Goal: Task Accomplishment & Management: Complete application form

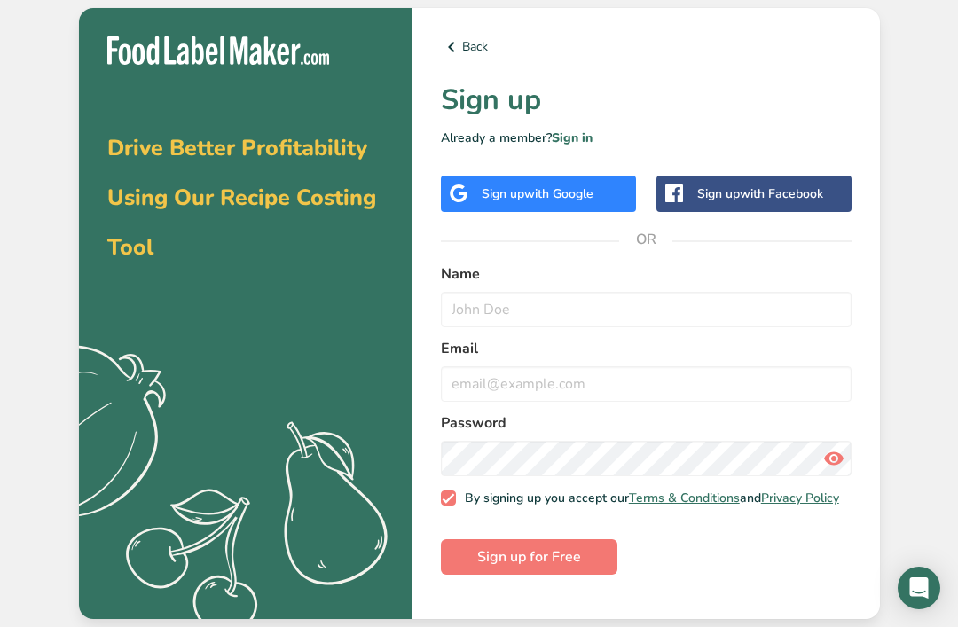
scroll to position [57, 0]
click at [445, 490] on label "By signing up you accept our Terms & Conditions and Privacy Policy" at bounding box center [640, 498] width 398 height 16
click at [445, 492] on input "By signing up you accept our Terms & Conditions and Privacy Policy" at bounding box center [447, 498] width 12 height 12
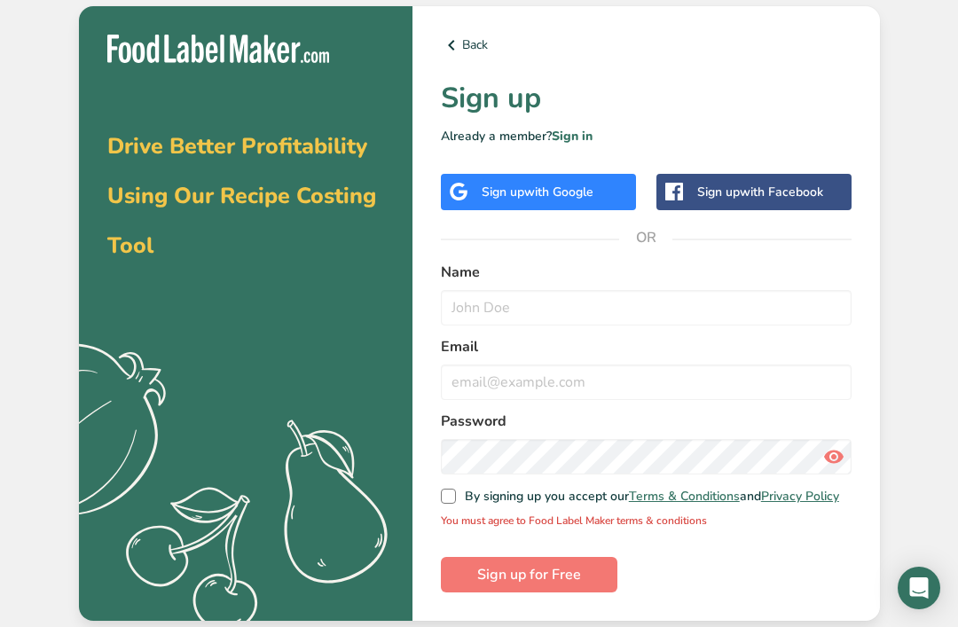
click at [448, 489] on span at bounding box center [449, 497] width 16 height 16
click at [448, 490] on input "By signing up you accept our Terms & Conditions and Privacy Policy" at bounding box center [447, 496] width 12 height 12
checkbox input "true"
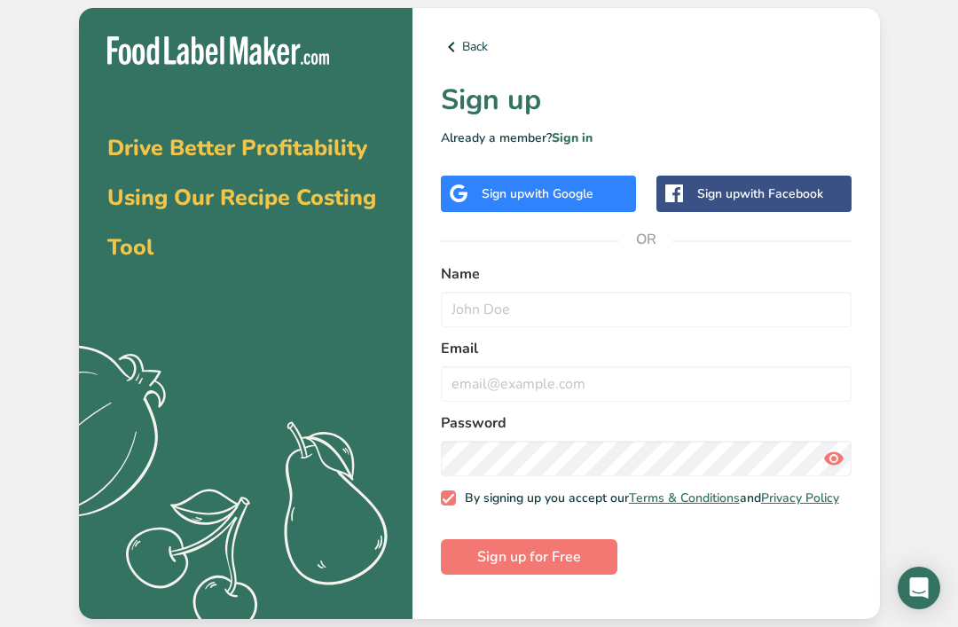
click at [601, 176] on div "Sign up with Google" at bounding box center [538, 194] width 195 height 36
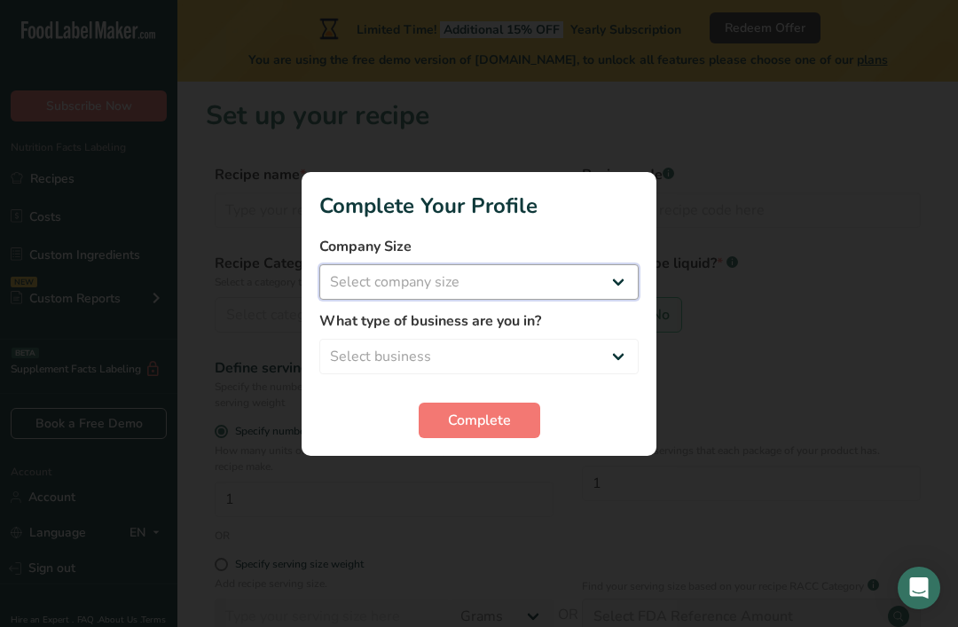
click at [624, 275] on select "Select company size Fewer than 10 Employees 10 to 50 Employees 51 to 500 Employ…" at bounding box center [478, 281] width 319 height 35
select select "1"
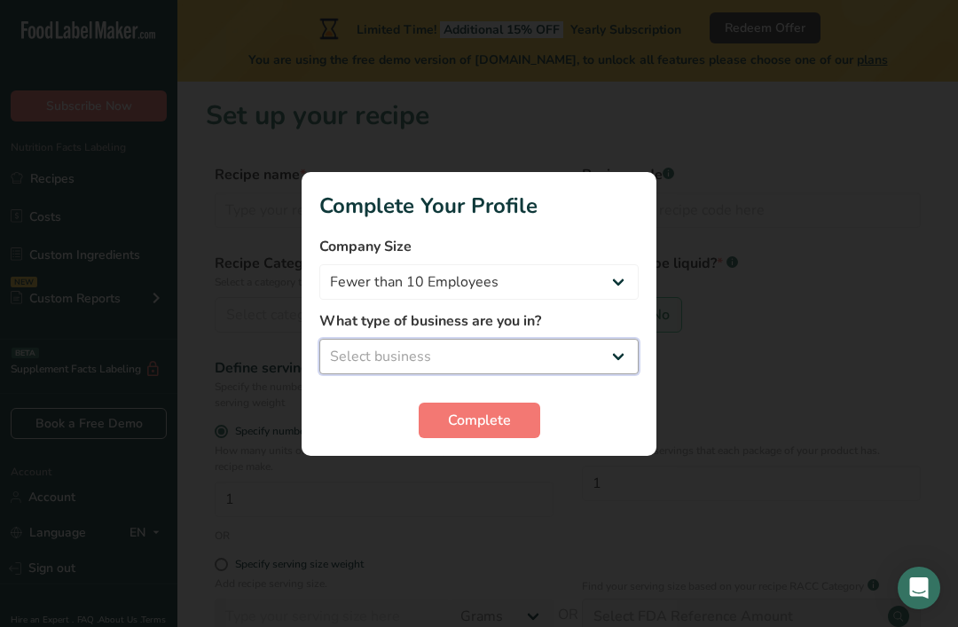
click at [622, 361] on select "Select business Packaged Food Manufacturer Restaurant & Cafe Bakery Meal Plans …" at bounding box center [478, 356] width 319 height 35
select select "3"
click at [485, 420] on span "Complete" at bounding box center [479, 420] width 63 height 21
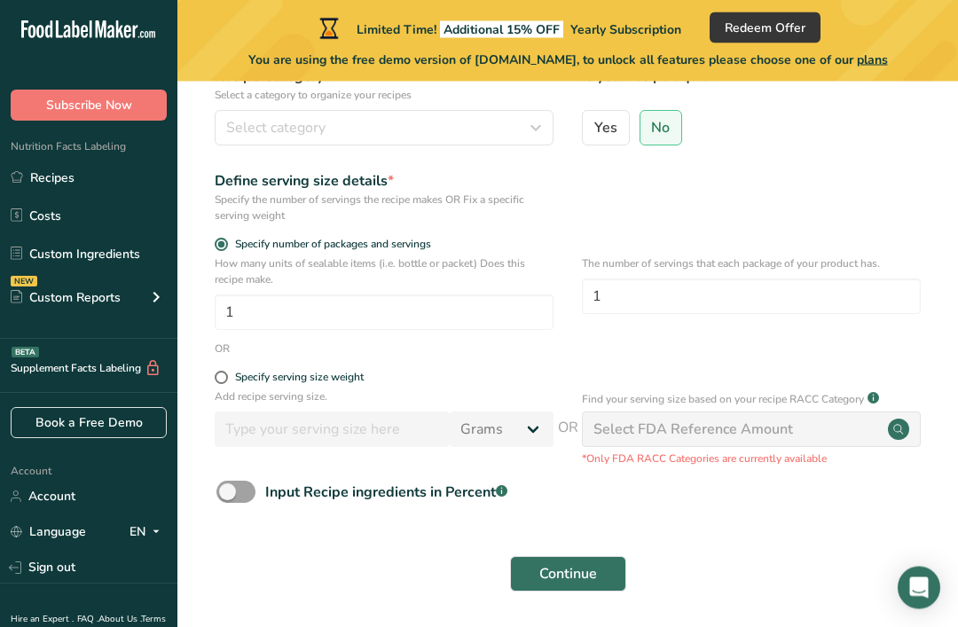
scroll to position [186, 0]
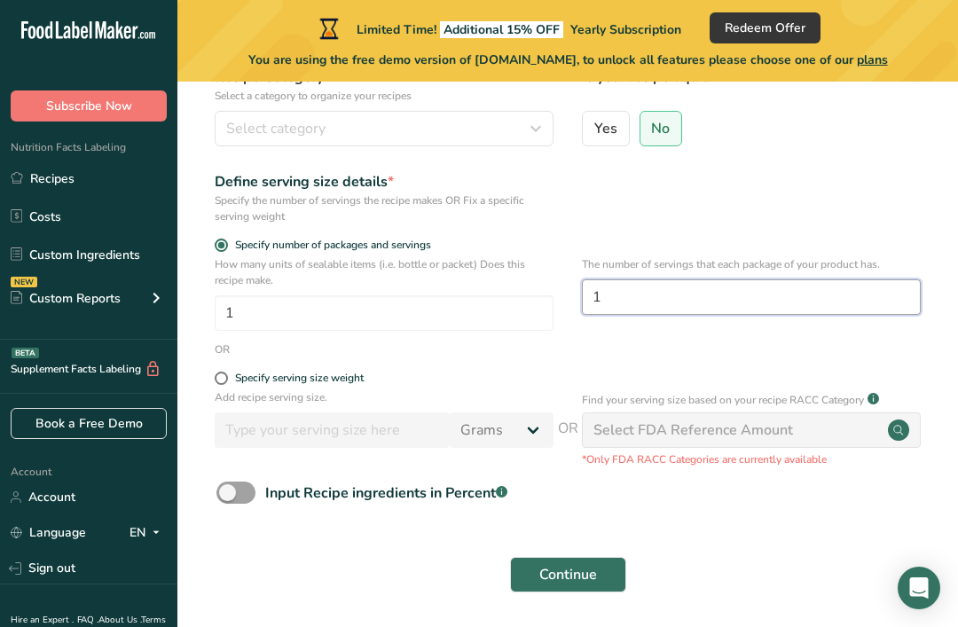
click at [792, 303] on input "1" at bounding box center [751, 296] width 339 height 35
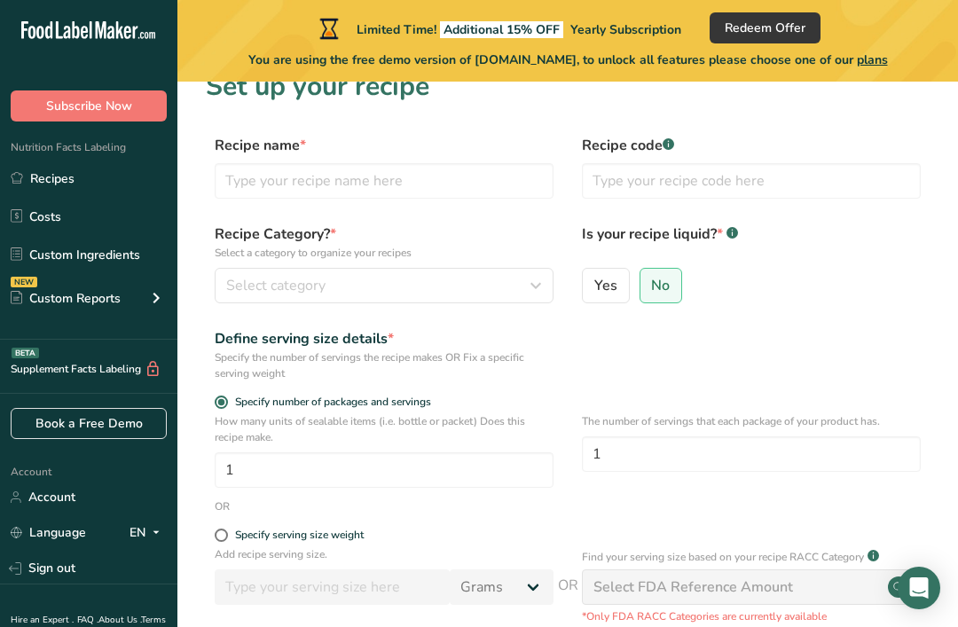
scroll to position [31, 0]
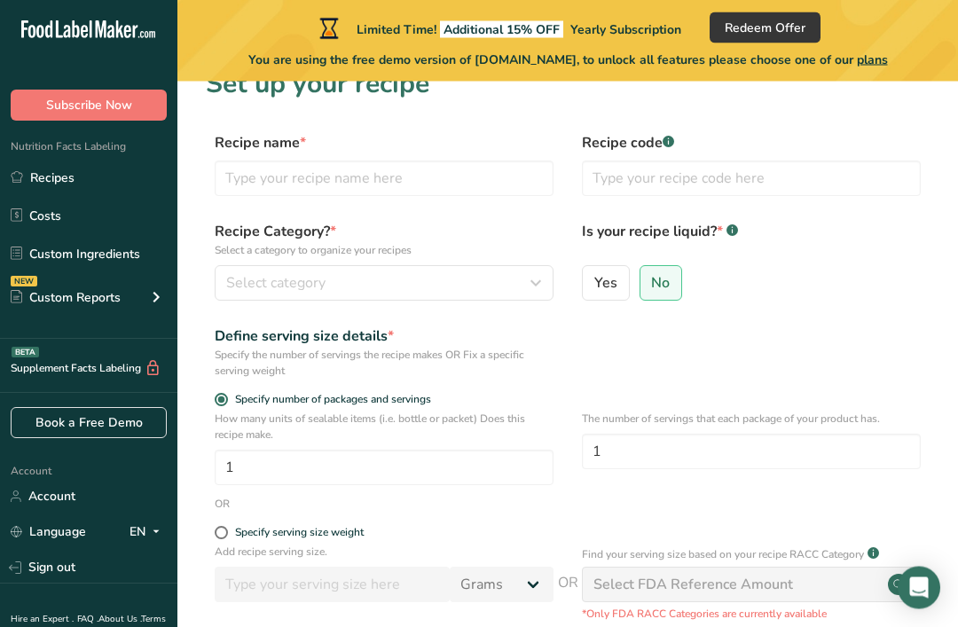
click at [532, 286] on icon "button" at bounding box center [535, 284] width 21 height 32
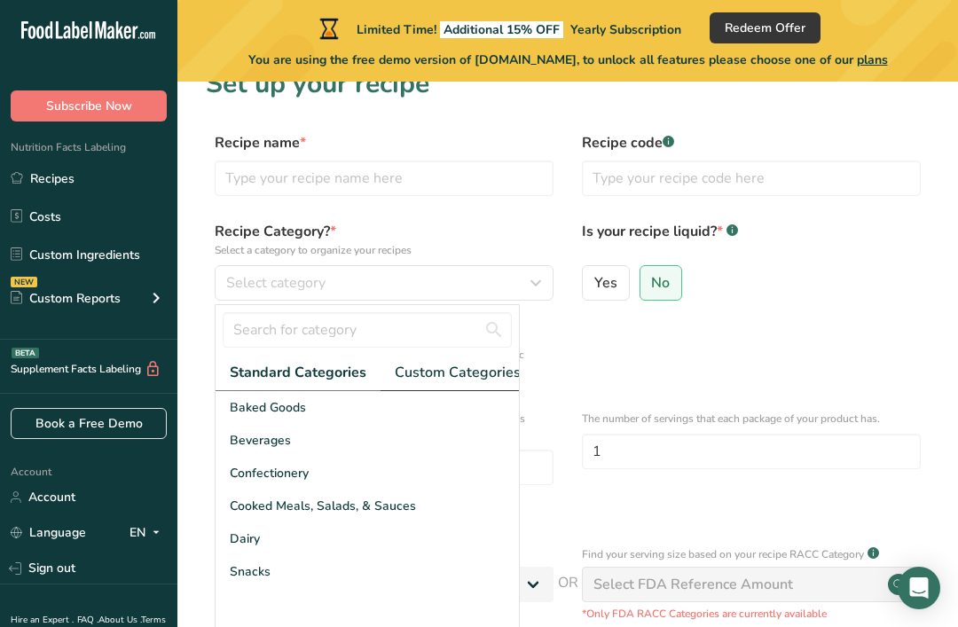
click at [460, 383] on link "Custom Categories .a-a{fill:#347362;}.b-a{fill:#fff;}" at bounding box center [464, 373] width 166 height 36
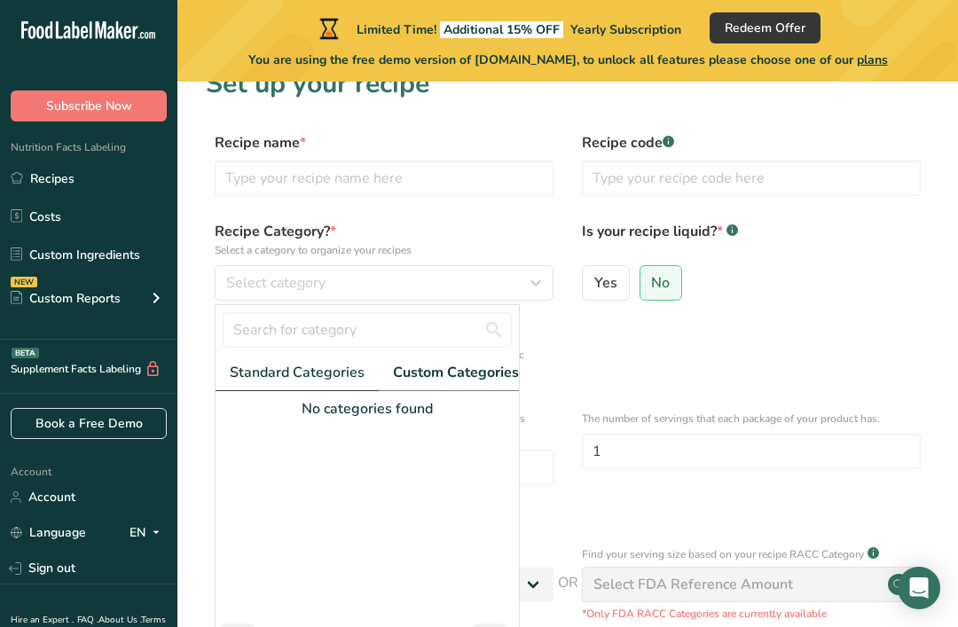
click at [337, 374] on span "Standard Categories" at bounding box center [297, 372] width 135 height 21
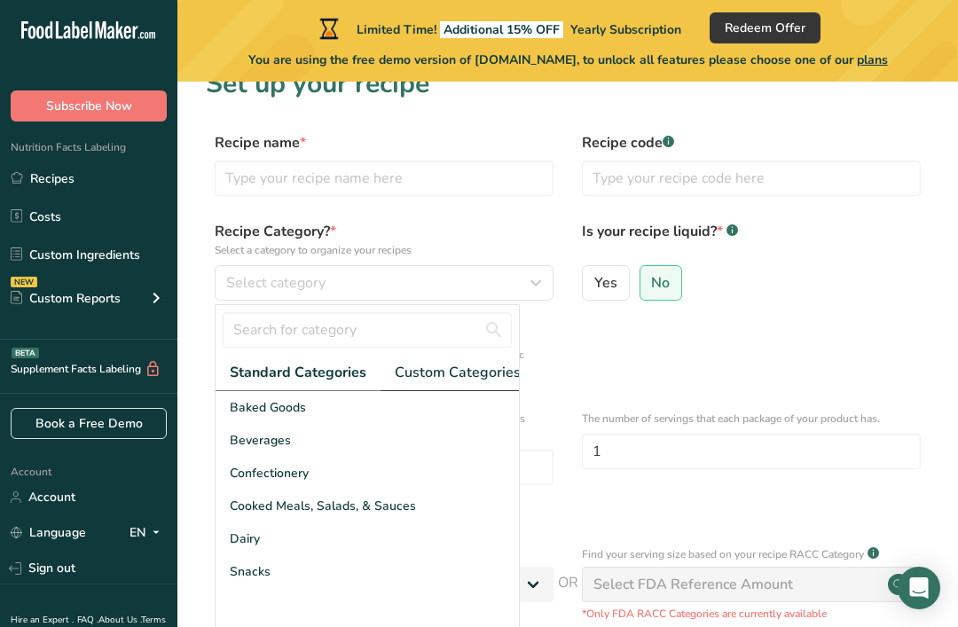
click at [465, 367] on span "Custom Categories .a-a{fill:#347362;}.b-a{fill:#fff;}" at bounding box center [463, 372] width 137 height 21
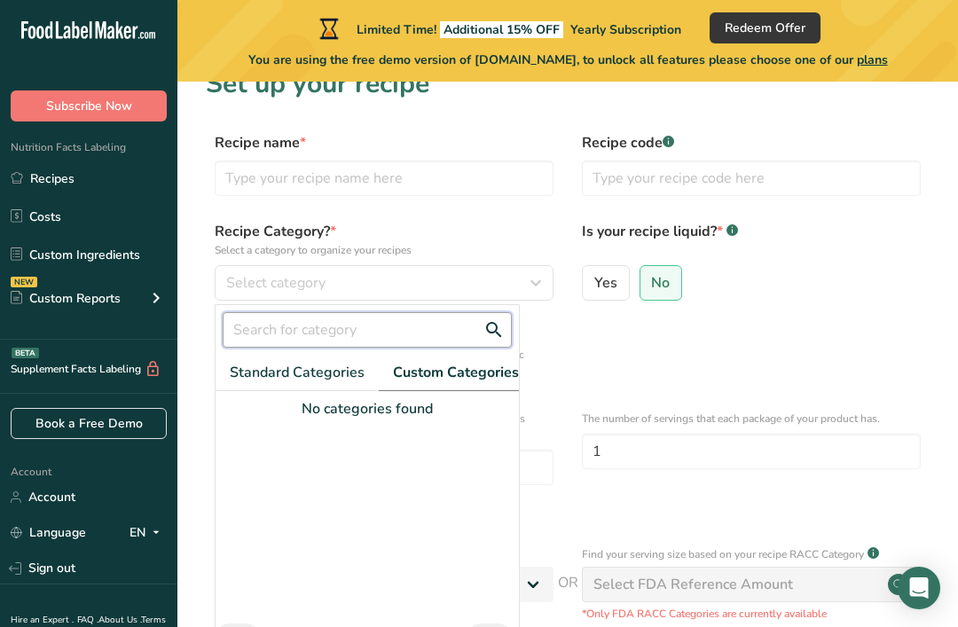
click at [419, 337] on input "text" at bounding box center [367, 329] width 289 height 35
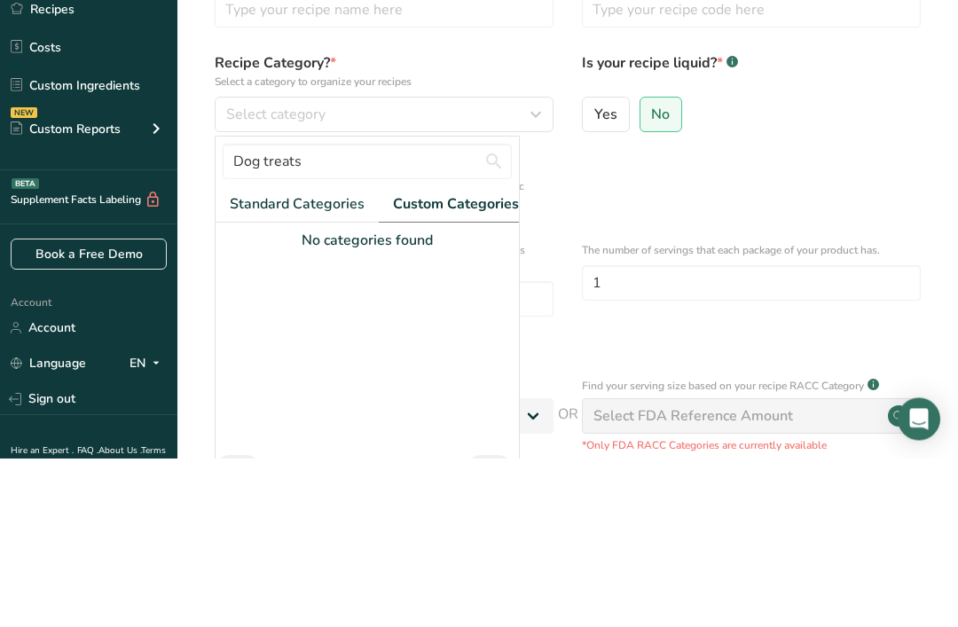
scroll to position [190, 0]
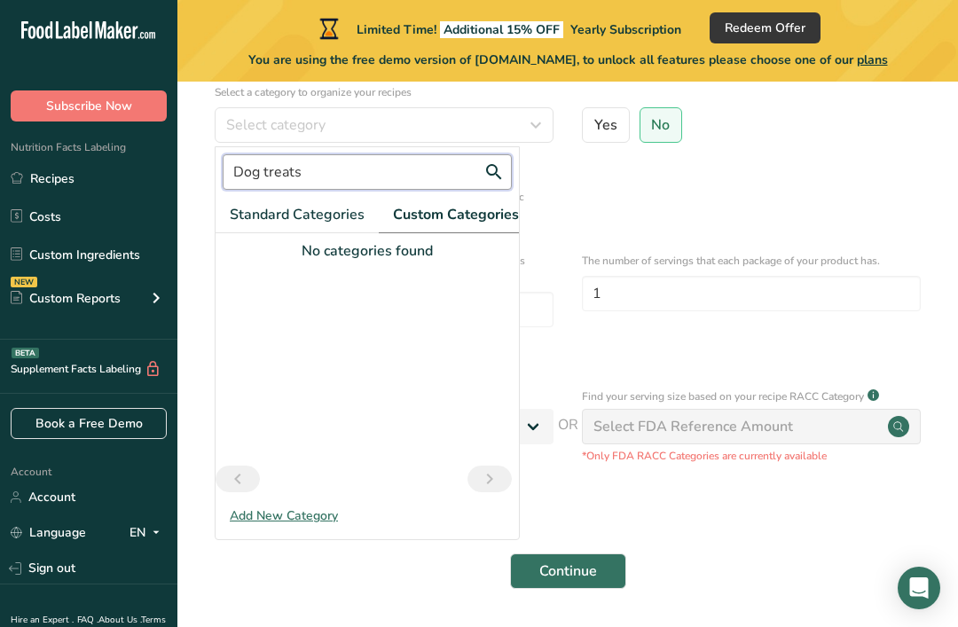
type input "Dog treats"
click at [289, 519] on div "Add New Category" at bounding box center [367, 515] width 303 height 19
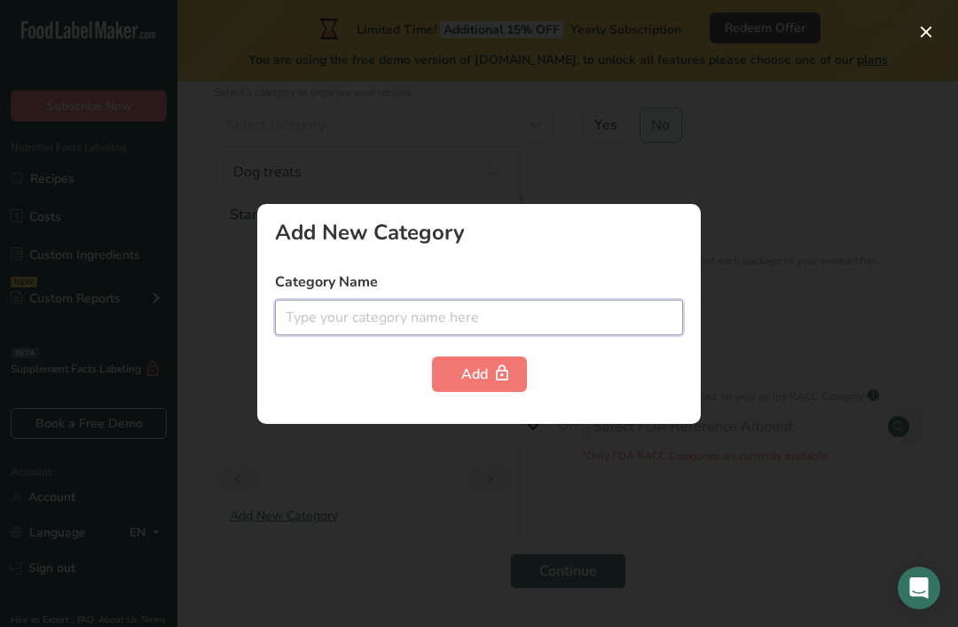
click at [577, 335] on input "text" at bounding box center [479, 317] width 408 height 35
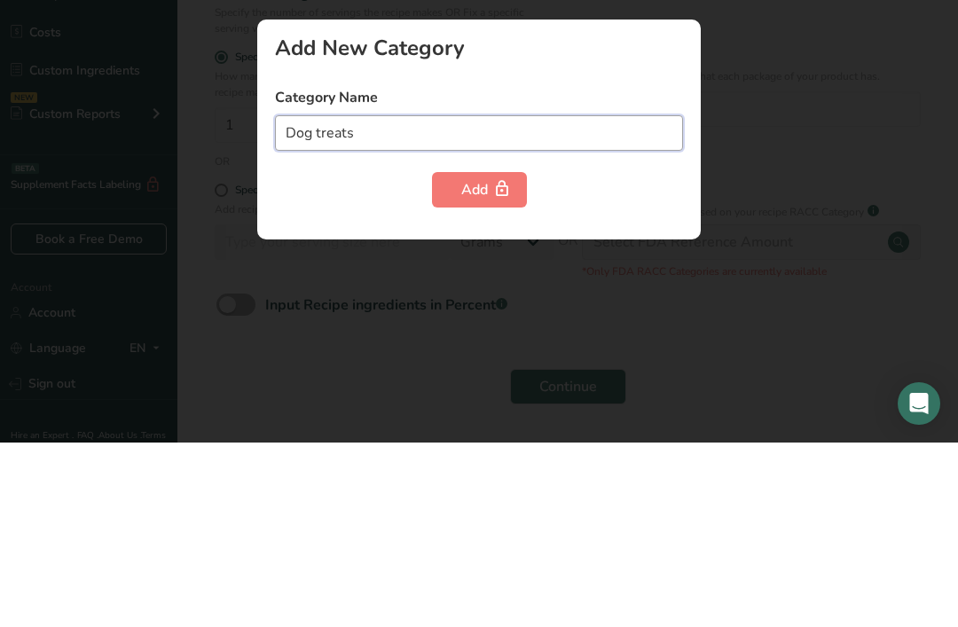
type input "Dog treats"
click at [488, 364] on div "Add" at bounding box center [479, 374] width 36 height 21
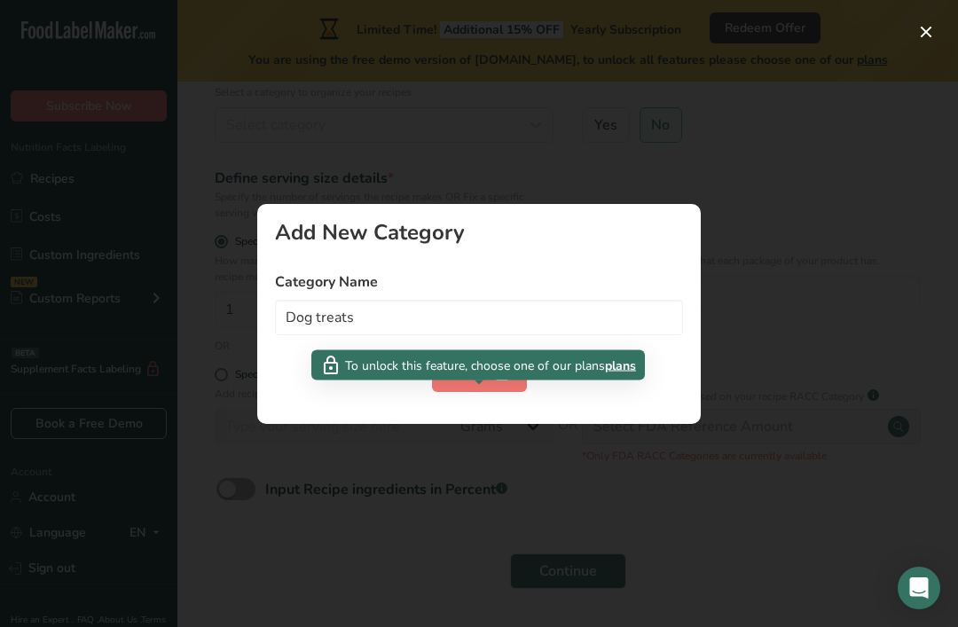
click at [761, 220] on div at bounding box center [479, 313] width 958 height 627
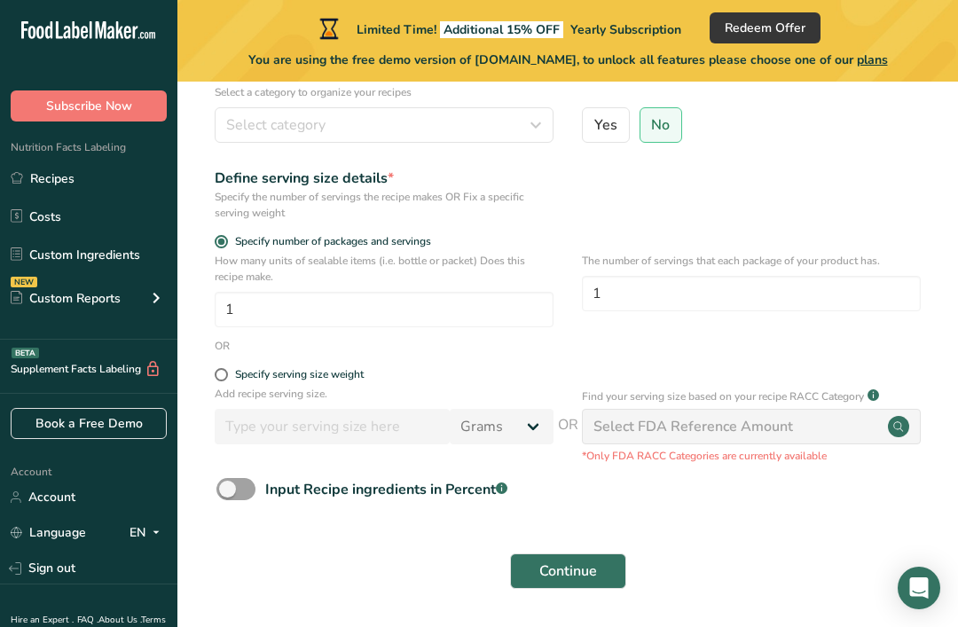
click at [490, 127] on div "Select category" at bounding box center [378, 124] width 305 height 21
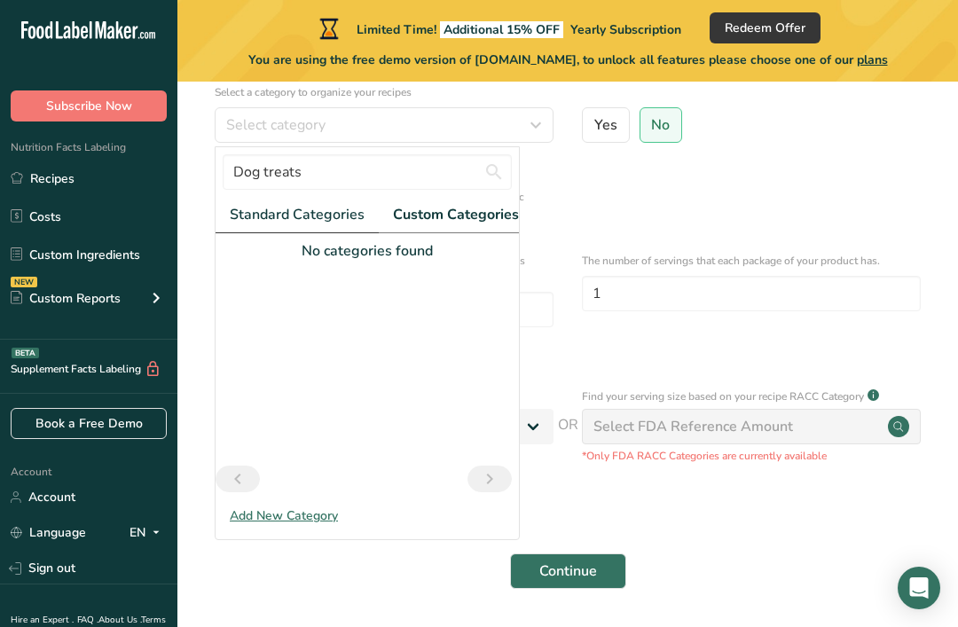
click at [310, 209] on span "Standard Categories" at bounding box center [297, 214] width 135 height 21
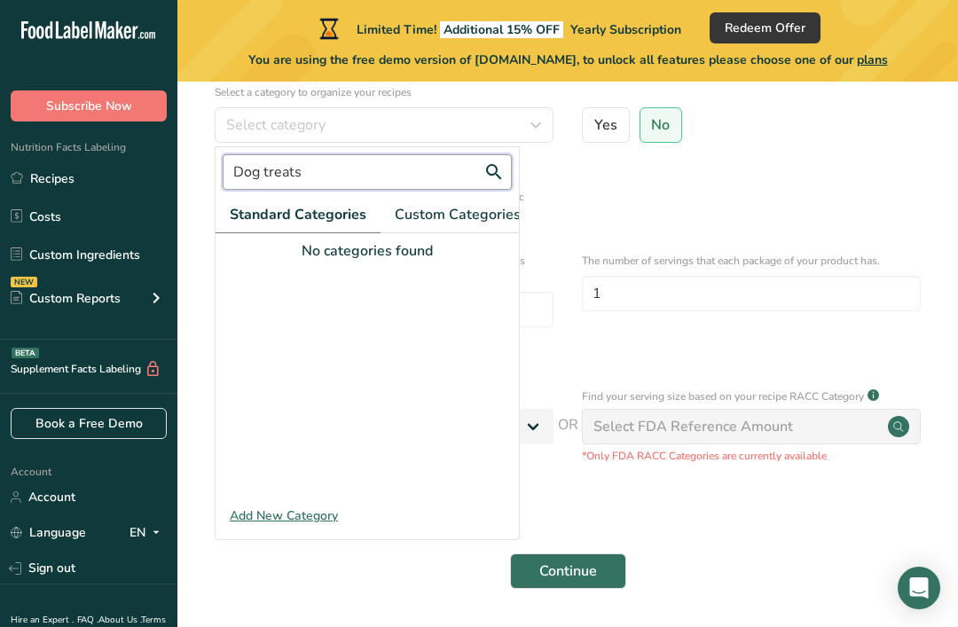
click at [443, 166] on input "Dog treats" at bounding box center [367, 171] width 289 height 35
type input "D"
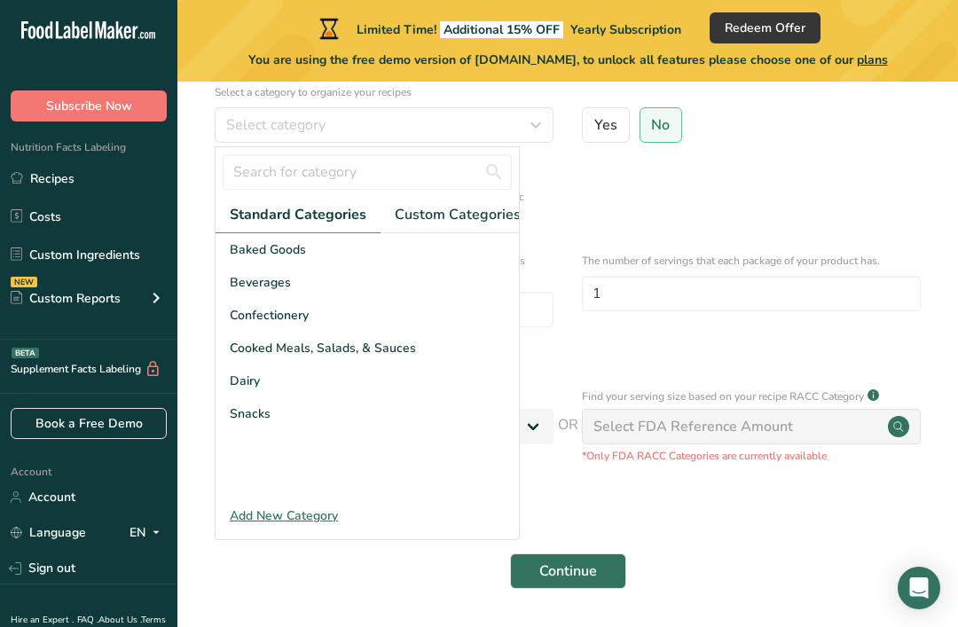
click at [291, 258] on span "Baked Goods" at bounding box center [268, 249] width 76 height 19
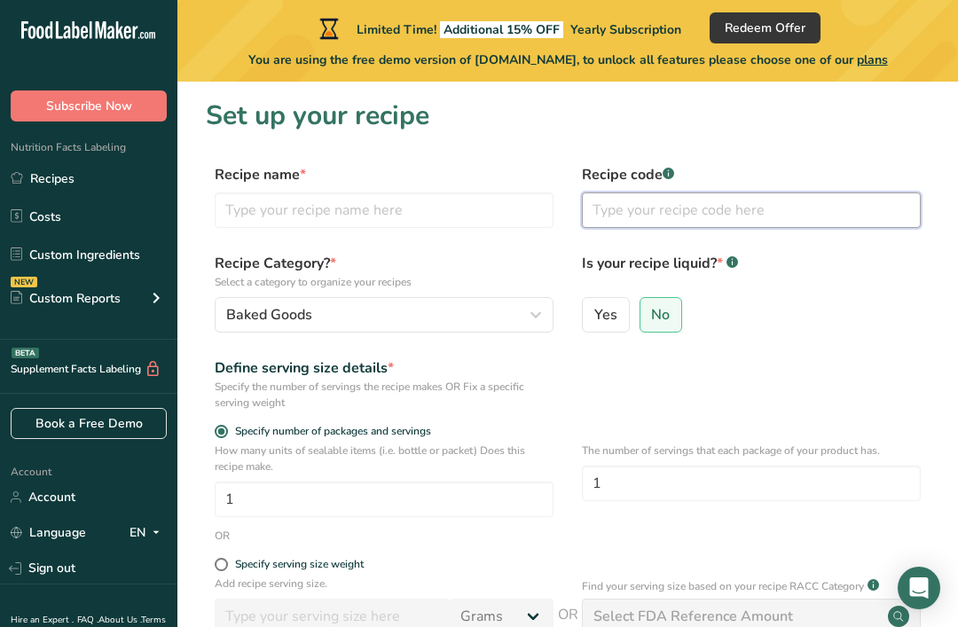
click at [830, 208] on input "text" at bounding box center [751, 209] width 339 height 35
click at [475, 215] on input "text" at bounding box center [384, 209] width 339 height 35
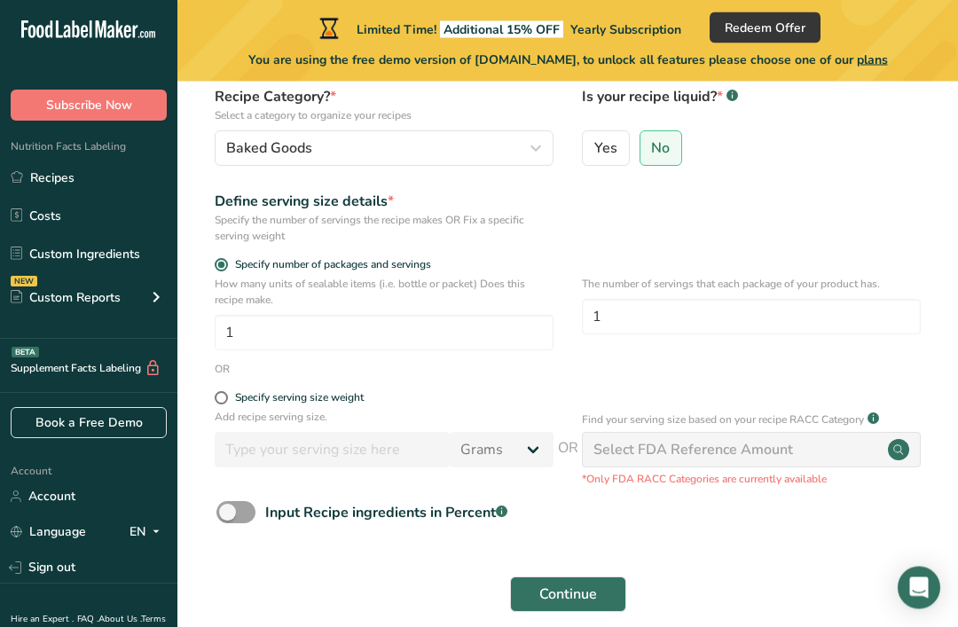
scroll to position [190, 0]
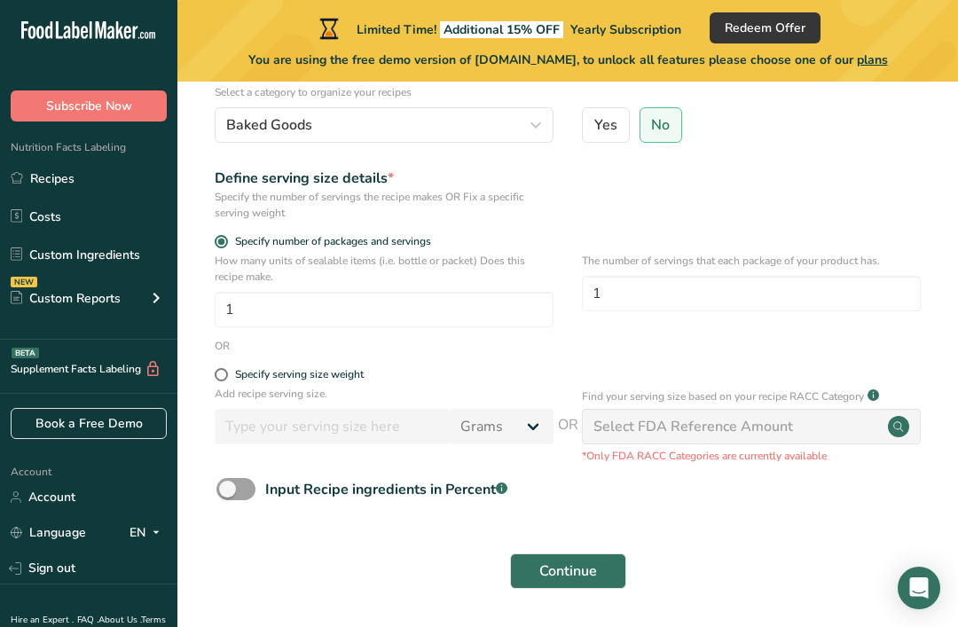
type input "Blueberry apple biscuits"
click at [215, 379] on label "Specify serving size weight" at bounding box center [384, 374] width 339 height 13
click at [215, 379] on input "Specify serving size weight" at bounding box center [221, 375] width 12 height 12
radio input "true"
radio input "false"
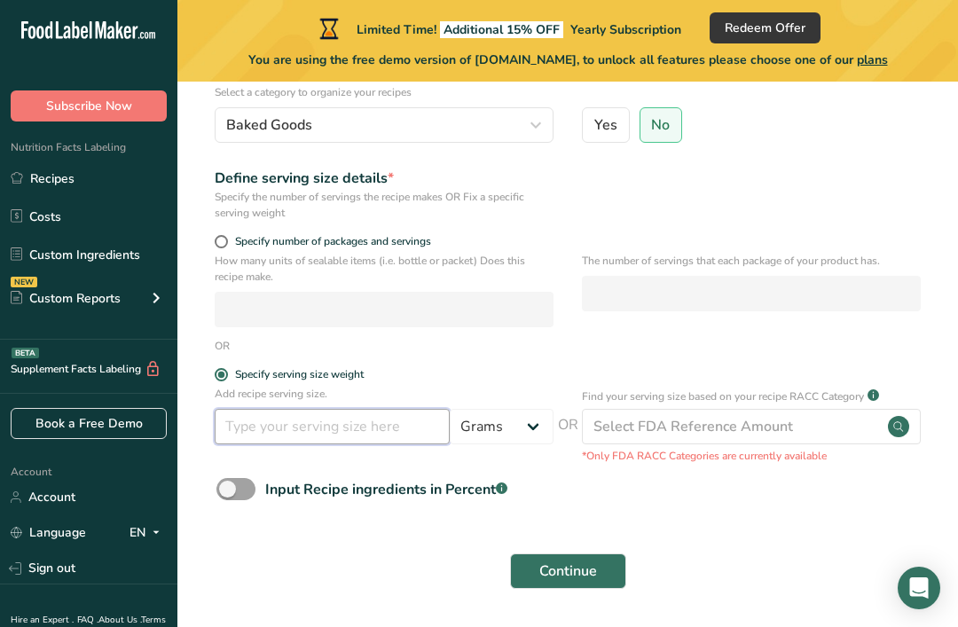
click at [374, 436] on input "number" at bounding box center [332, 426] width 235 height 35
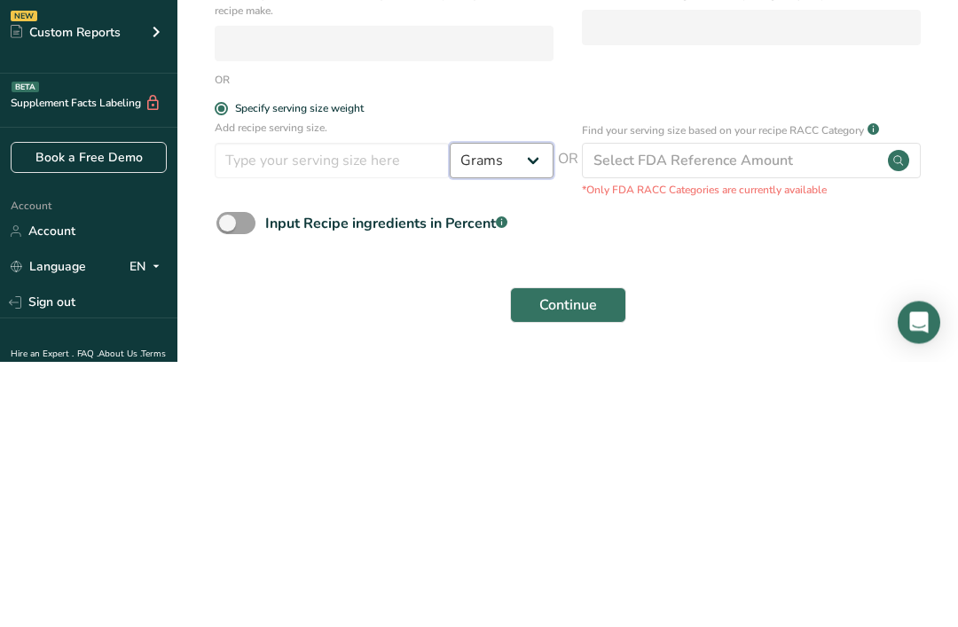
click at [526, 409] on select "Grams kg mg mcg lb oz l mL fl oz tbsp tsp cup qt gallon" at bounding box center [502, 426] width 104 height 35
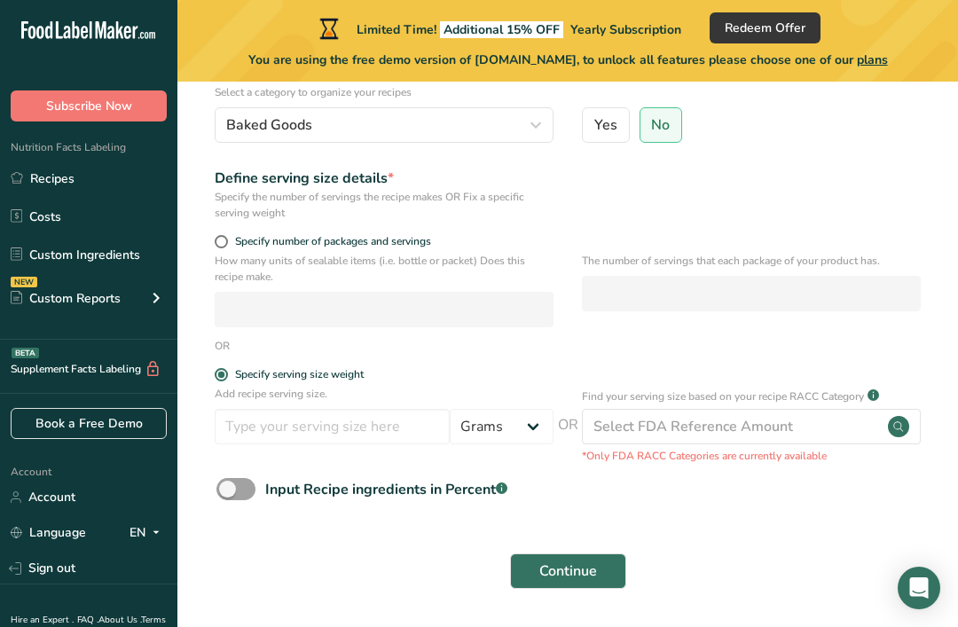
click at [849, 312] on div "The number of servings that each package of your product has." at bounding box center [751, 295] width 339 height 85
click at [386, 412] on input "number" at bounding box center [332, 426] width 235 height 35
type input "300"
click at [825, 317] on div "The number of servings that each package of your product has." at bounding box center [751, 295] width 339 height 85
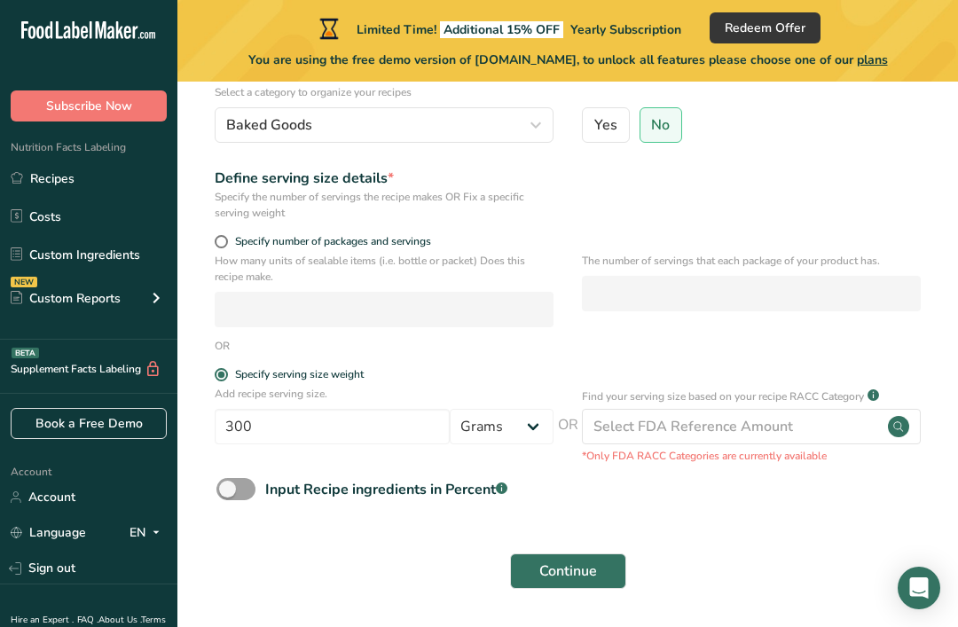
click at [216, 240] on span at bounding box center [221, 241] width 13 height 13
click at [216, 240] on input "Specify number of packages and servings" at bounding box center [221, 242] width 12 height 12
radio input "true"
radio input "false"
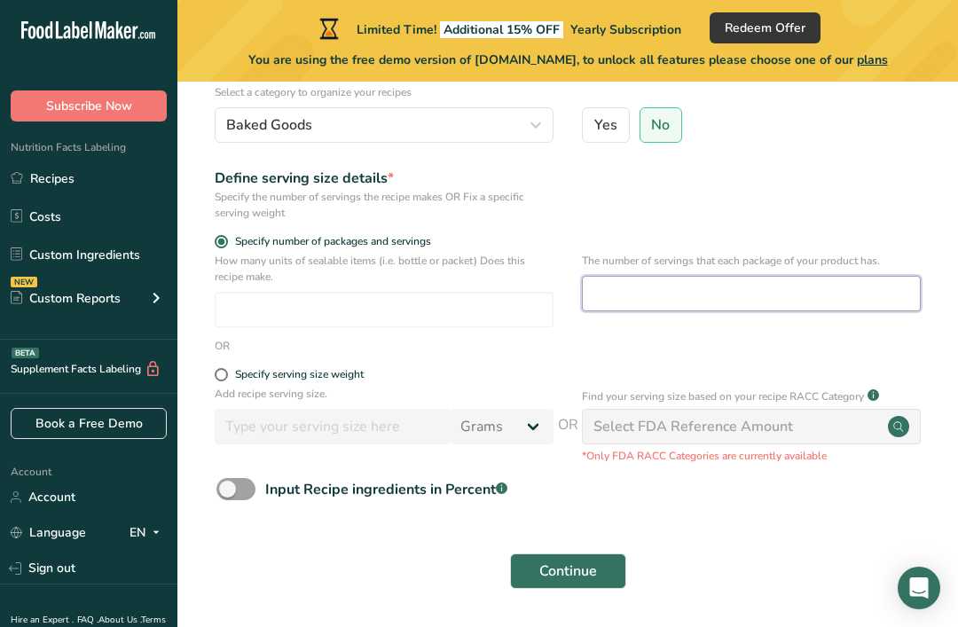
click at [764, 307] on input "number" at bounding box center [751, 293] width 339 height 35
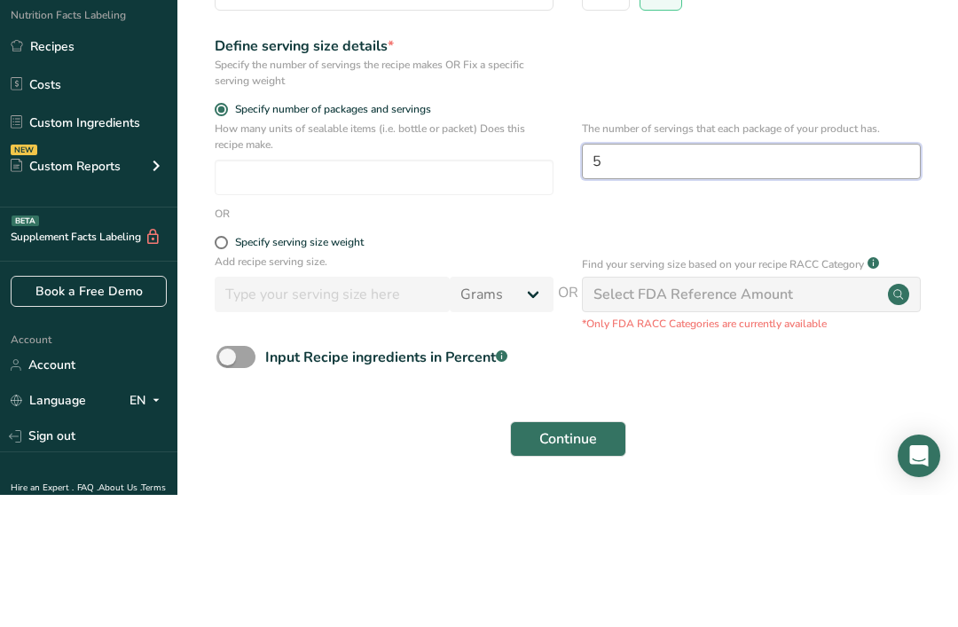
type input "5"
click at [417, 292] on input "number" at bounding box center [384, 309] width 339 height 35
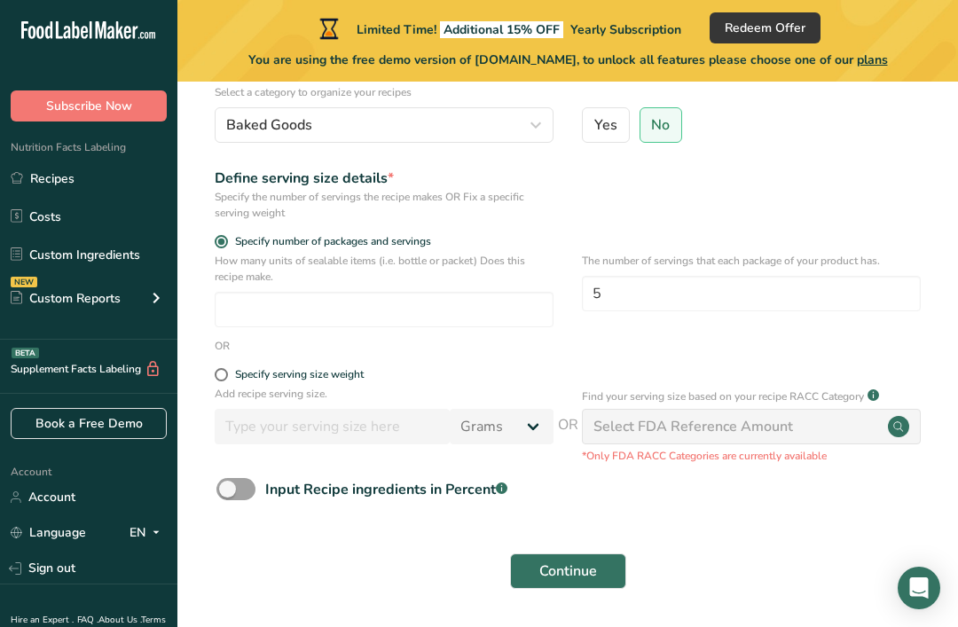
click at [832, 426] on div "Select FDA Reference Amount" at bounding box center [751, 426] width 339 height 35
click at [893, 426] on circle at bounding box center [898, 426] width 21 height 21
click at [569, 581] on button "Continue" at bounding box center [568, 570] width 116 height 35
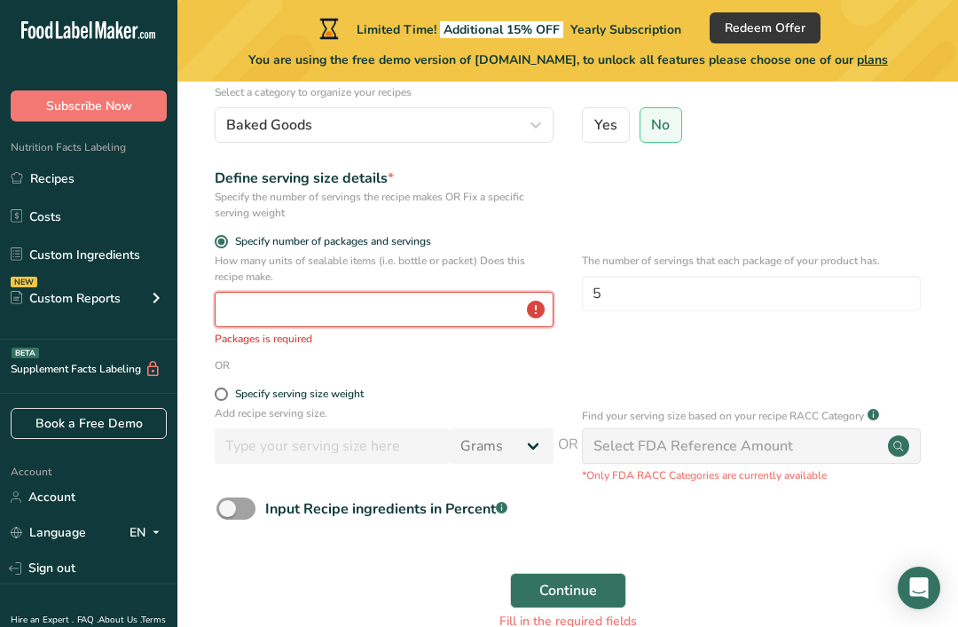
click at [466, 301] on input "number" at bounding box center [384, 309] width 339 height 35
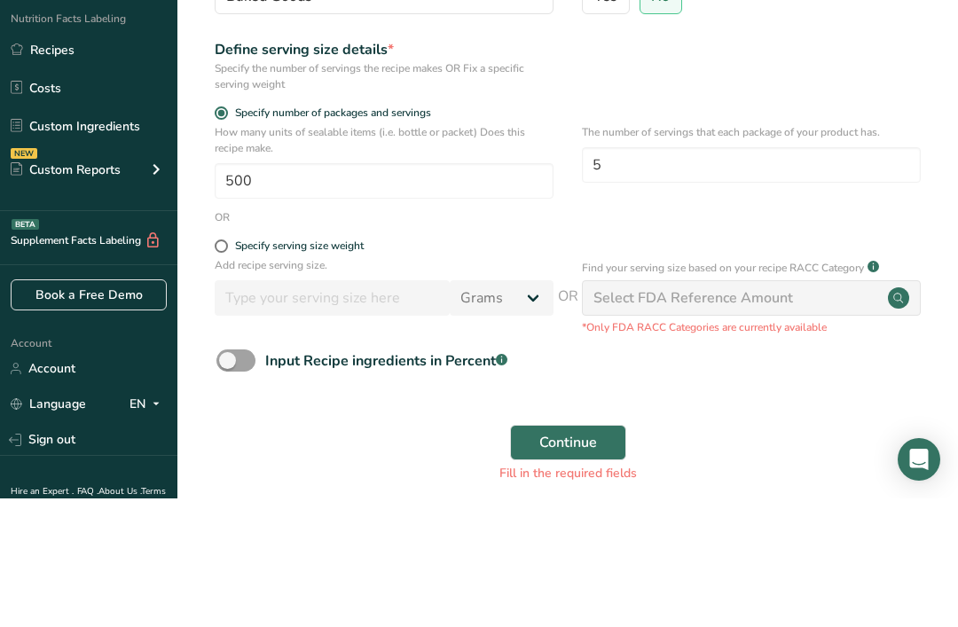
scroll to position [212, 0]
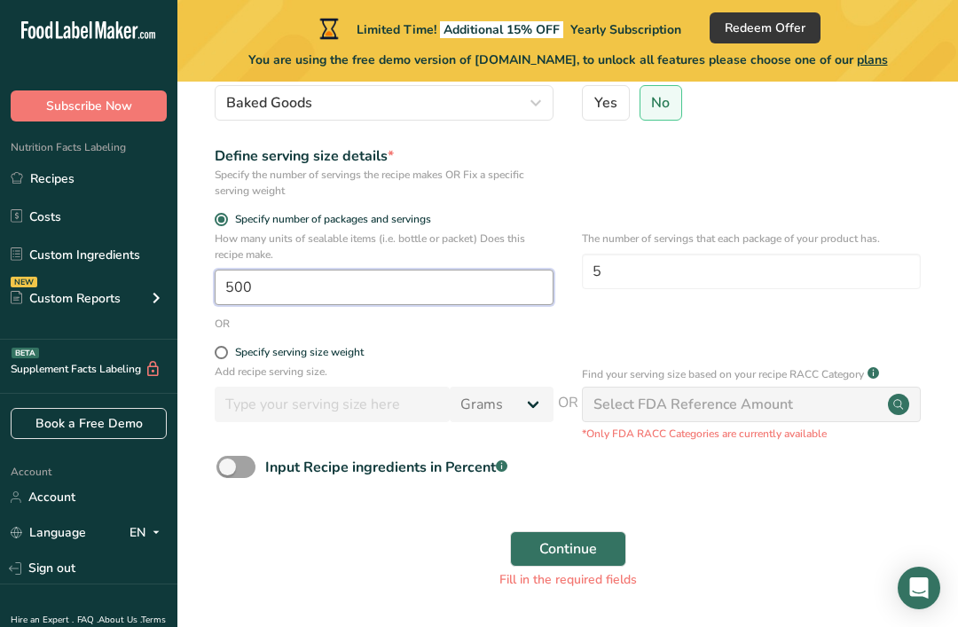
type input "500"
click at [579, 545] on span "Continue" at bounding box center [568, 548] width 58 height 21
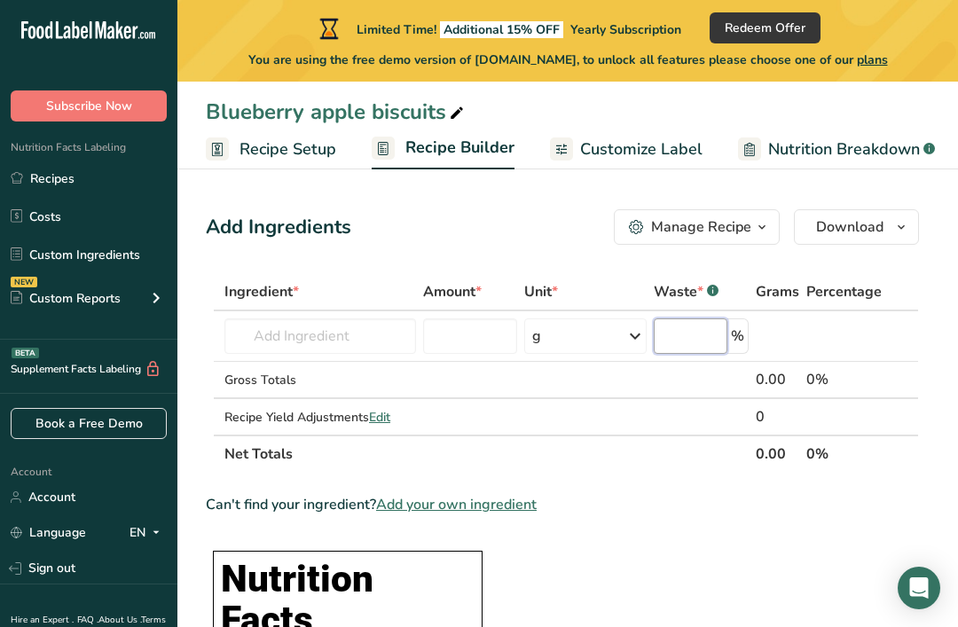
click at [683, 323] on input "number" at bounding box center [691, 335] width 74 height 35
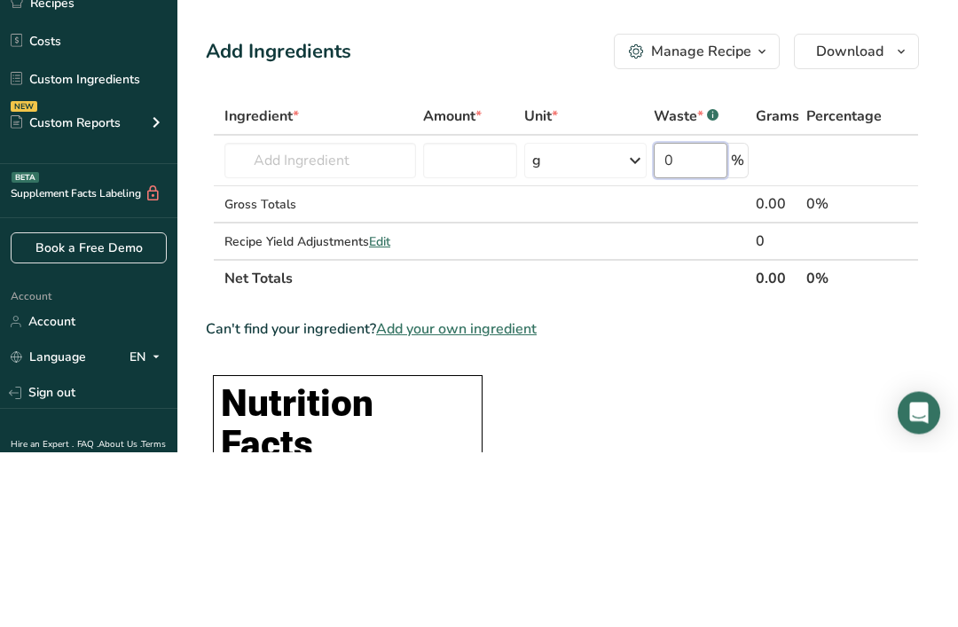
click at [727, 318] on input "0" at bounding box center [691, 335] width 74 height 35
type input "0"
click at [753, 311] on td at bounding box center [777, 336] width 51 height 51
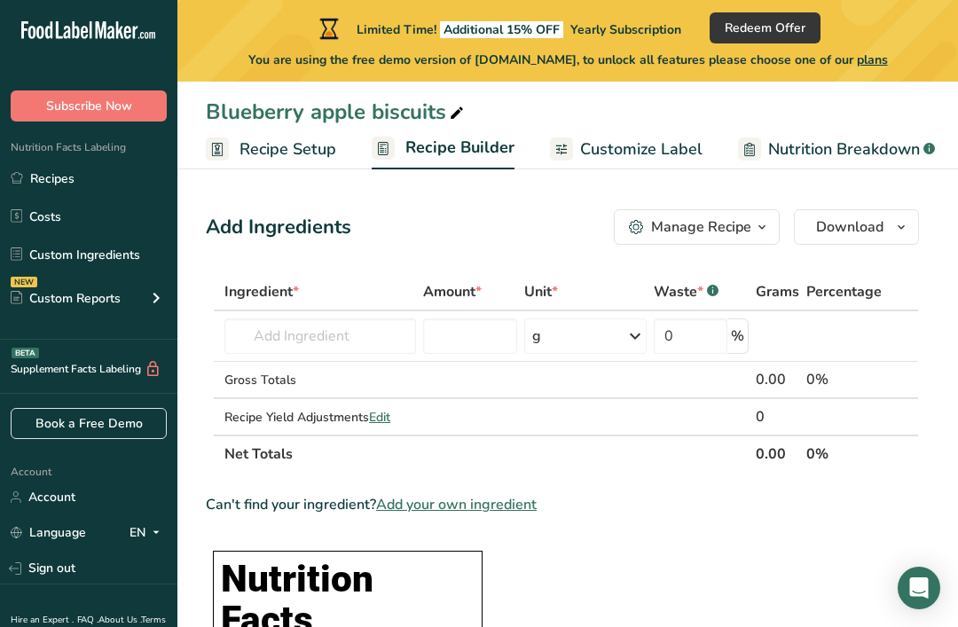
scroll to position [6, 0]
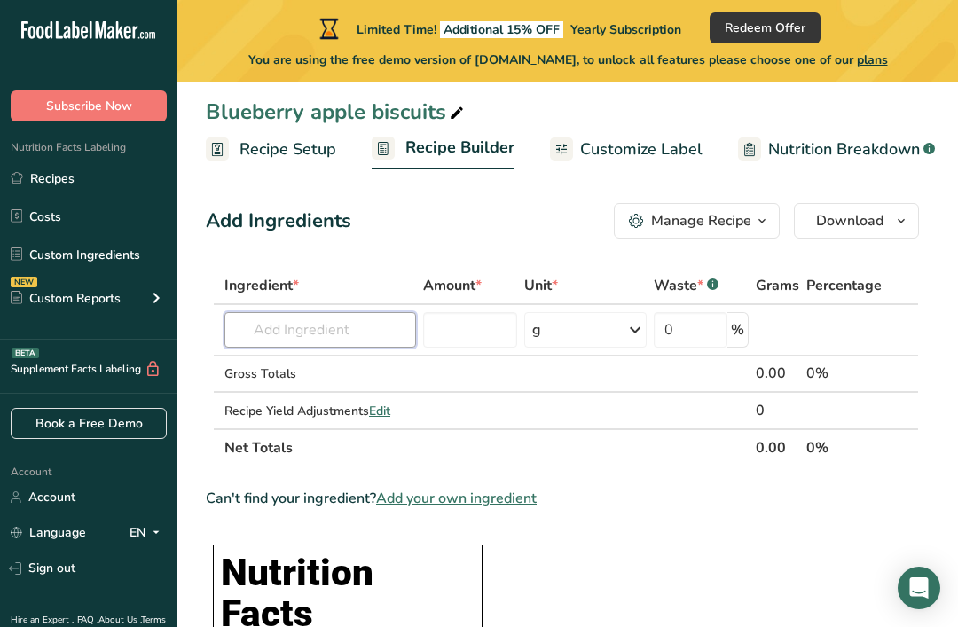
click at [349, 340] on input "text" at bounding box center [320, 329] width 192 height 35
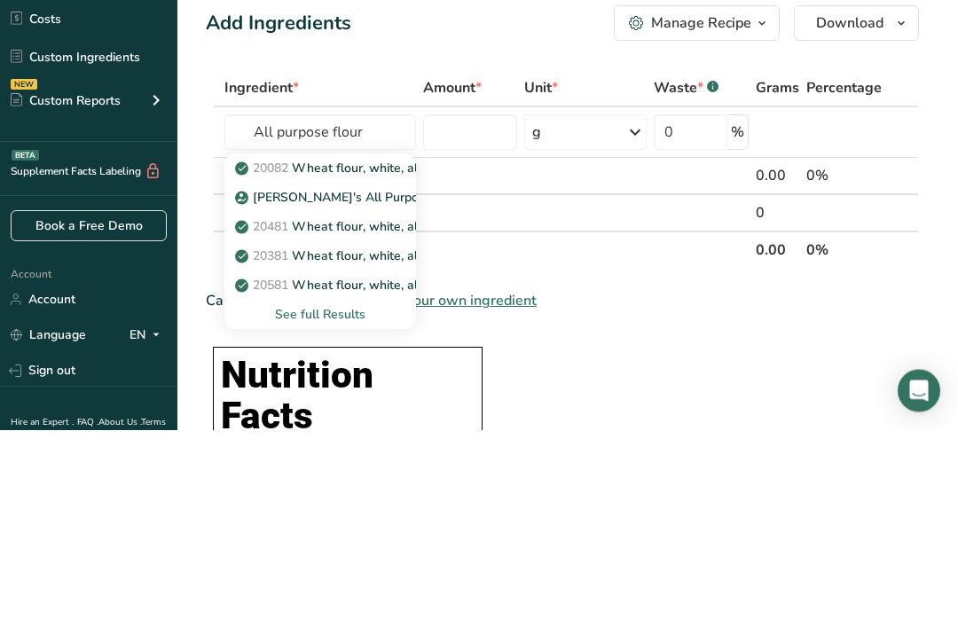
click at [389, 357] on p "20082 Wheat flour, white, all-purpose, self-rising, enriched" at bounding box center [415, 366] width 352 height 19
type input "Wheat flour, white, all-purpose, self-rising, enriched"
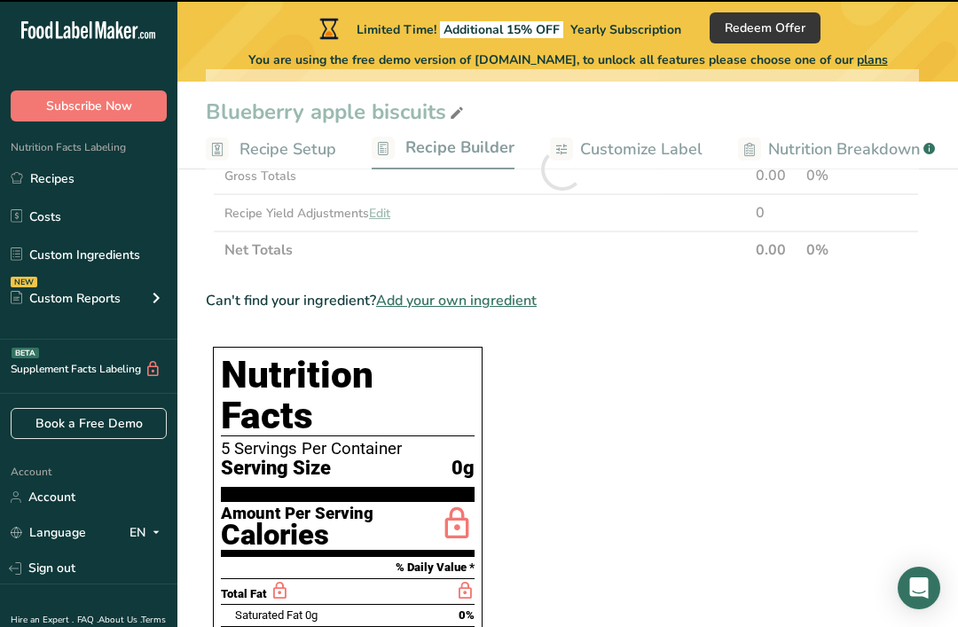
type input "0"
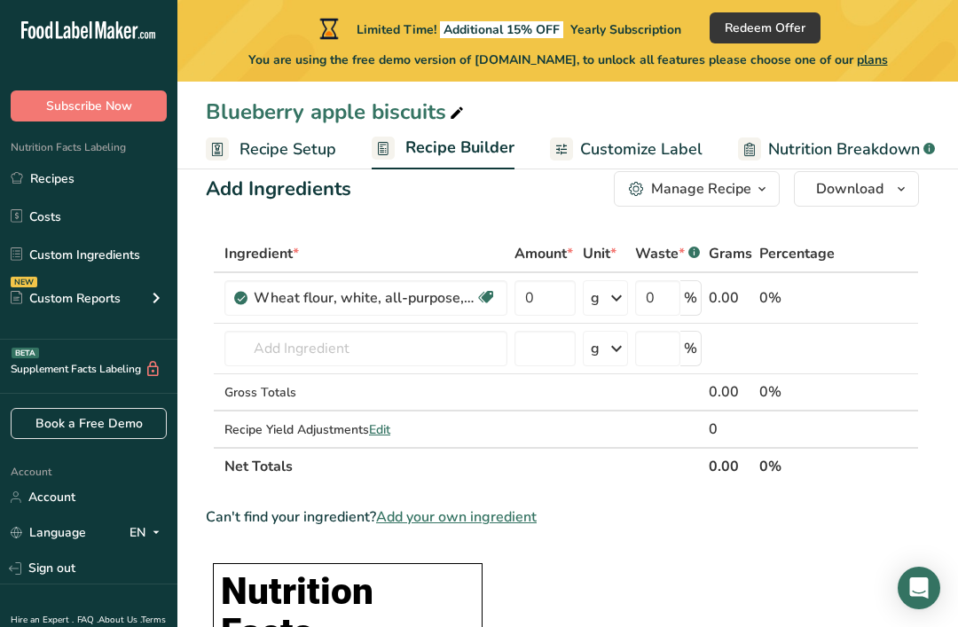
scroll to position [49, 0]
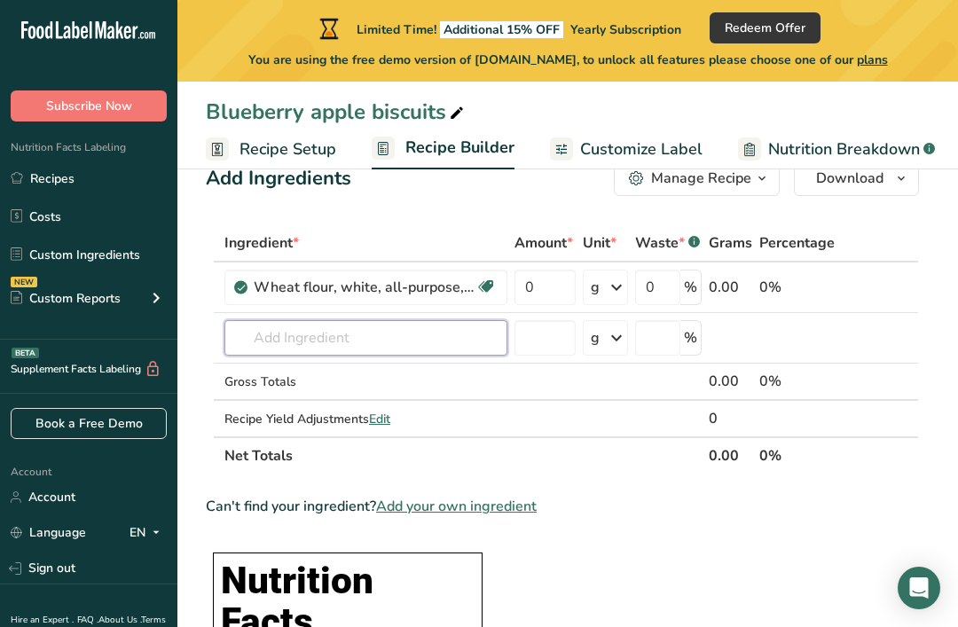
click at [441, 341] on input "text" at bounding box center [365, 337] width 283 height 35
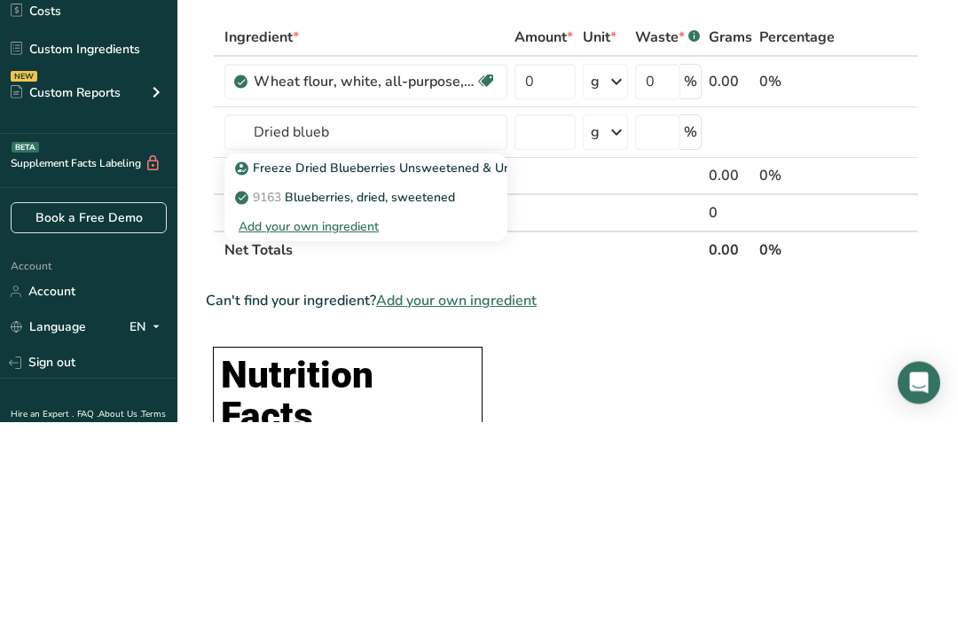
click at [419, 394] on p "9163 Blueberries, dried, sweetened" at bounding box center [347, 403] width 216 height 19
type input "Blueberries, dried, sweetened"
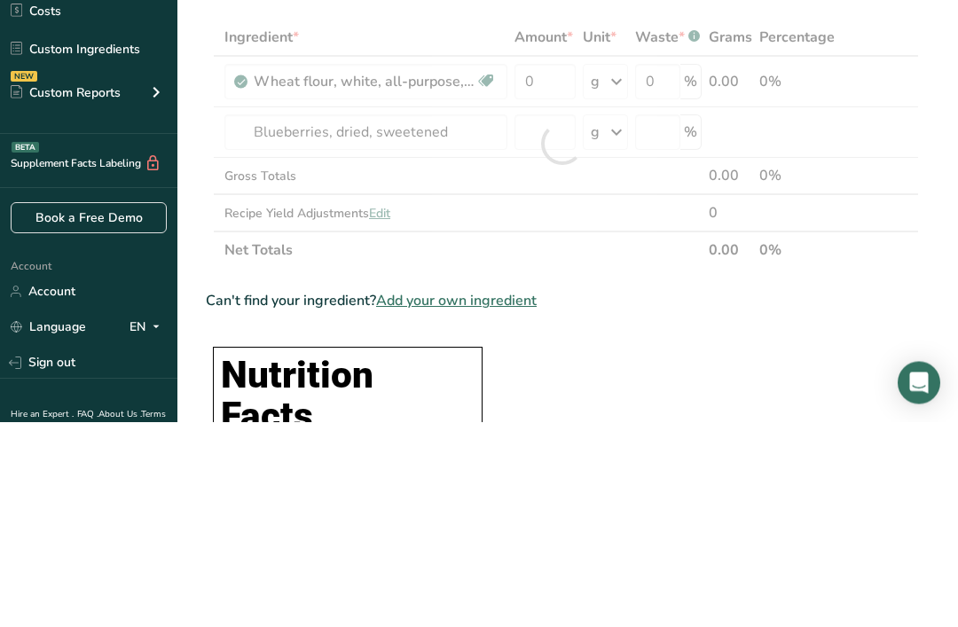
scroll to position [255, 0]
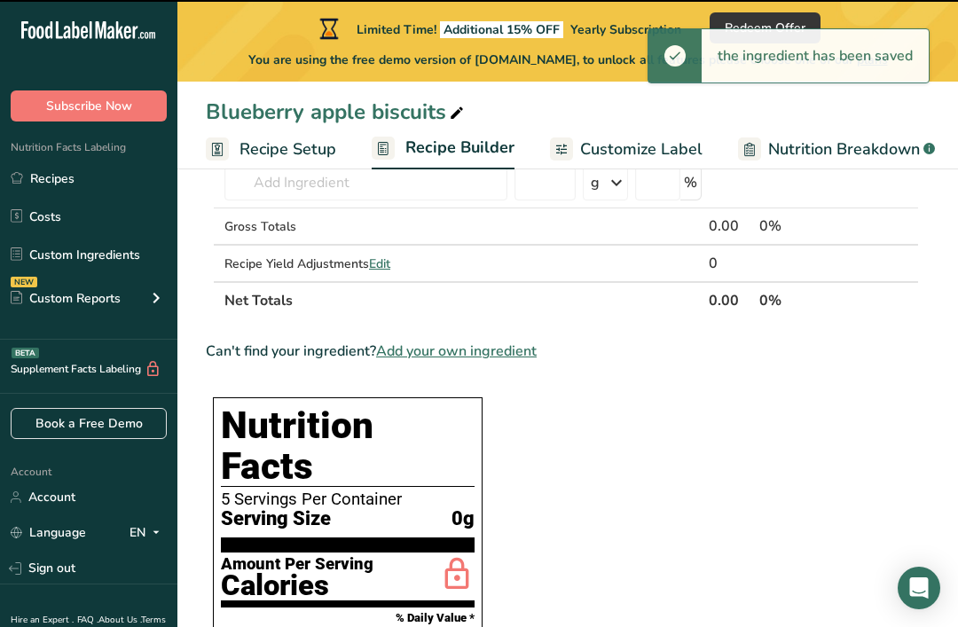
type input "0"
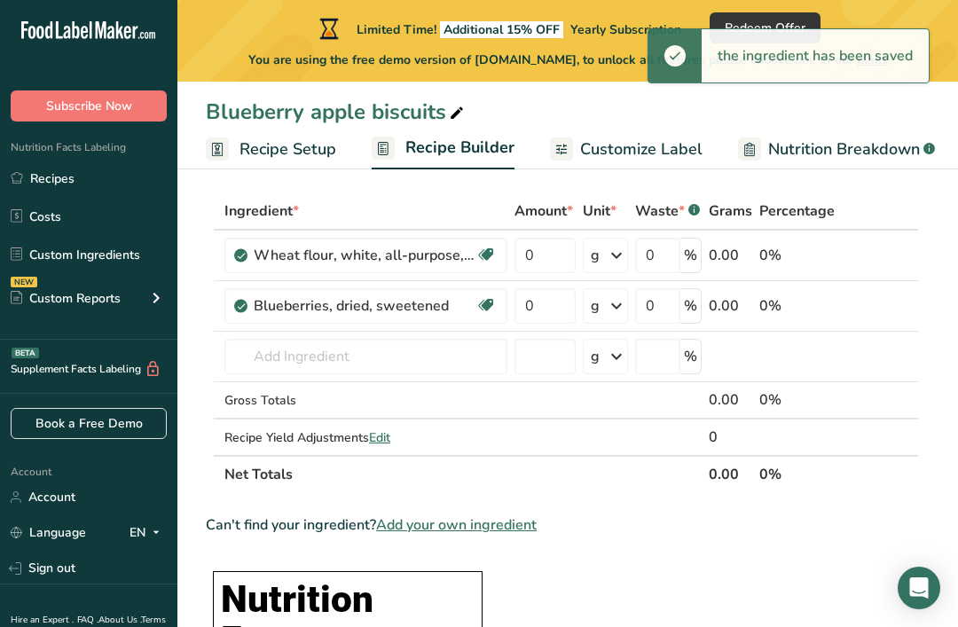
scroll to position [76, 0]
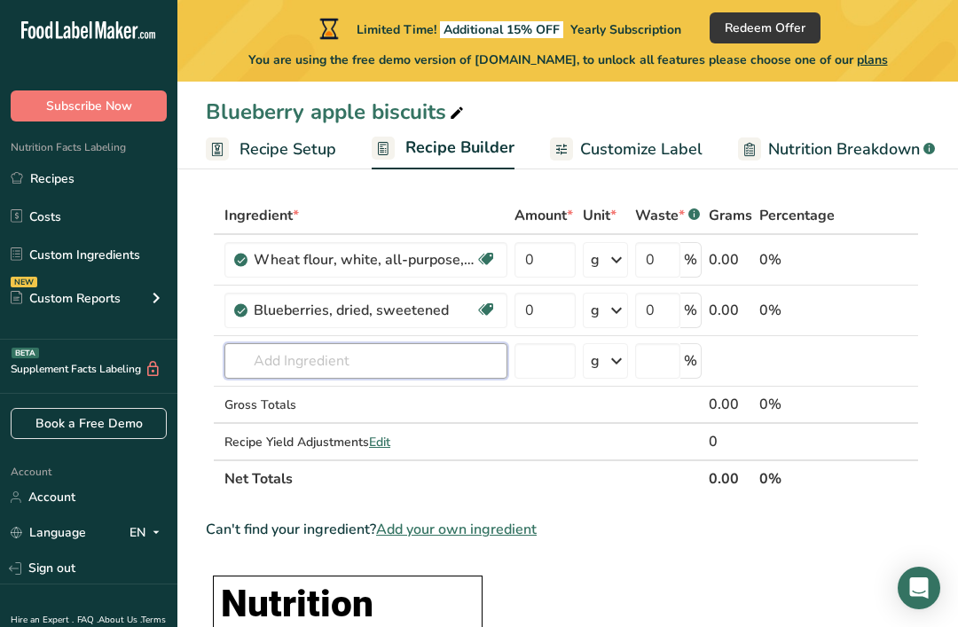
click at [447, 364] on input "text" at bounding box center [365, 360] width 283 height 35
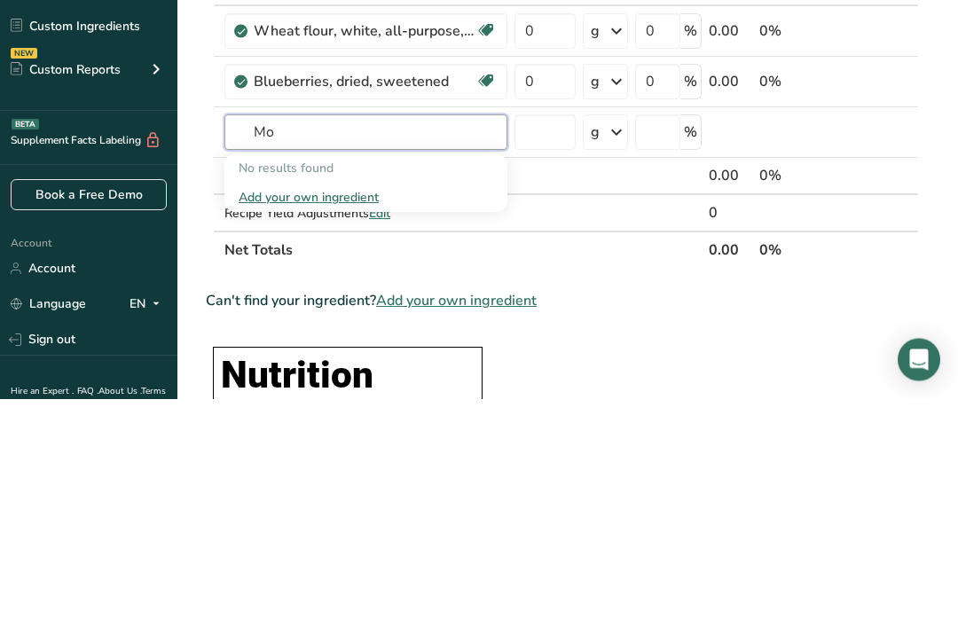
type input "M"
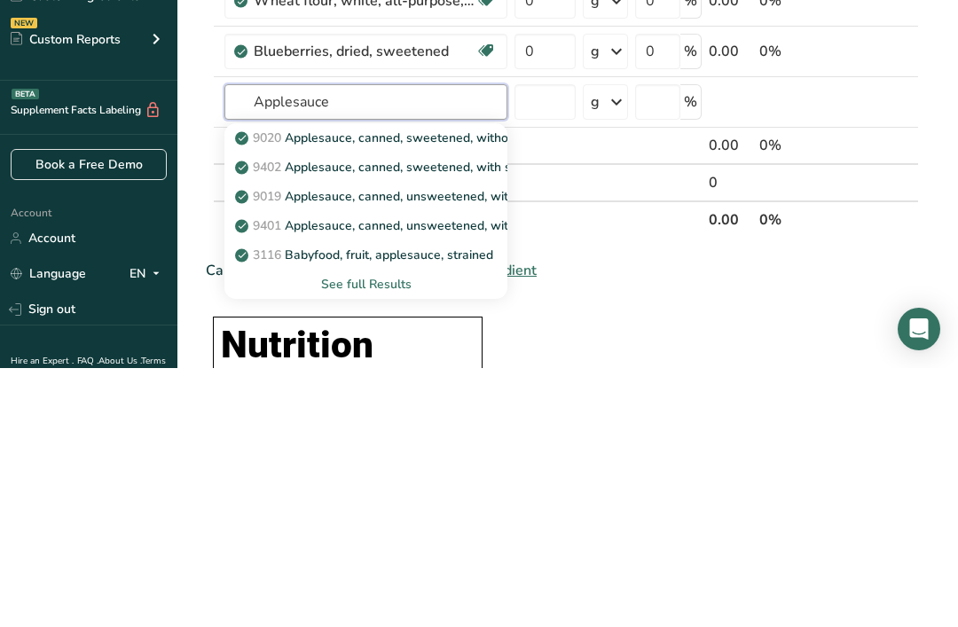
type input "Applesauce"
click at [395, 534] on div "See full Results" at bounding box center [366, 543] width 255 height 19
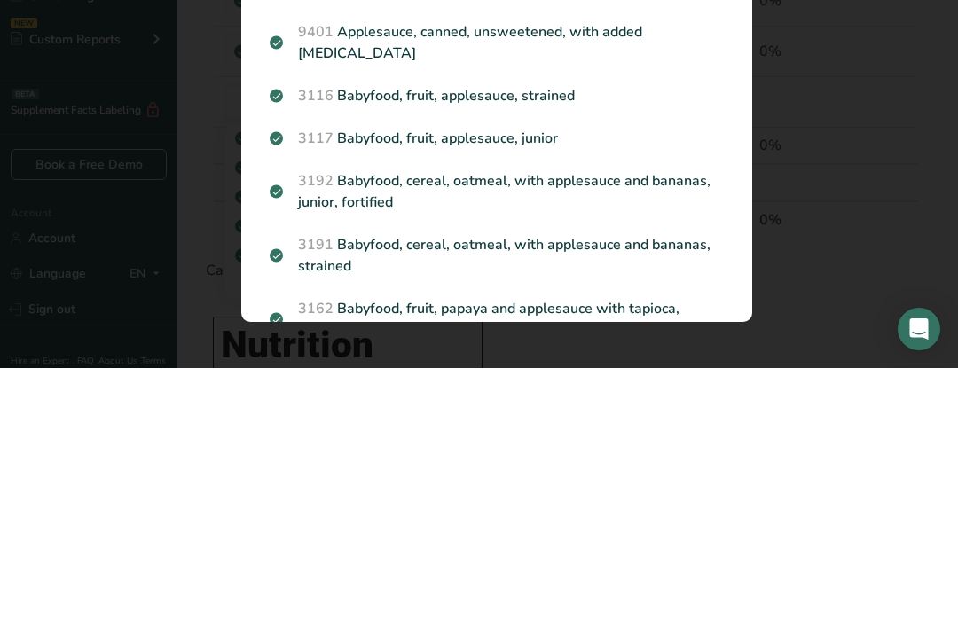
scroll to position [335, 0]
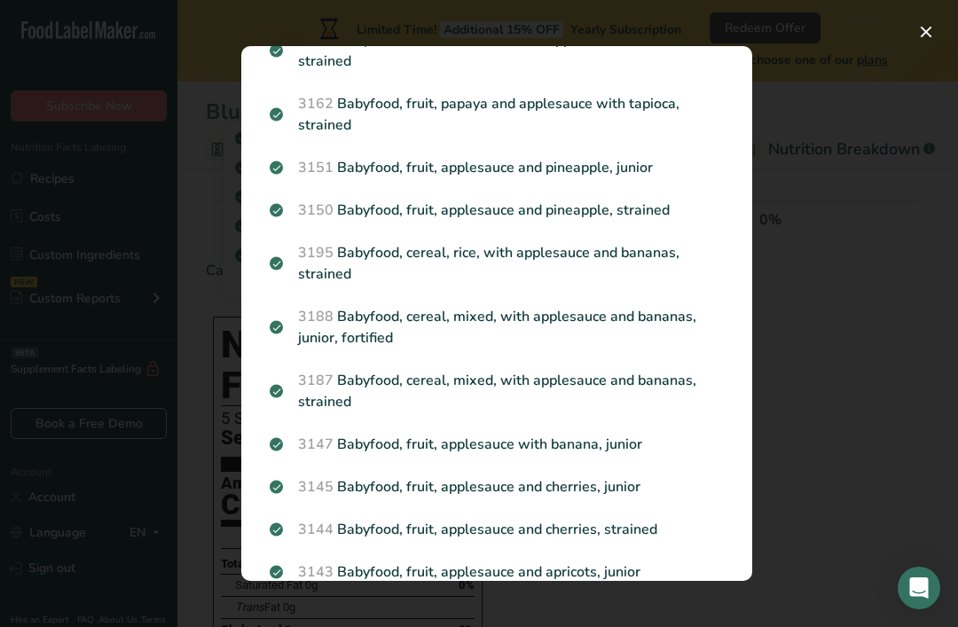
click at [777, 269] on div "Search Results 9020 Applesauce, canned, sweetened, without salt 9402 Applesauce…" at bounding box center [497, 314] width 568 height 592
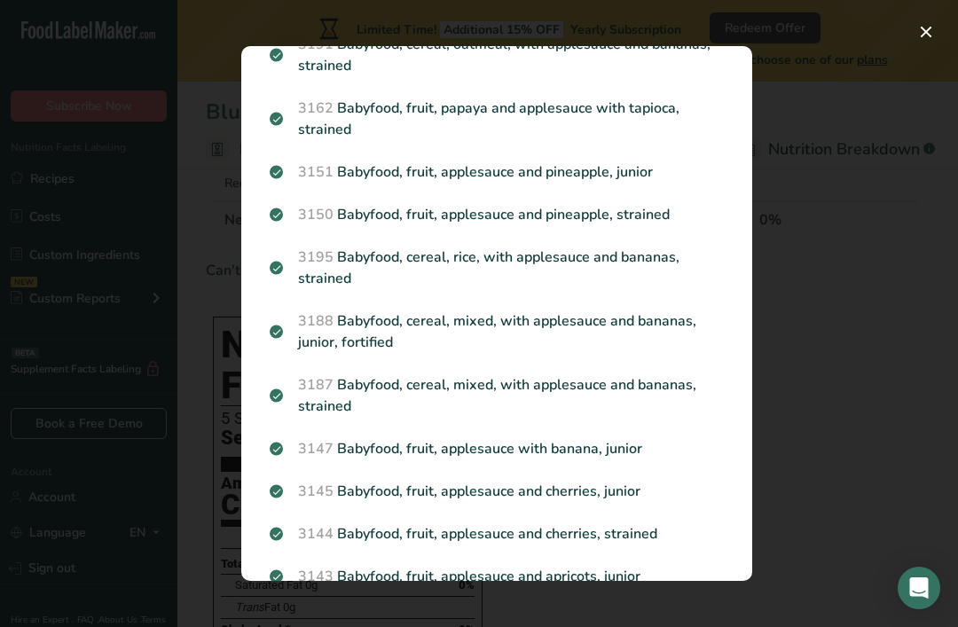
scroll to position [459, 0]
click at [810, 215] on div "Search results modal" at bounding box center [479, 313] width 958 height 627
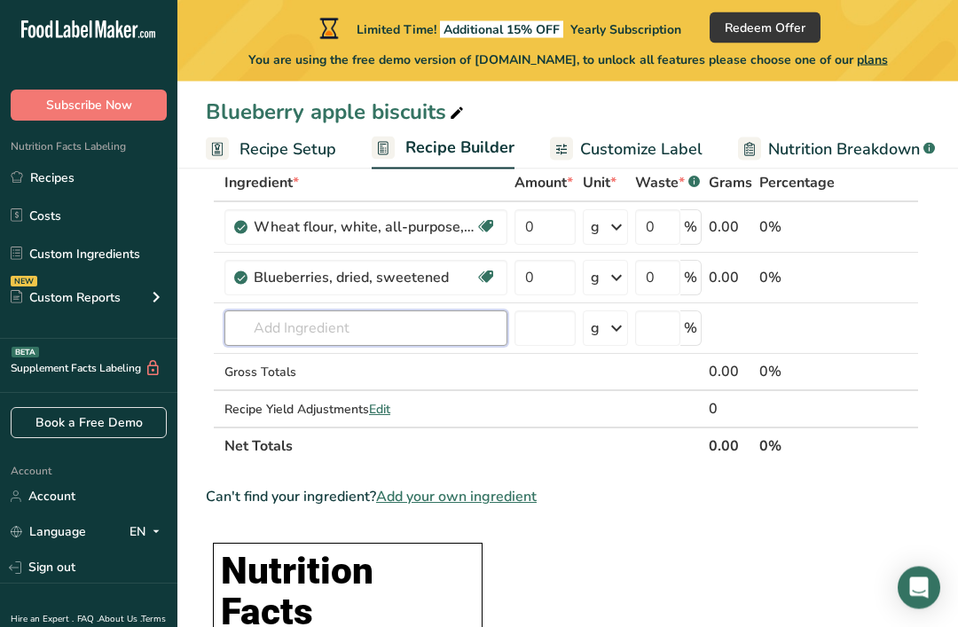
click at [427, 340] on input "text" at bounding box center [365, 328] width 283 height 35
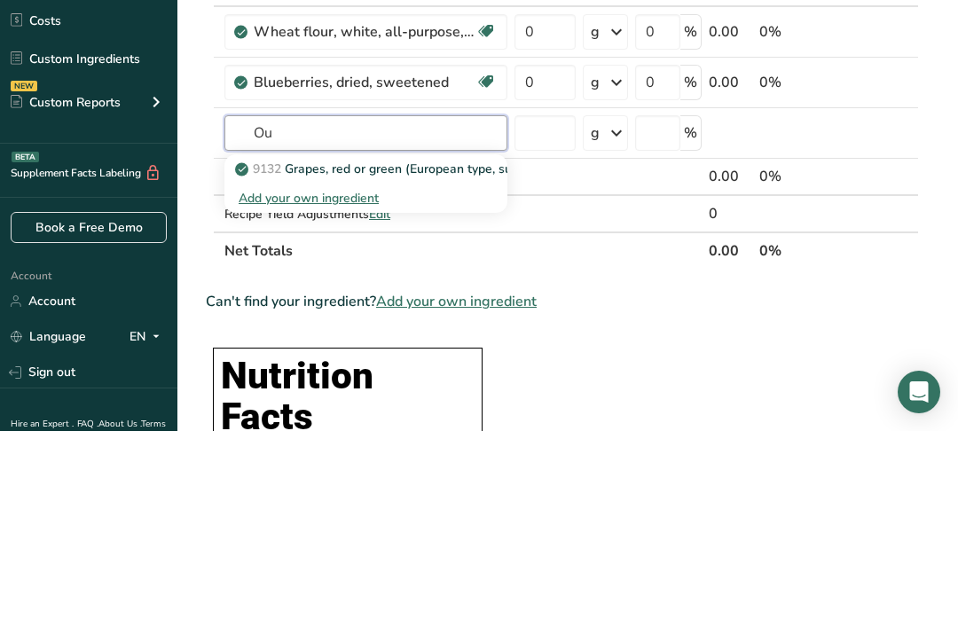
type input "O"
type input "P"
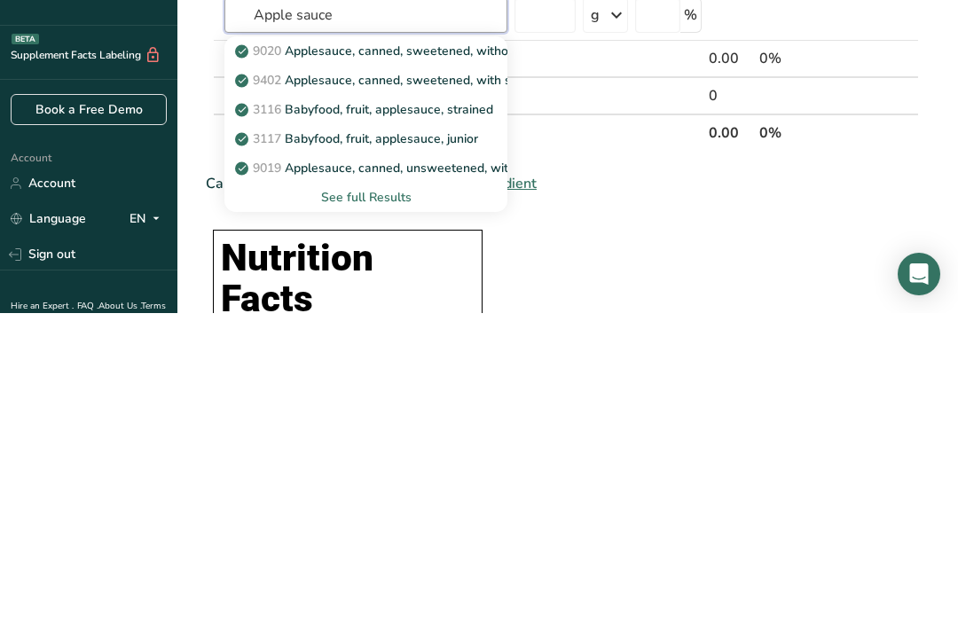
type input "Apple sauce"
click at [392, 502] on div "See full Results" at bounding box center [366, 511] width 255 height 19
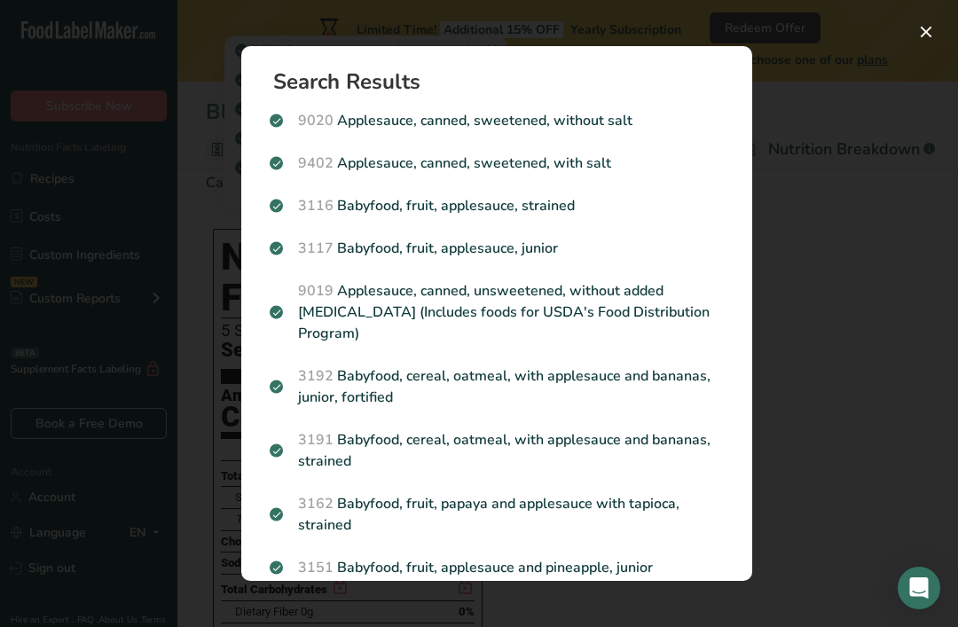
scroll to position [0, 0]
click at [841, 362] on div "Search results modal" at bounding box center [479, 313] width 958 height 627
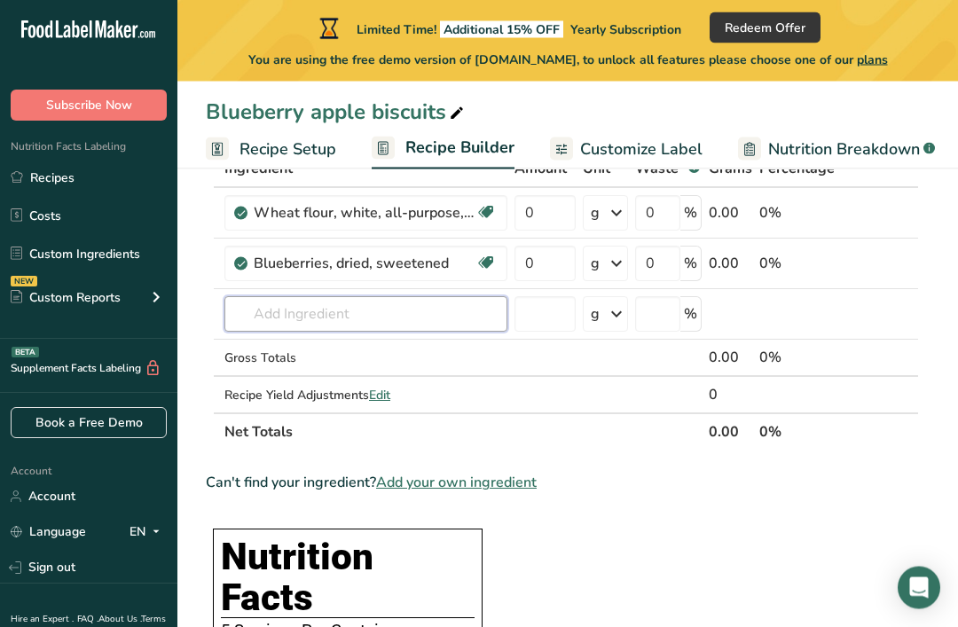
click at [465, 318] on input "text" at bounding box center [365, 314] width 283 height 35
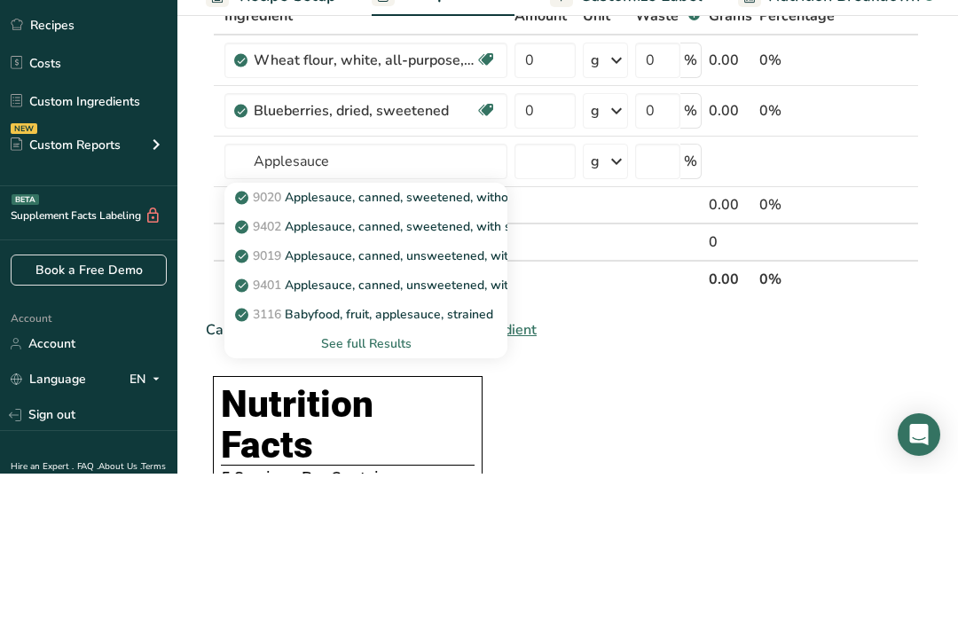
click at [480, 371] on p "9402 Applesauce, canned, sweetened, with salt" at bounding box center [382, 380] width 287 height 19
type input "Applesauce, canned, sweetened, with salt"
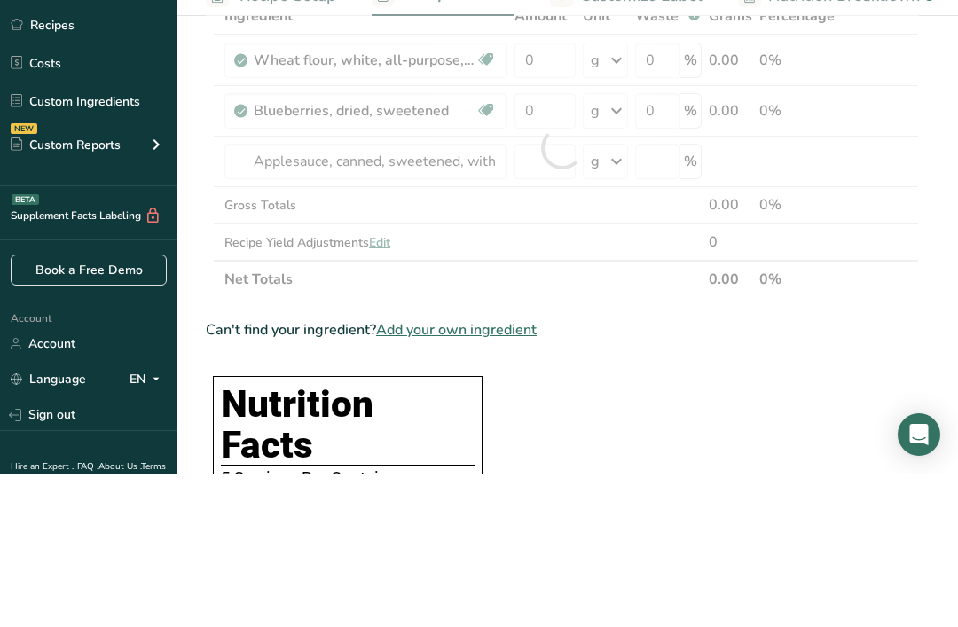
scroll to position [277, 0]
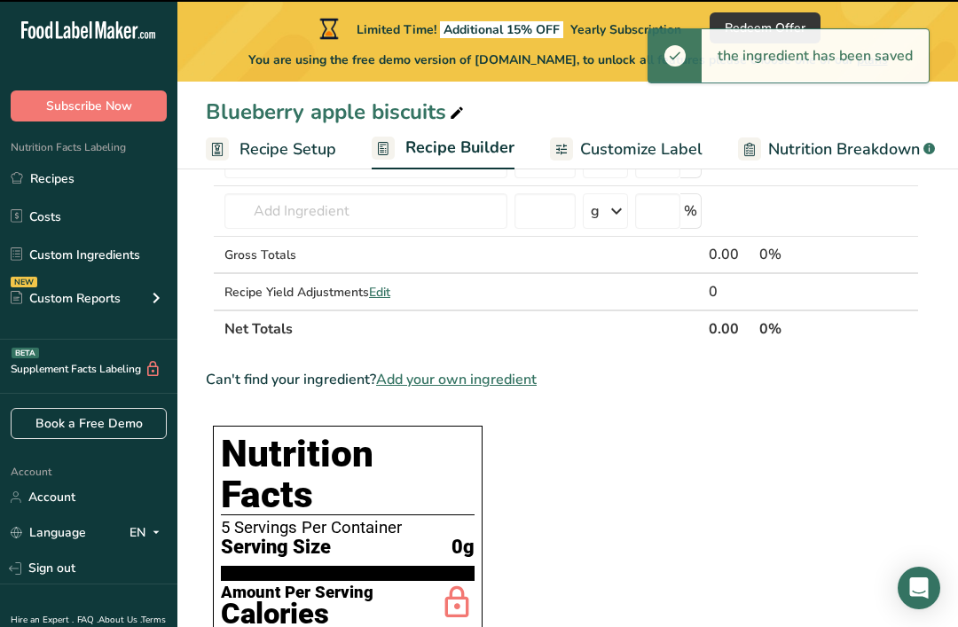
type input "0"
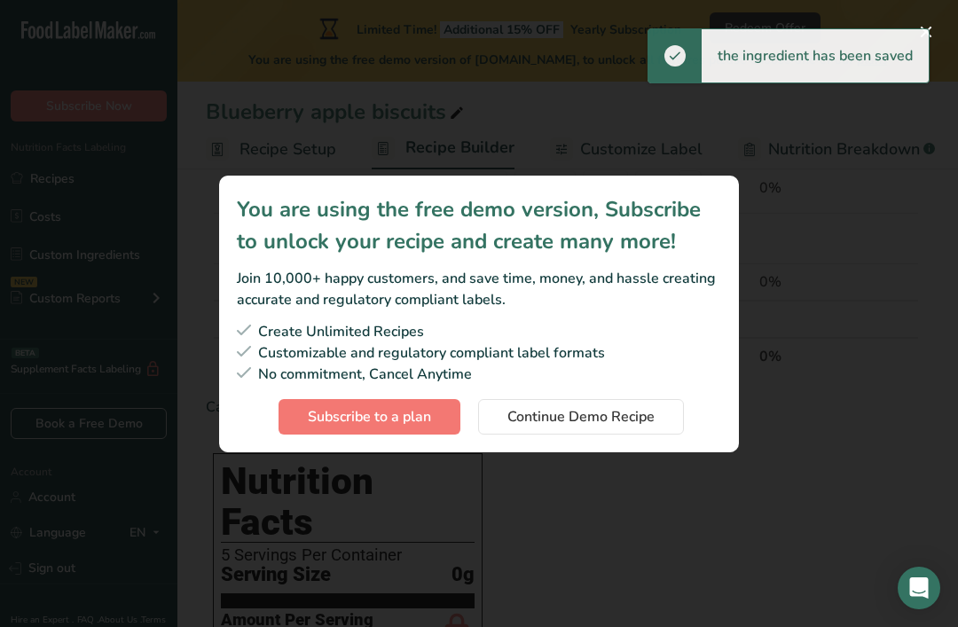
scroll to position [250, 0]
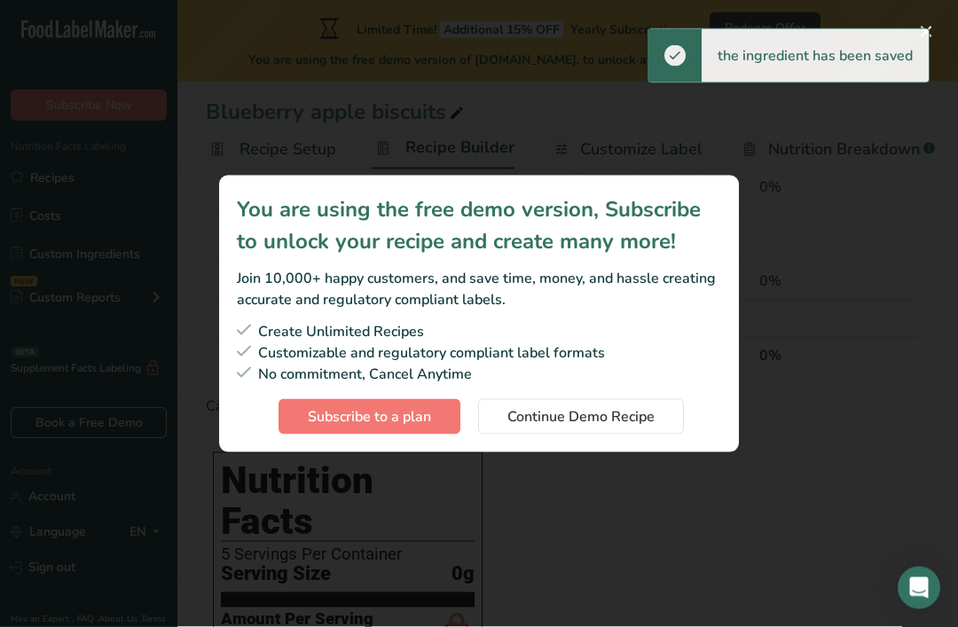
click at [651, 428] on span "Continue Demo Recipe" at bounding box center [580, 416] width 147 height 21
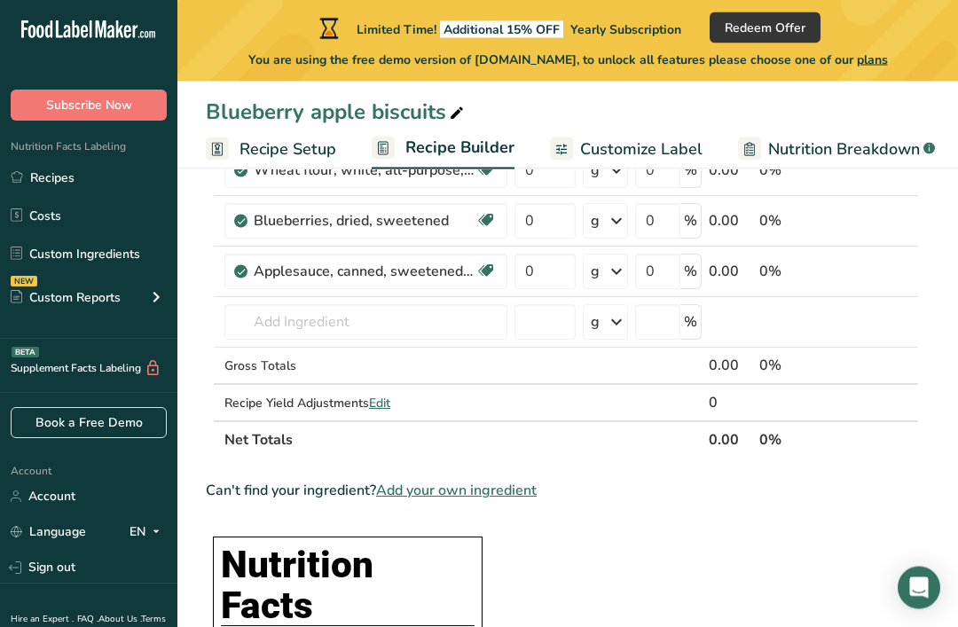
scroll to position [164, 0]
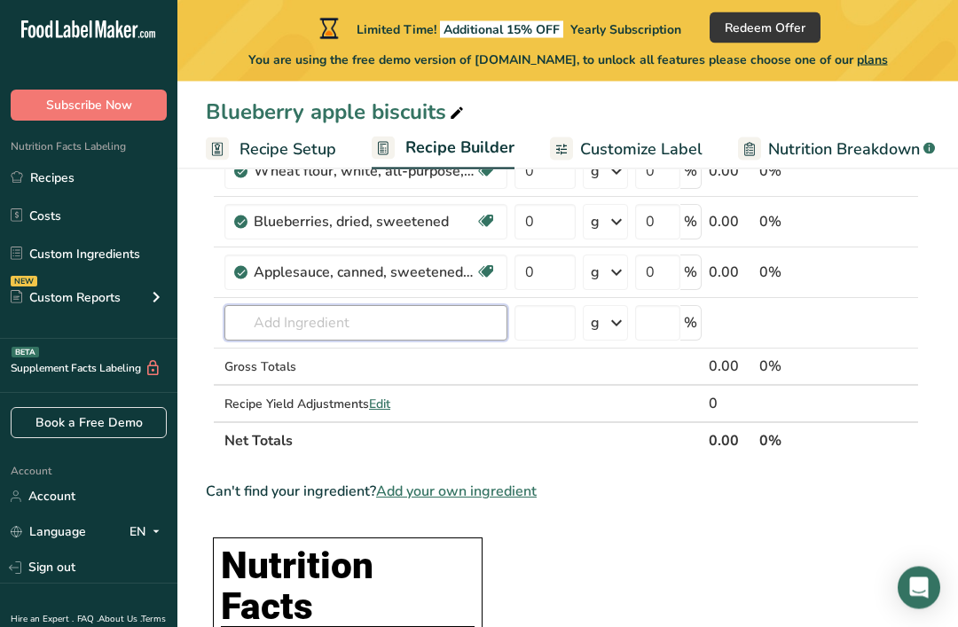
click at [489, 328] on input "text" at bounding box center [365, 323] width 283 height 35
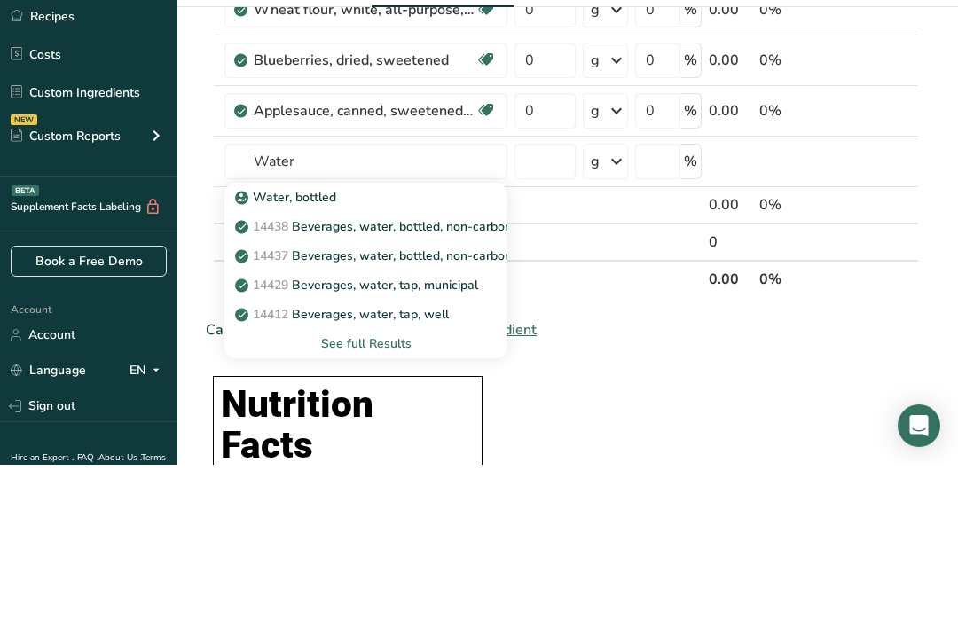
click at [432, 350] on div "Water, bottled" at bounding box center [352, 359] width 226 height 19
type input "Water, bottled"
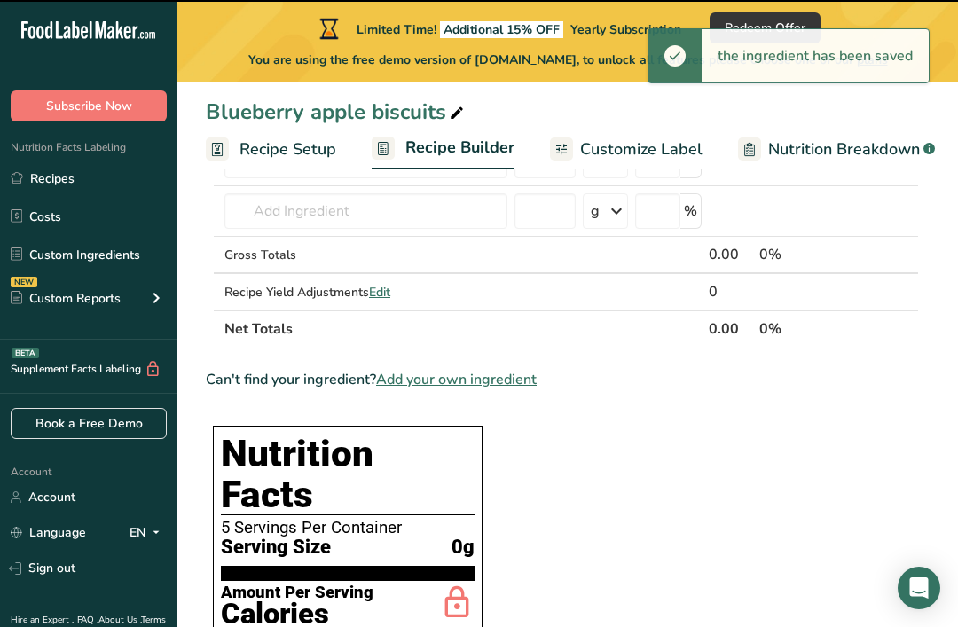
type input "0"
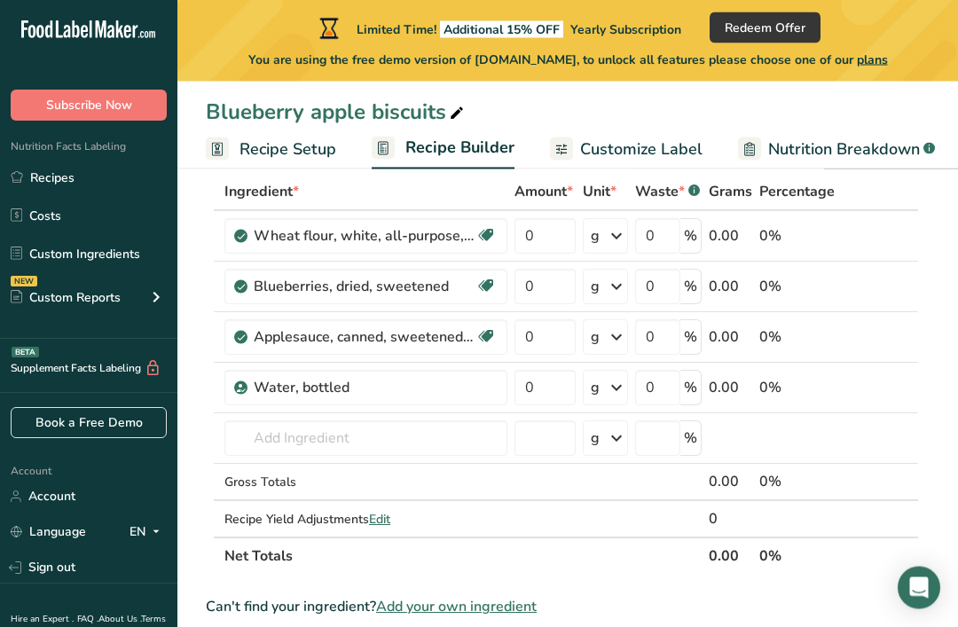
scroll to position [100, 0]
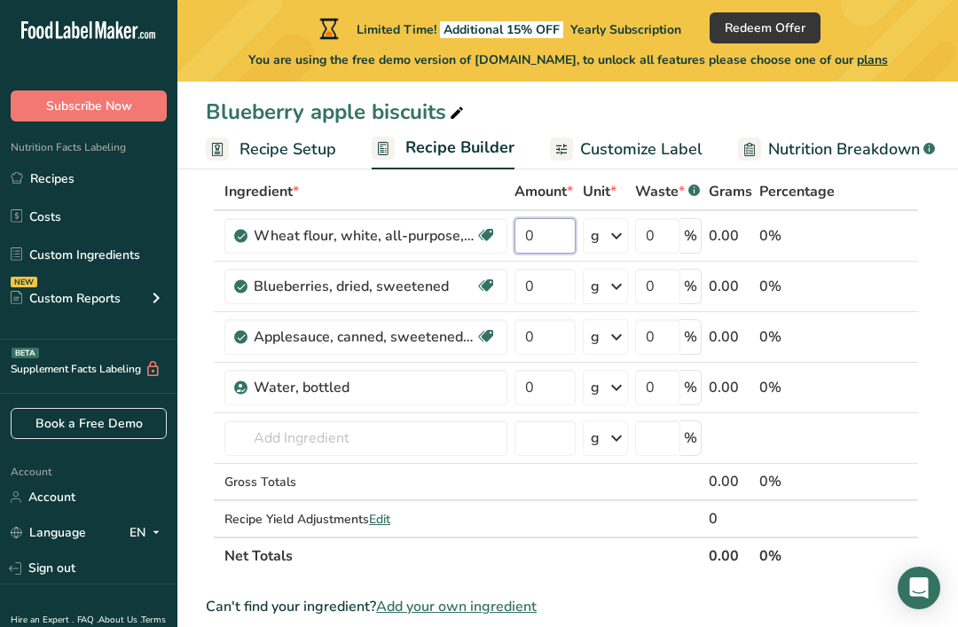
click at [551, 230] on input "0" at bounding box center [544, 235] width 61 height 35
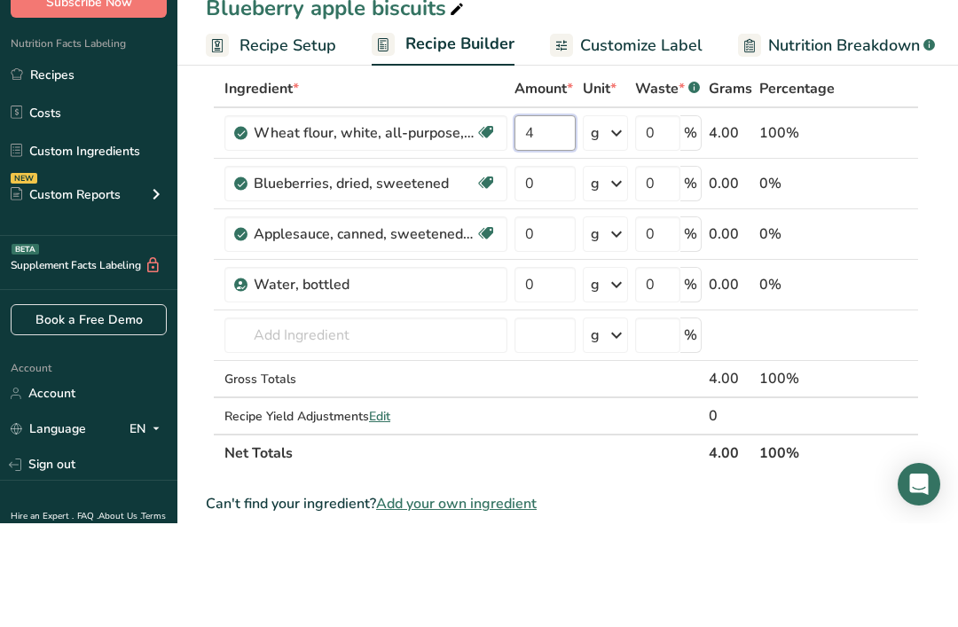
type input "4"
click at [597, 174] on div "Ingredient * Amount * Unit * Waste * .a-a{fill:#347362;}.b-a{fill:#fff;} Grams …" at bounding box center [562, 375] width 713 height 402
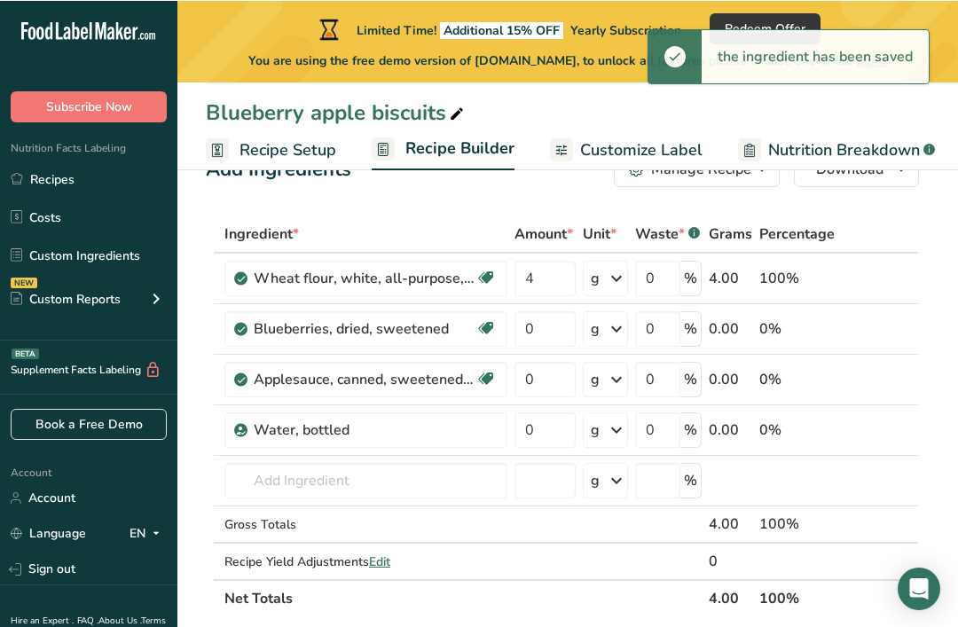
scroll to position [58, 0]
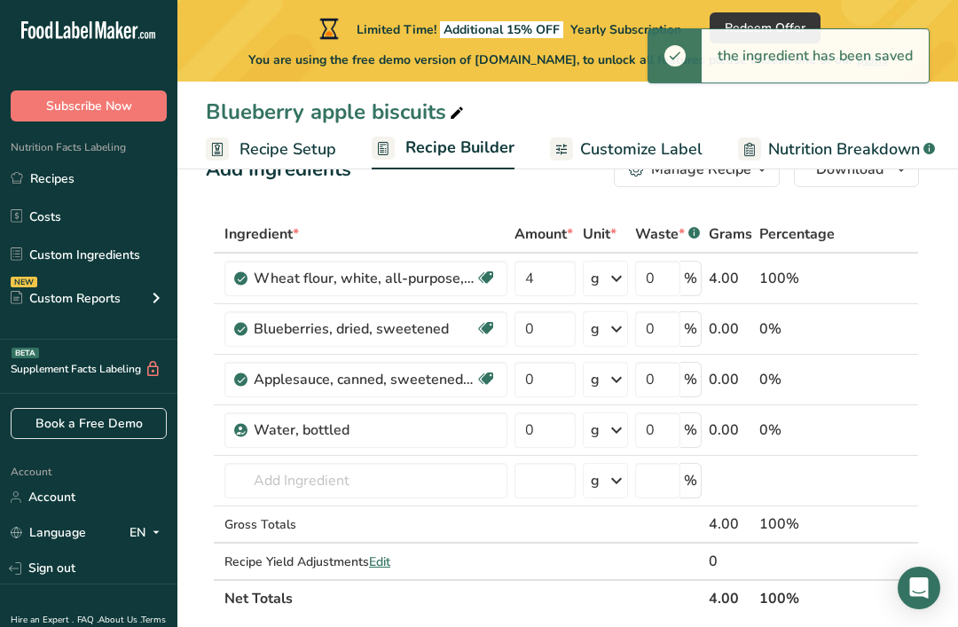
click at [616, 276] on icon at bounding box center [616, 279] width 21 height 32
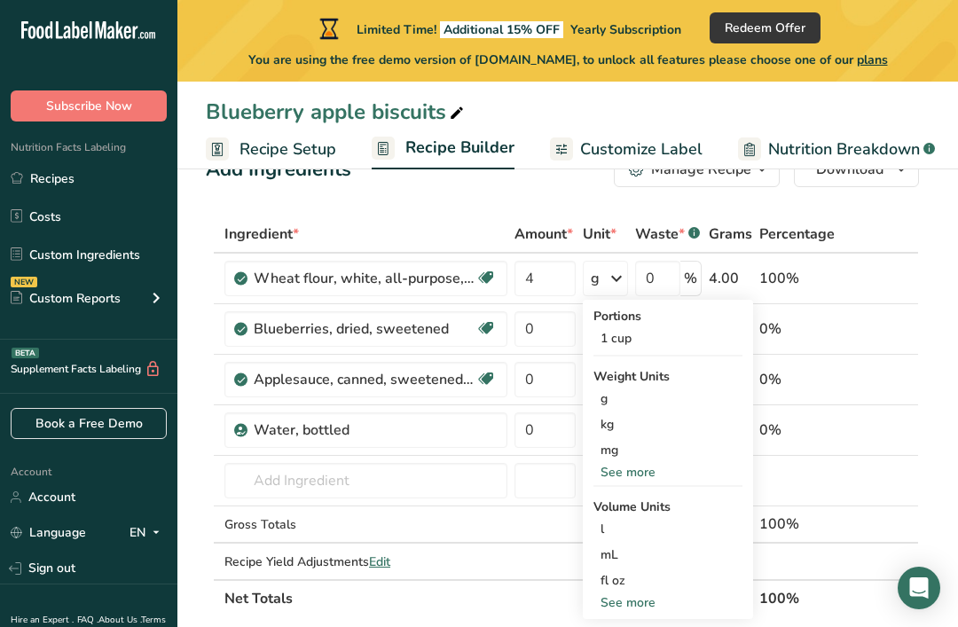
click at [651, 338] on div "1 cup" at bounding box center [667, 339] width 149 height 26
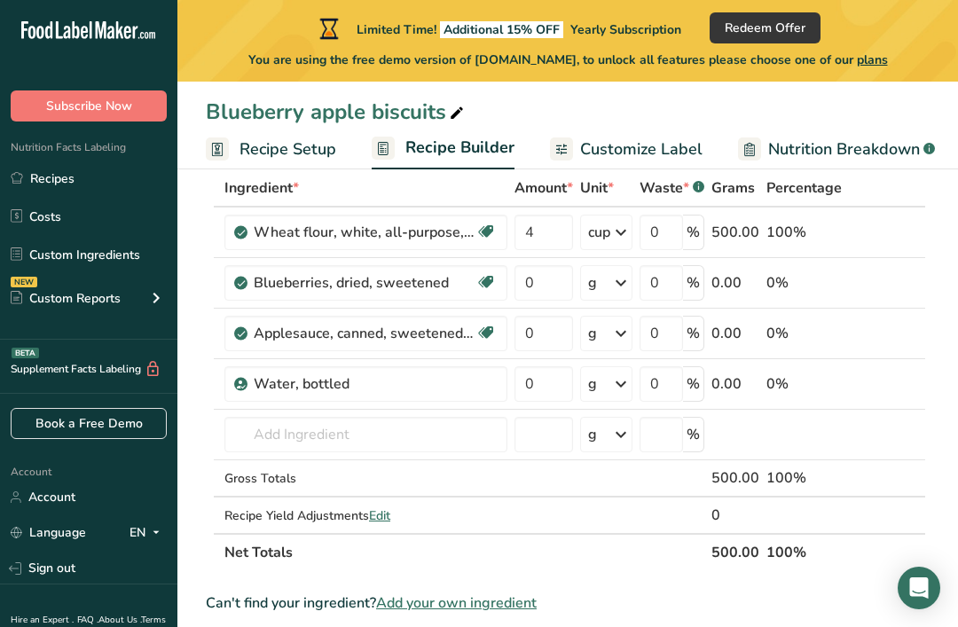
scroll to position [103, 0]
click at [611, 288] on div "g" at bounding box center [606, 283] width 52 height 35
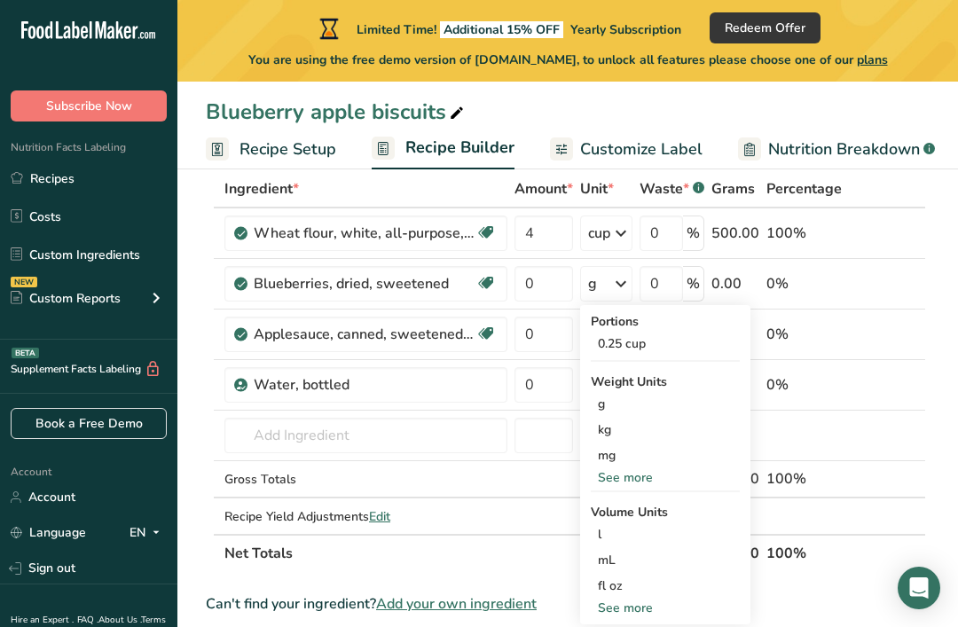
click at [668, 340] on div "0.25 cup" at bounding box center [665, 344] width 149 height 26
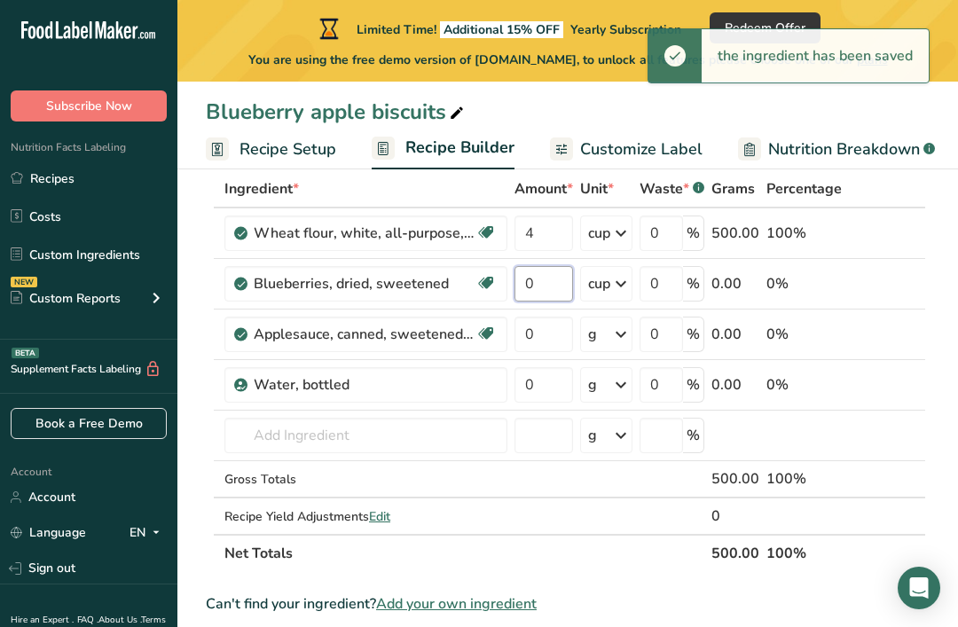
click at [546, 286] on input "0" at bounding box center [543, 283] width 59 height 35
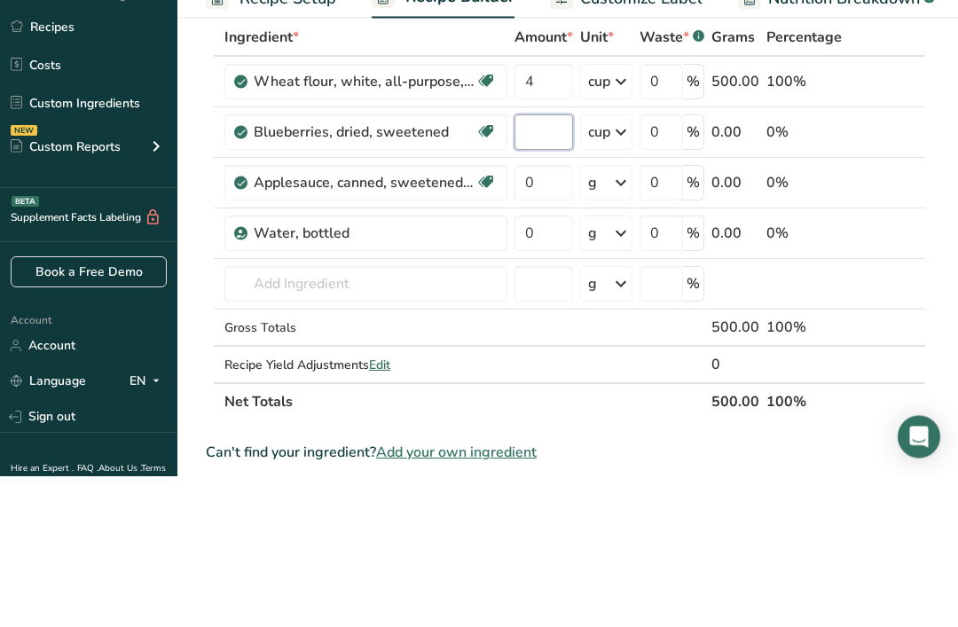
type input "4"
click at [546, 170] on div "Ingredient * Amount * Unit * Waste * .a-a{fill:#347362;}.b-a{fill:#fff;} Grams …" at bounding box center [566, 371] width 720 height 402
type input "0"
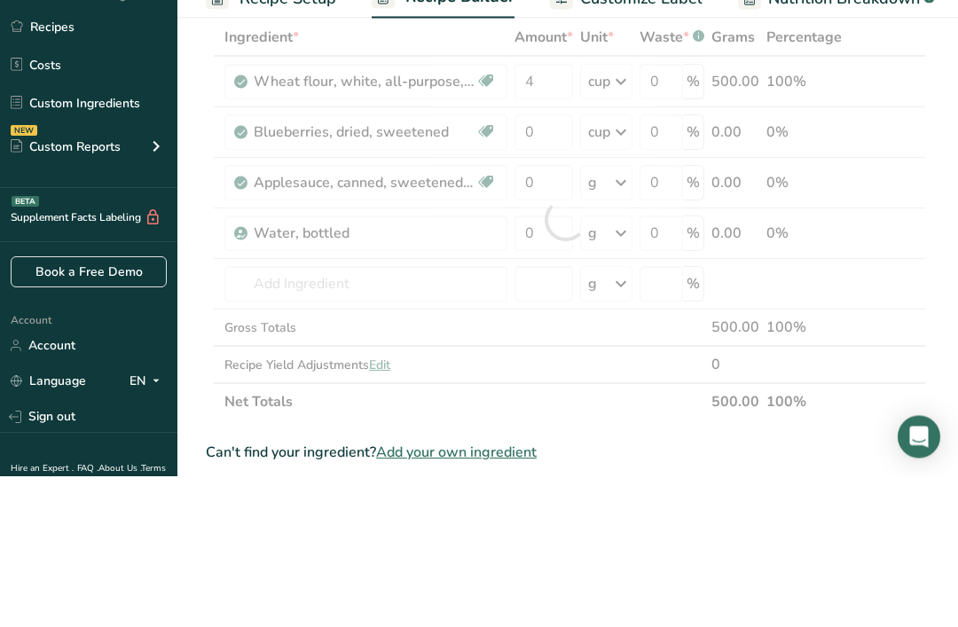
click at [615, 170] on div at bounding box center [566, 371] width 720 height 402
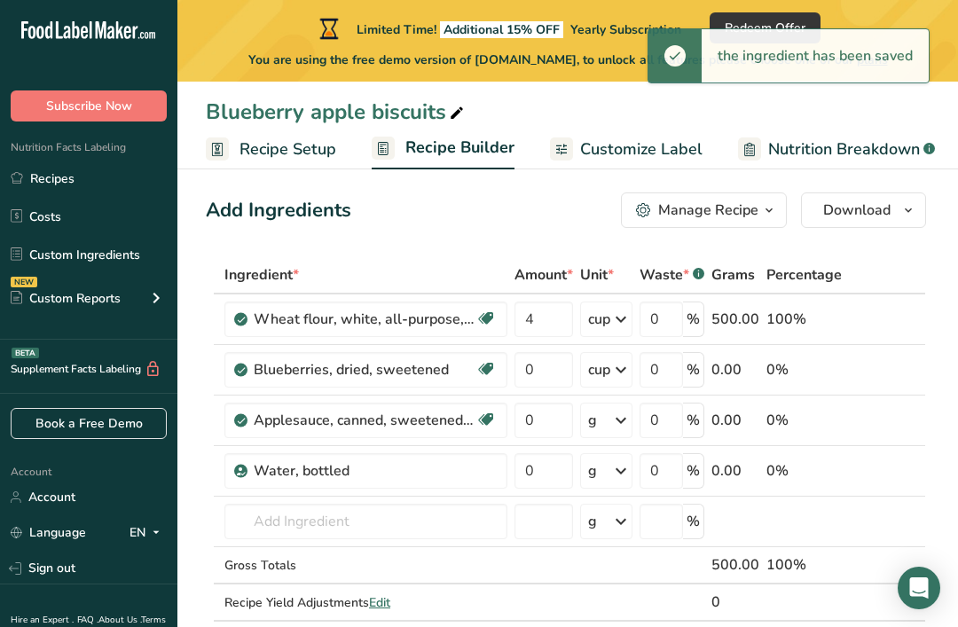
scroll to position [18, 0]
click at [616, 318] on icon at bounding box center [620, 318] width 21 height 32
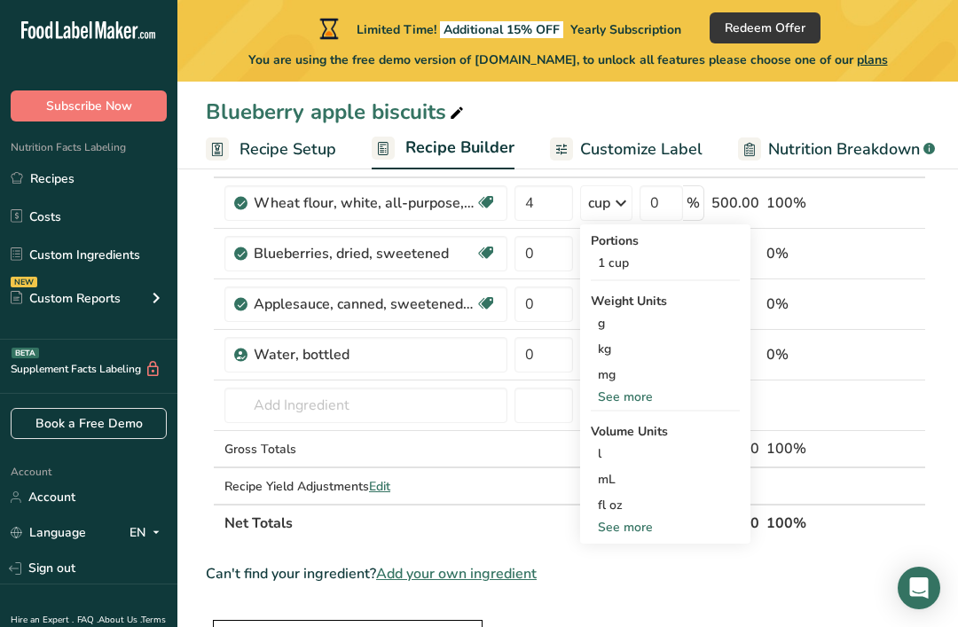
scroll to position [148, 0]
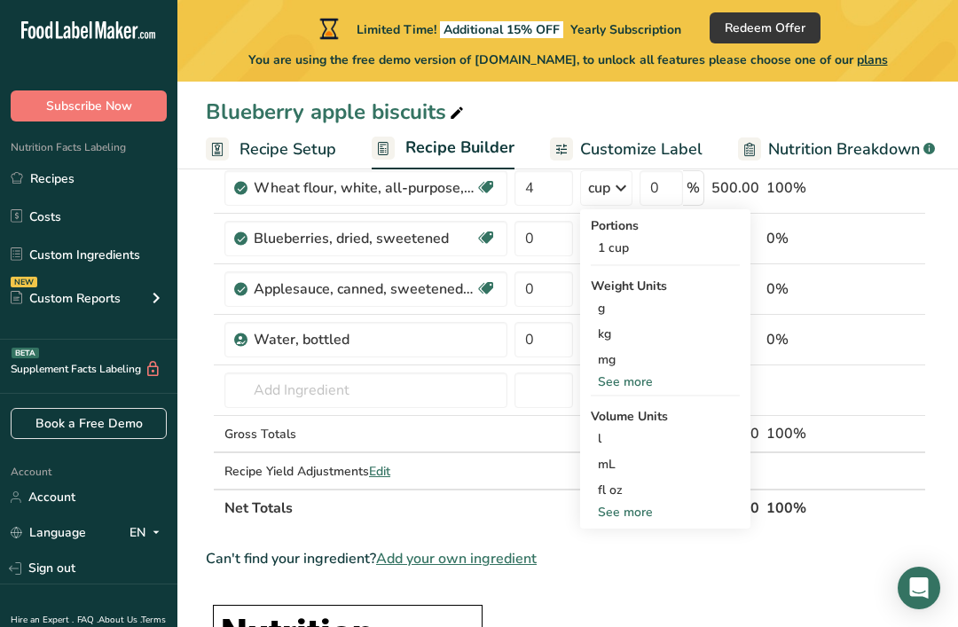
click at [665, 312] on div "g" at bounding box center [665, 308] width 149 height 26
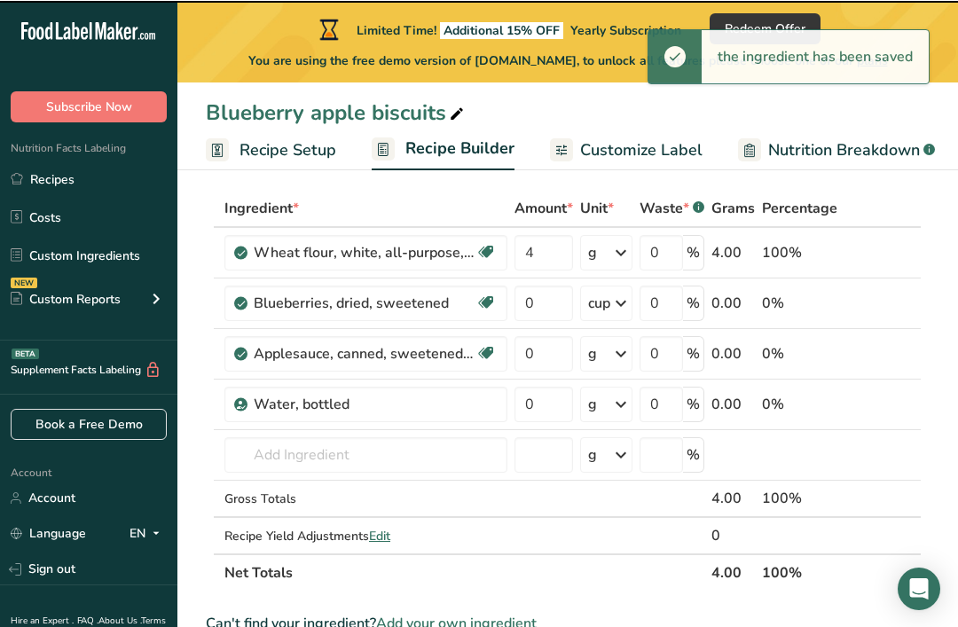
scroll to position [83, 0]
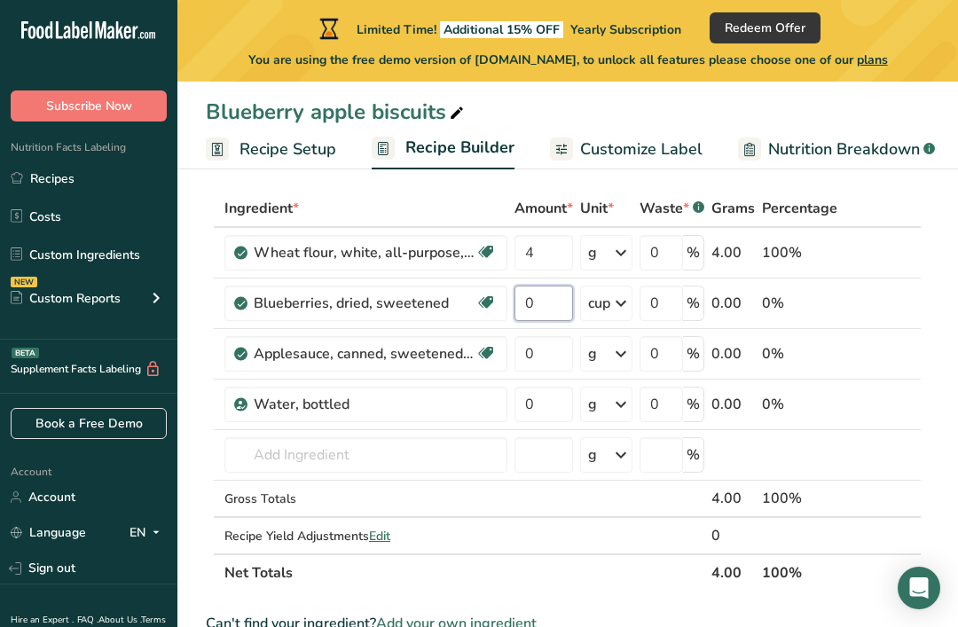
click at [553, 304] on input "0" at bounding box center [543, 303] width 59 height 35
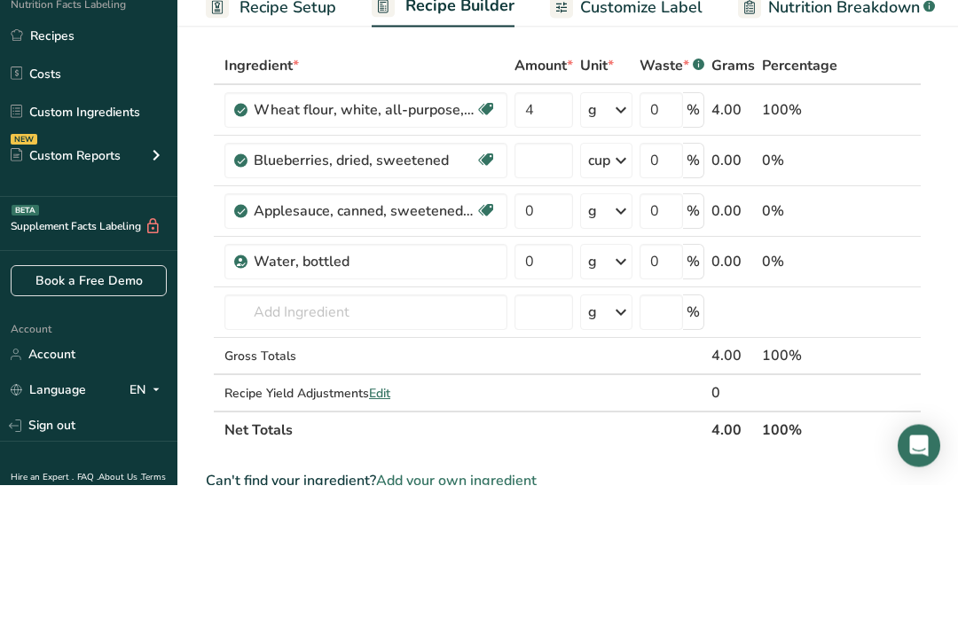
click at [591, 190] on div "Ingredient * Amount * Unit * Waste * .a-a{fill:#347362;}.b-a{fill:#fff;} Grams …" at bounding box center [564, 391] width 716 height 402
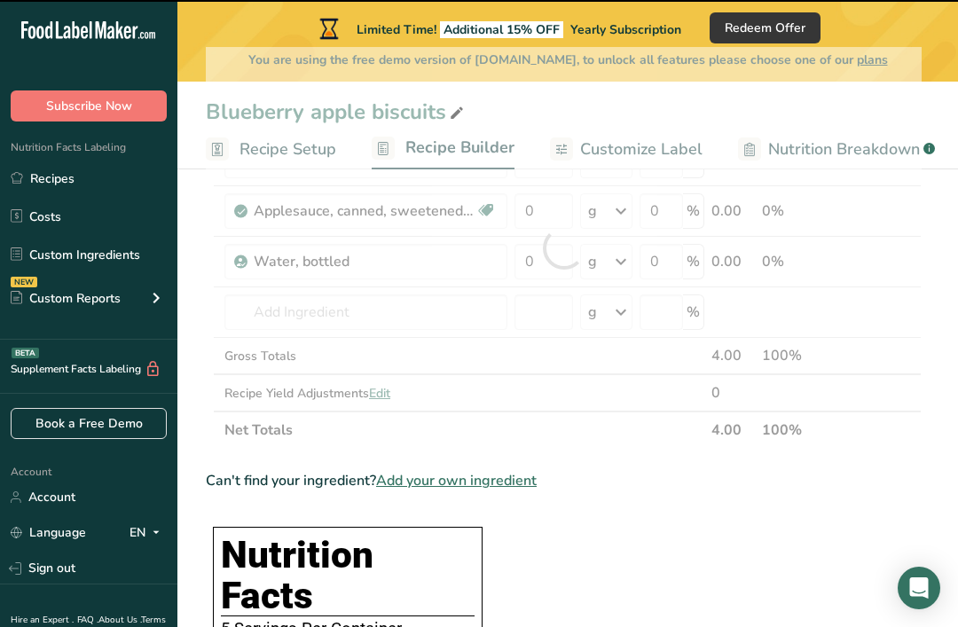
click at [617, 161] on div at bounding box center [564, 248] width 716 height 402
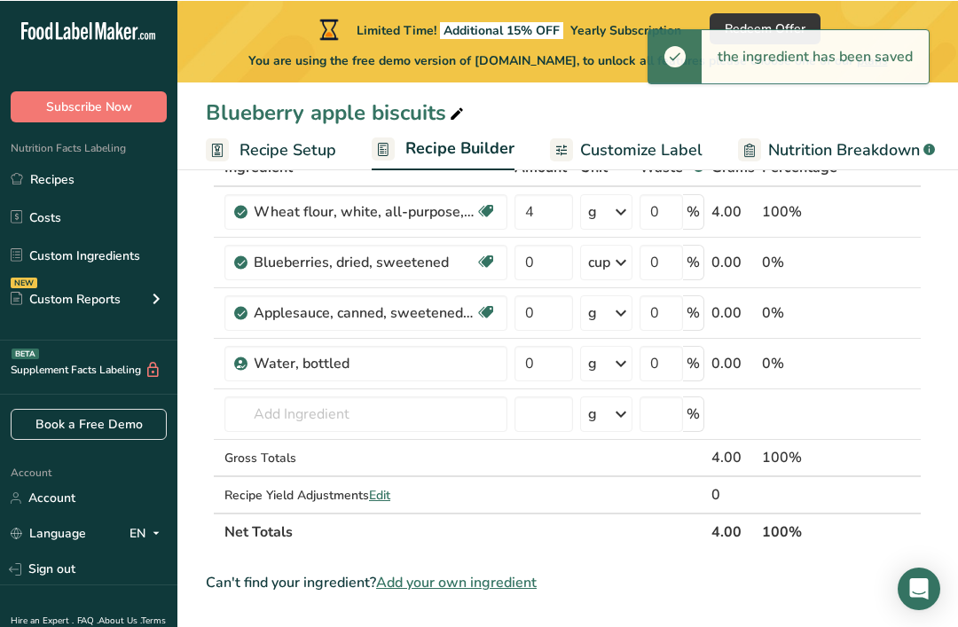
scroll to position [124, 0]
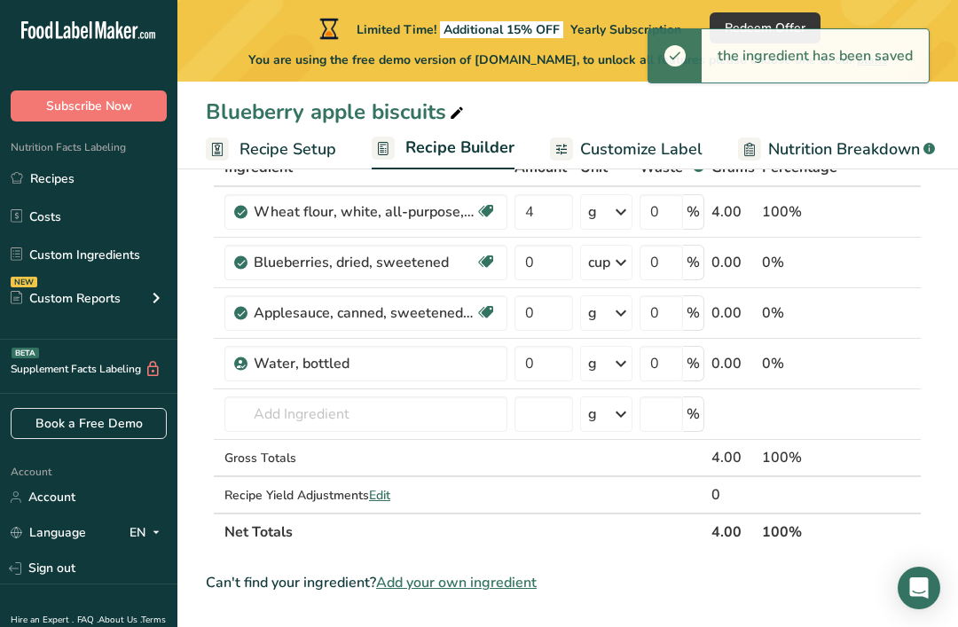
click at [617, 263] on icon at bounding box center [620, 263] width 21 height 32
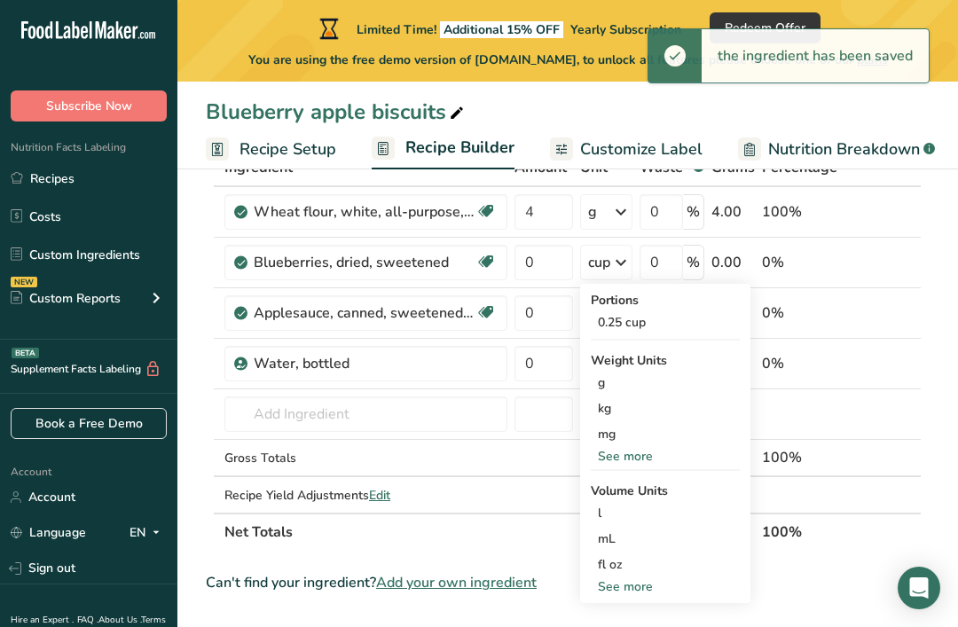
click at [641, 381] on div "g" at bounding box center [665, 383] width 149 height 26
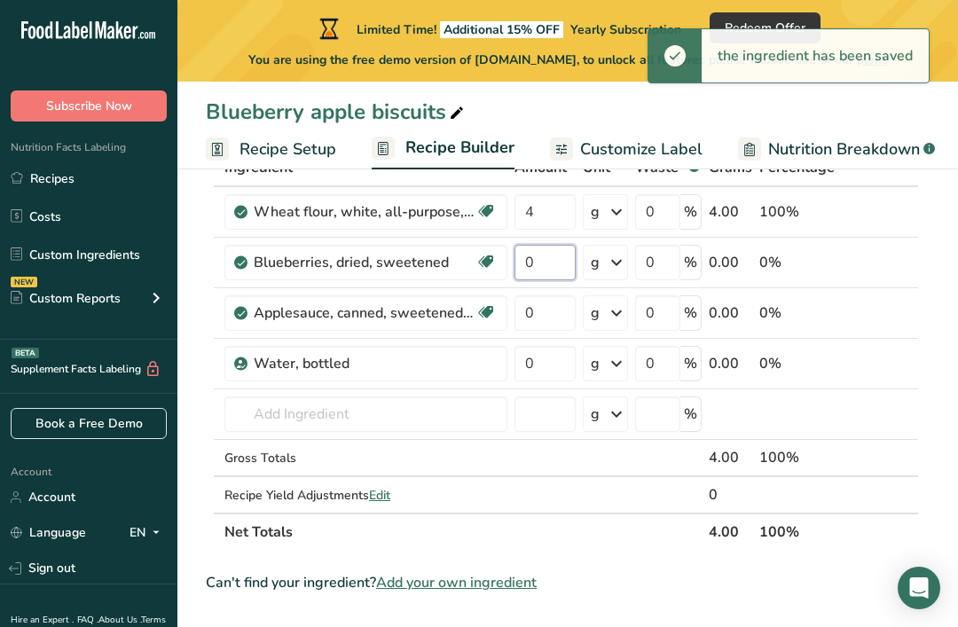
click at [557, 274] on input "0" at bounding box center [544, 262] width 61 height 35
type input "8"
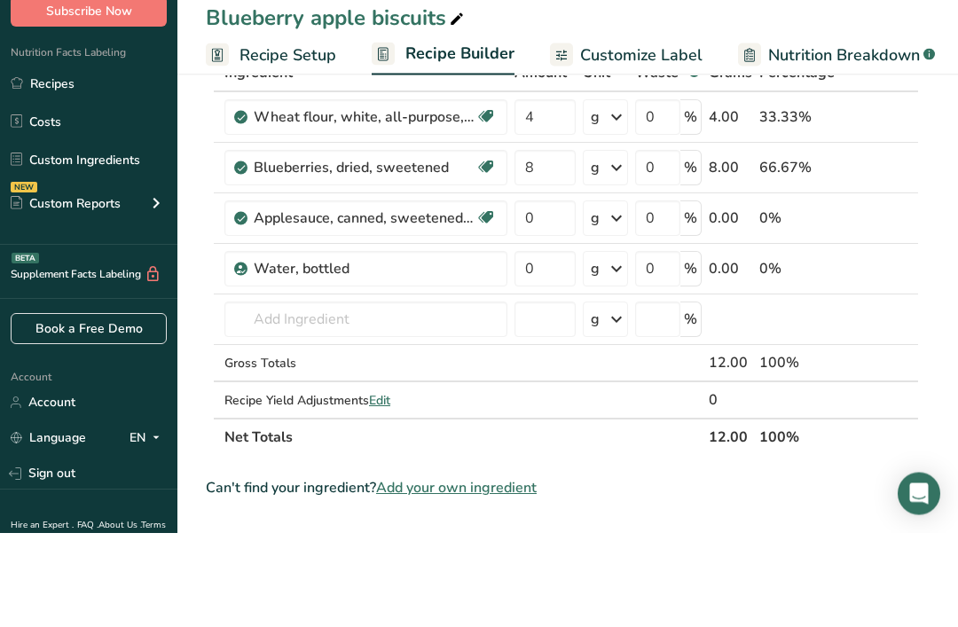
click at [614, 216] on div "Ingredient * Amount * Unit * Waste * .a-a{fill:#347362;}.b-a{fill:#fff;} Grams …" at bounding box center [562, 350] width 713 height 402
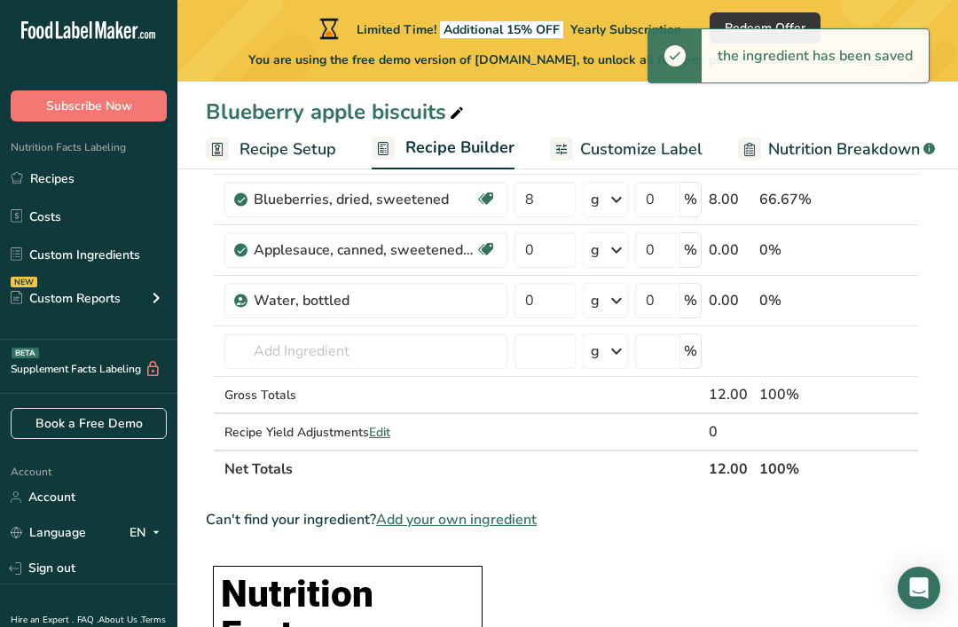
scroll to position [183, 0]
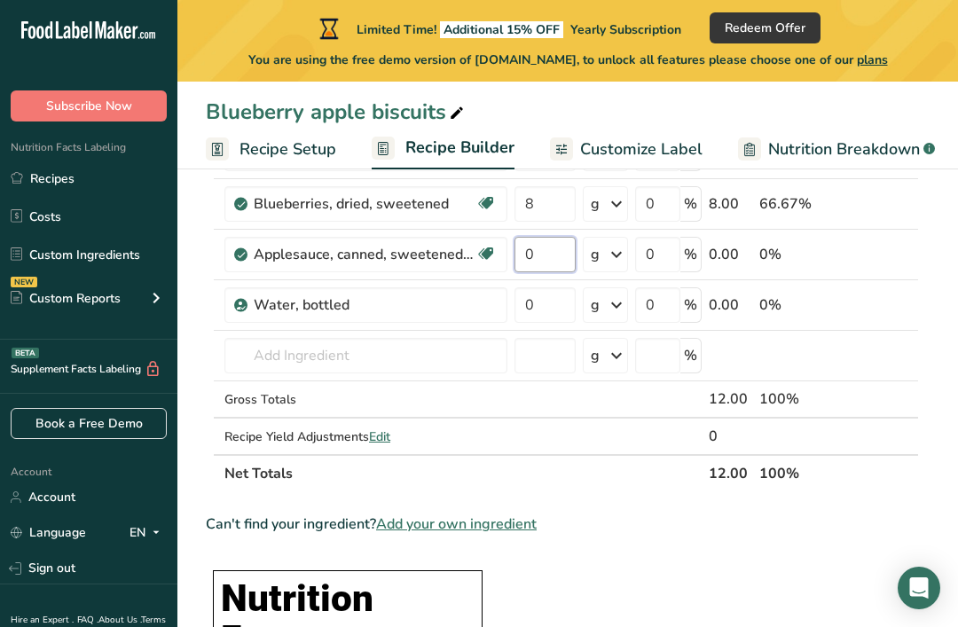
click at [553, 262] on input "0" at bounding box center [544, 254] width 61 height 35
click at [616, 252] on div "Ingredient * Amount * Unit * Waste * .a-a{fill:#347362;}.b-a{fill:#fff;} Grams …" at bounding box center [562, 291] width 713 height 402
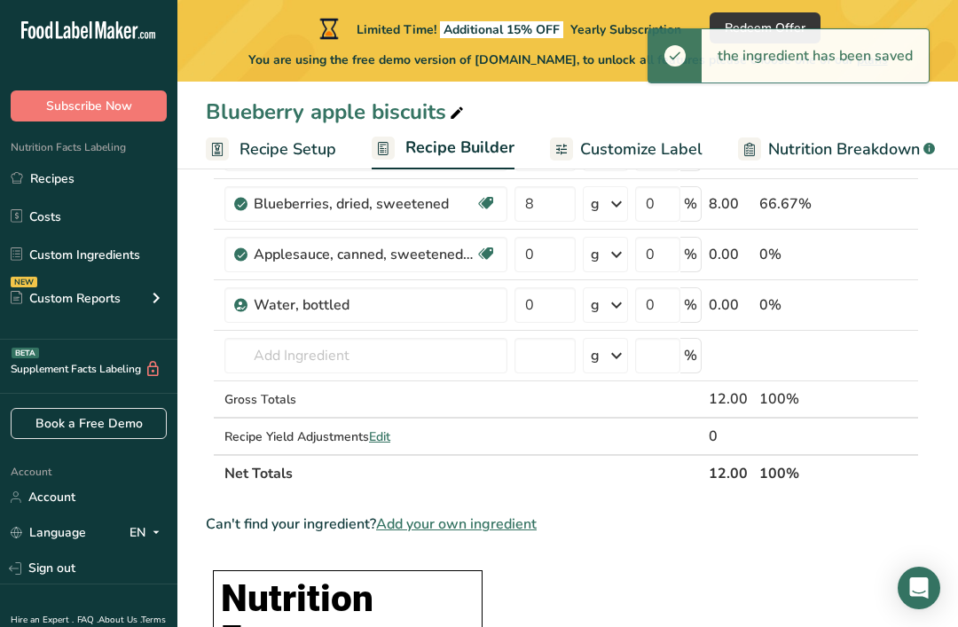
click at [620, 251] on icon at bounding box center [616, 255] width 21 height 32
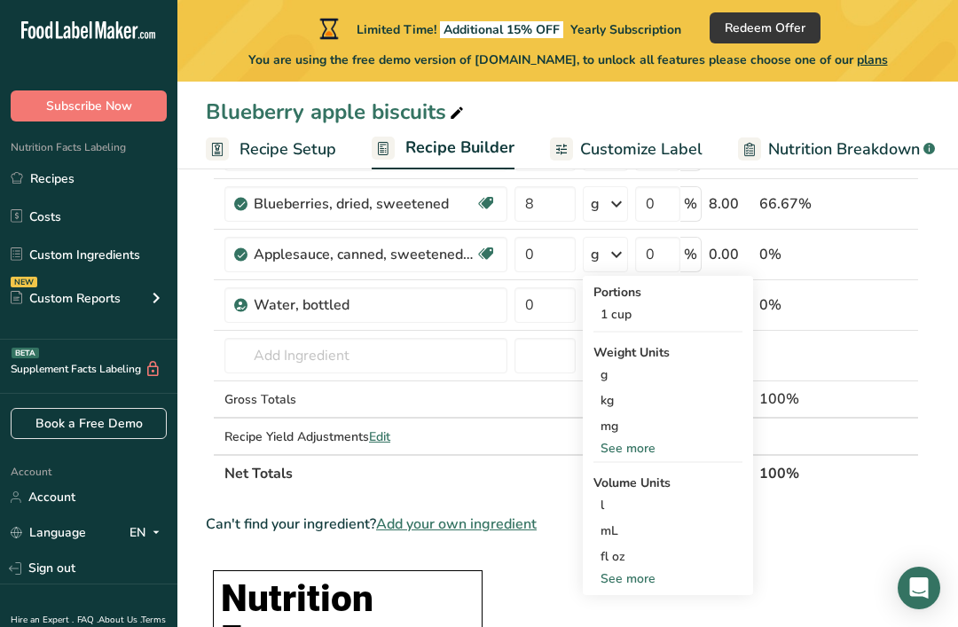
click at [638, 550] on div "fl oz" at bounding box center [667, 556] width 135 height 19
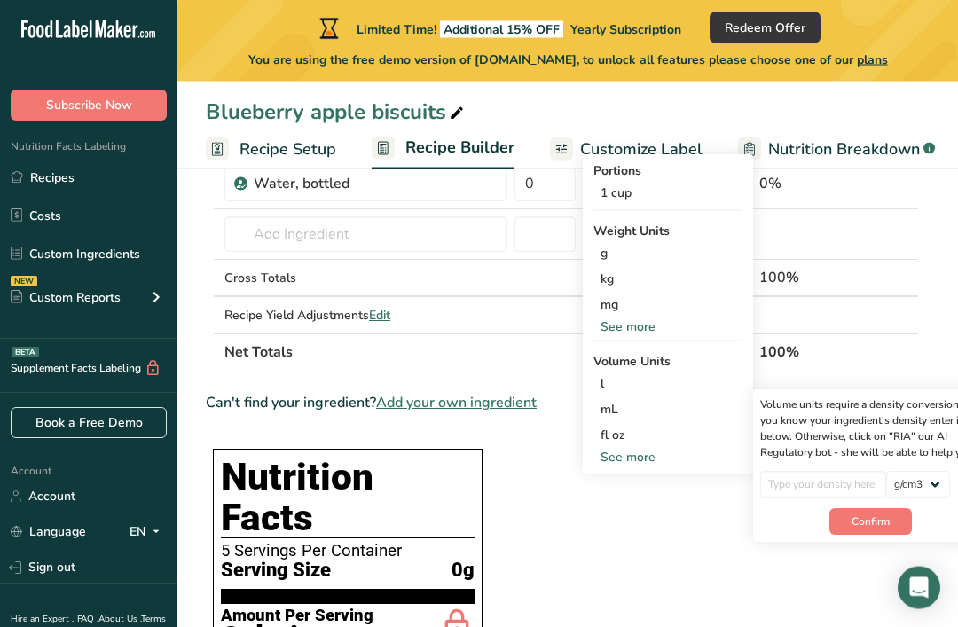
scroll to position [305, 0]
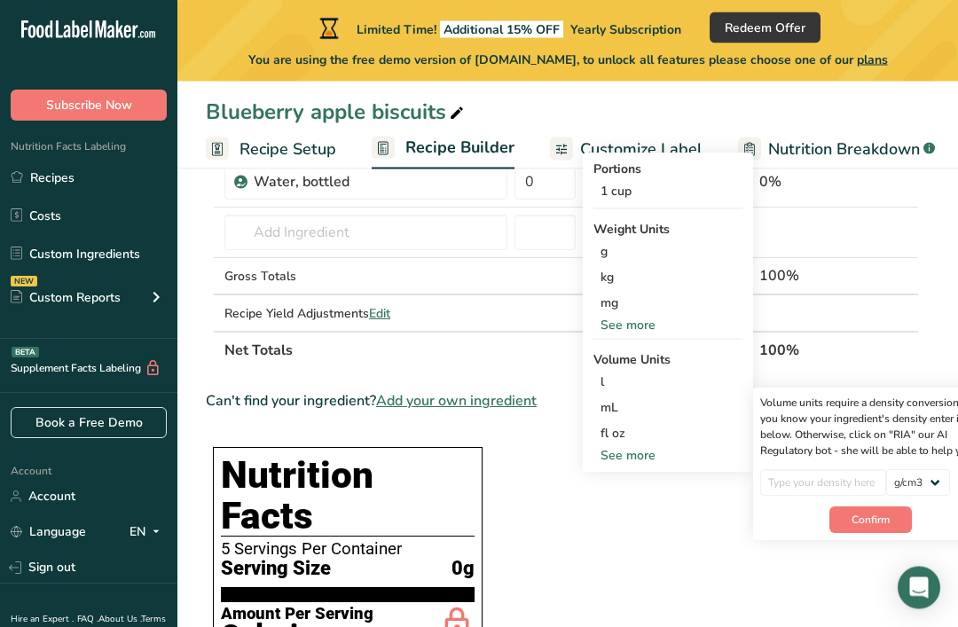
click at [632, 453] on div "See more" at bounding box center [667, 456] width 149 height 19
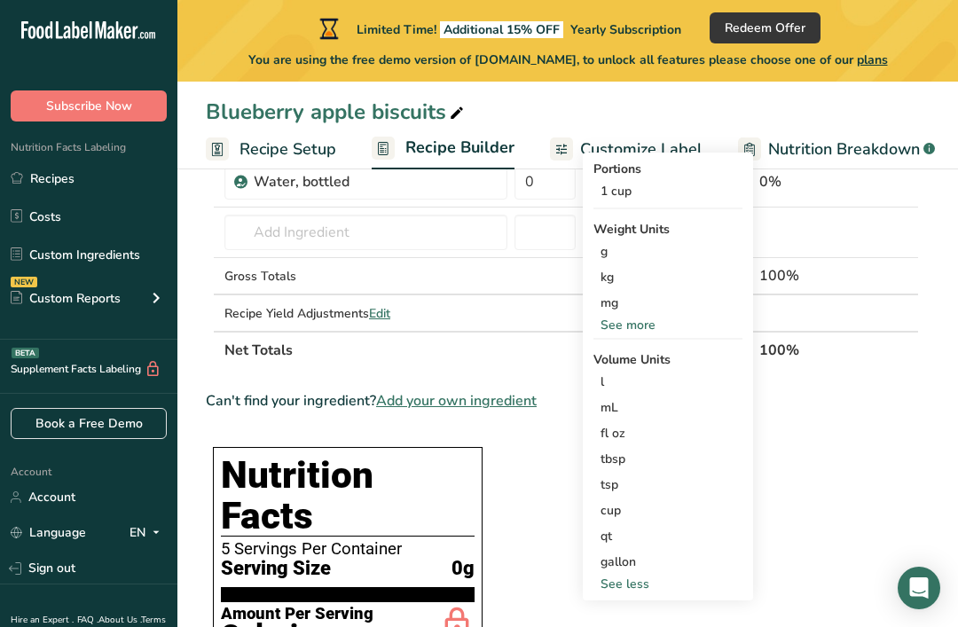
click at [657, 511] on div "cup" at bounding box center [667, 510] width 135 height 19
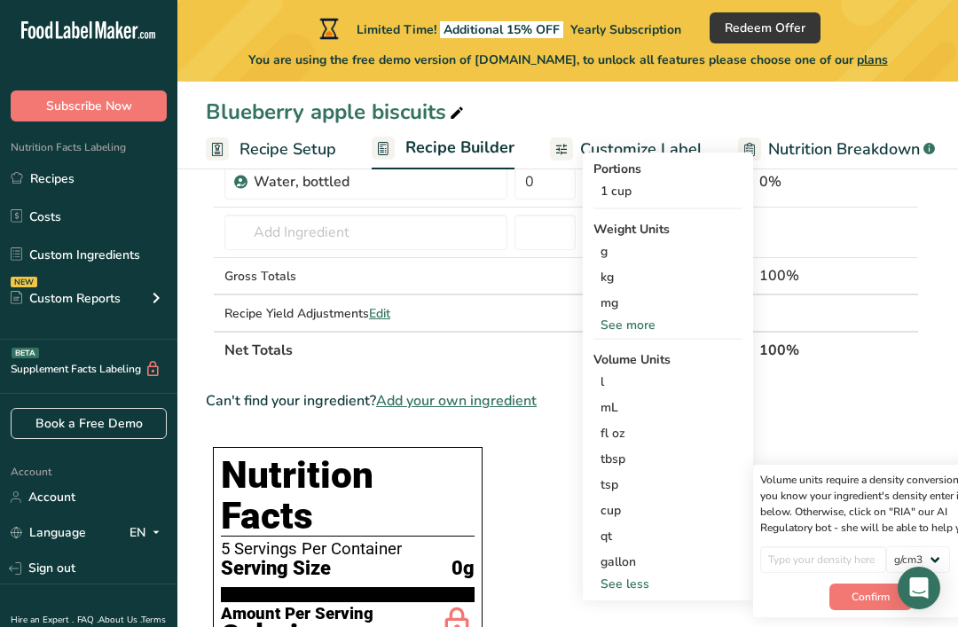
click at [664, 195] on div "1 cup" at bounding box center [667, 191] width 149 height 26
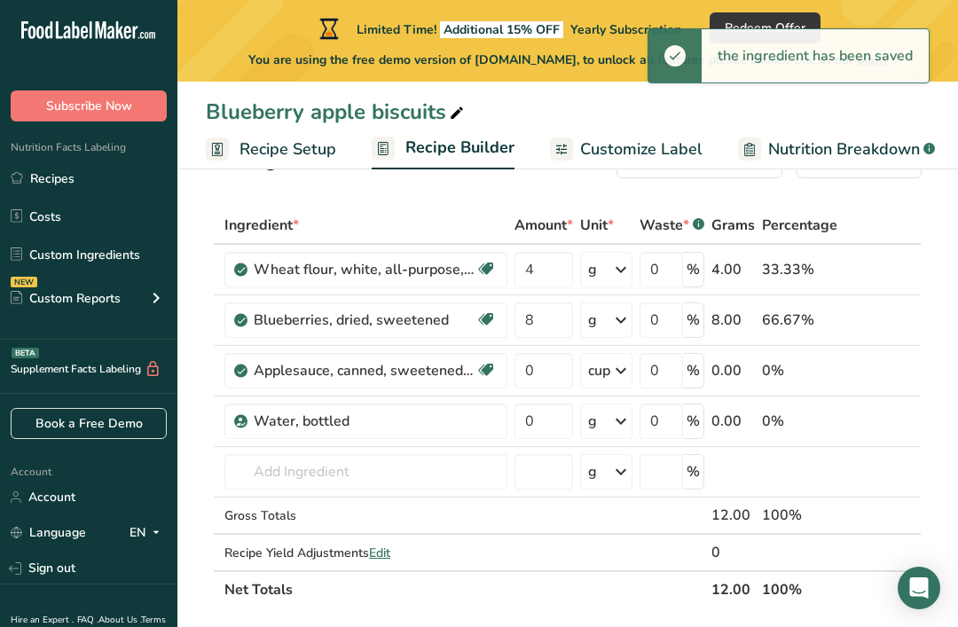
scroll to position [63, 0]
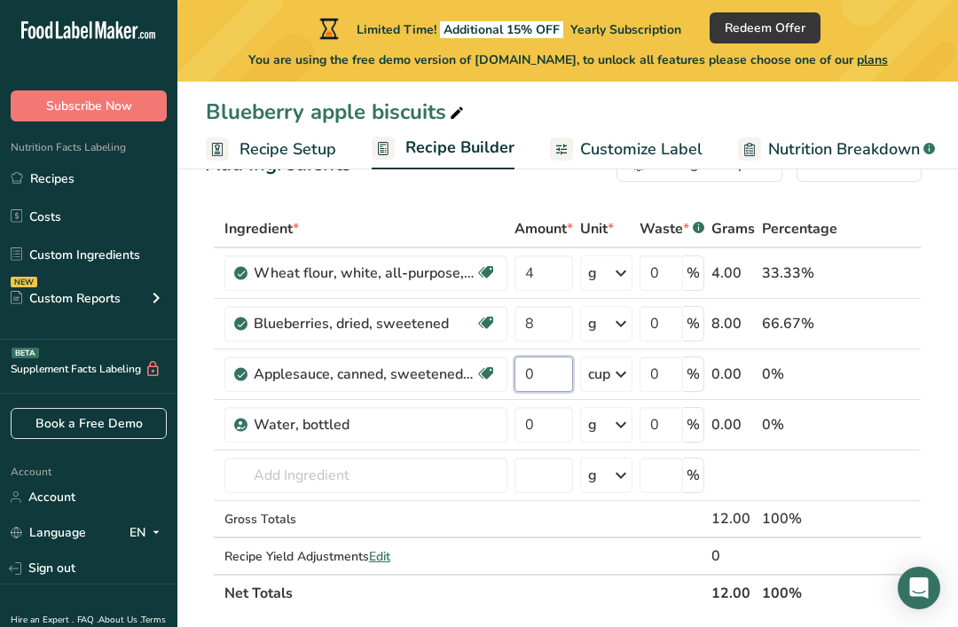
click at [561, 386] on input "0" at bounding box center [543, 374] width 59 height 35
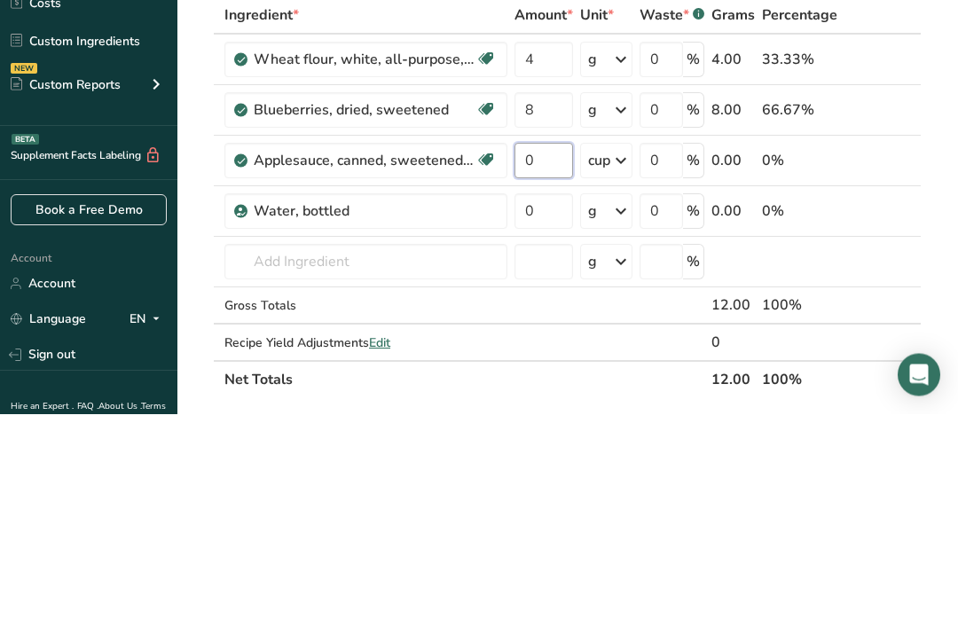
type input "1"
click at [622, 210] on div "Ingredient * Amount * Unit * Waste * .a-a{fill:#347362;}.b-a{fill:#fff;} Grams …" at bounding box center [566, 411] width 720 height 402
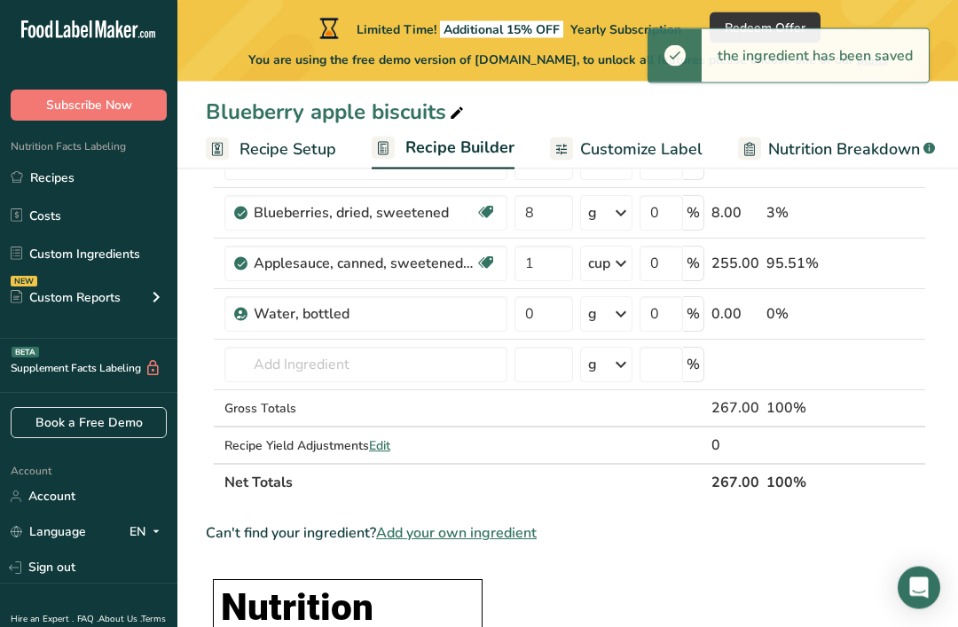
scroll to position [168, 0]
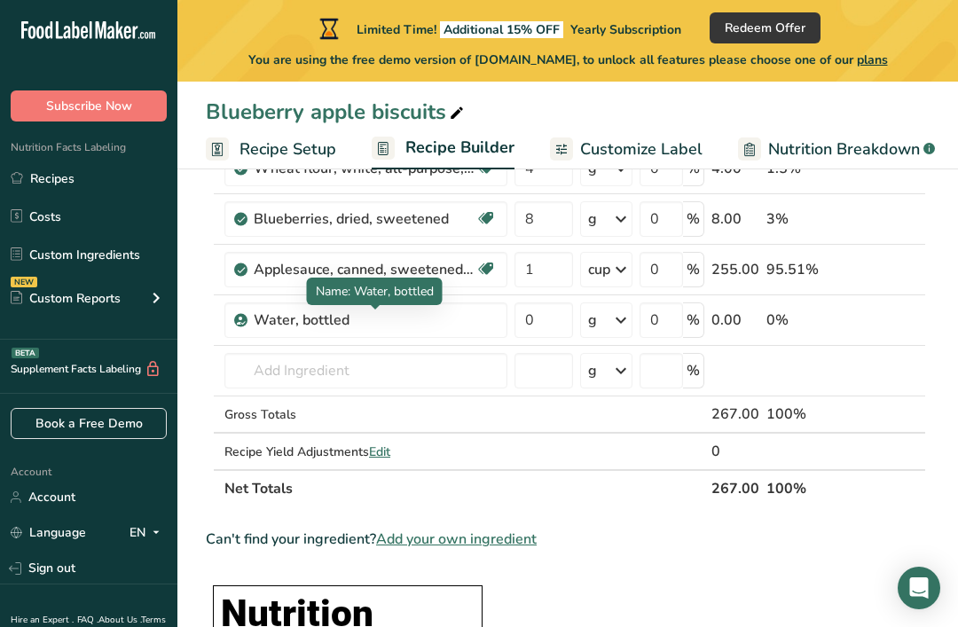
click at [435, 327] on div "Water, bottled" at bounding box center [365, 320] width 222 height 21
click at [355, 316] on div "Water, bottled" at bounding box center [365, 320] width 222 height 21
click at [324, 318] on div "Water, bottled" at bounding box center [365, 320] width 222 height 21
click at [694, 467] on td at bounding box center [672, 451] width 72 height 35
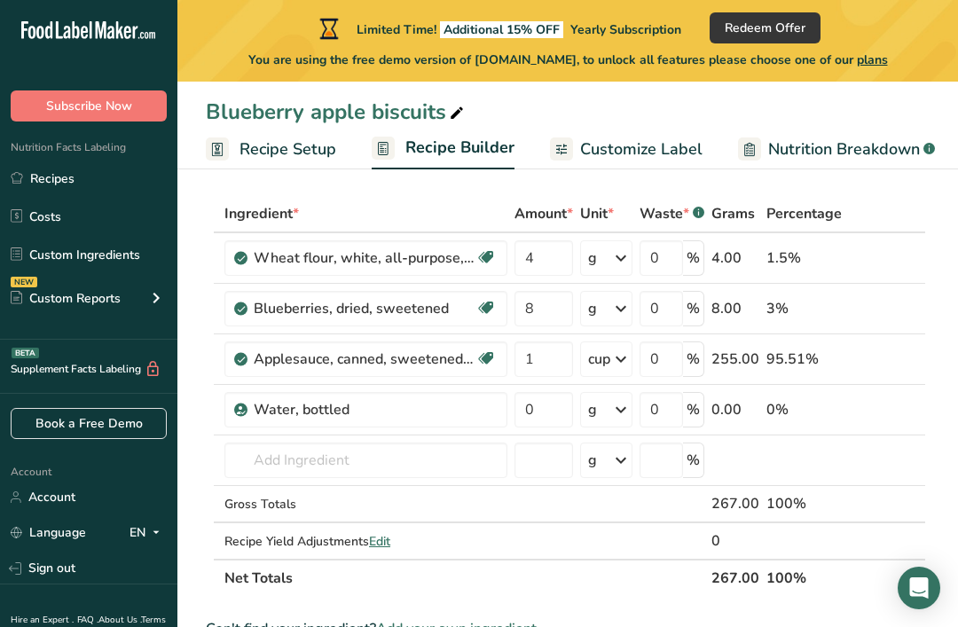
scroll to position [60, 0]
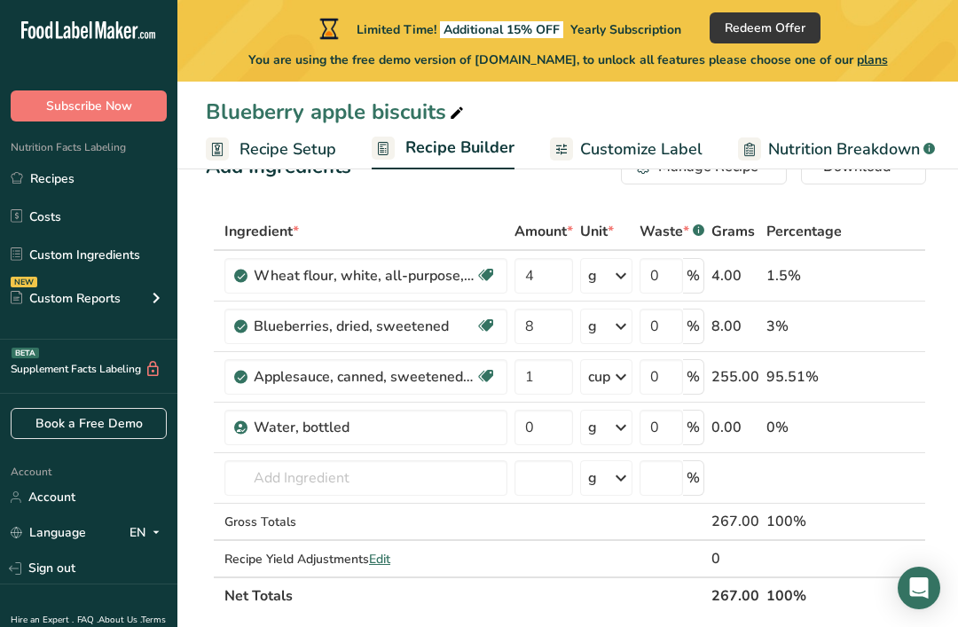
click at [890, 424] on icon at bounding box center [889, 428] width 12 height 19
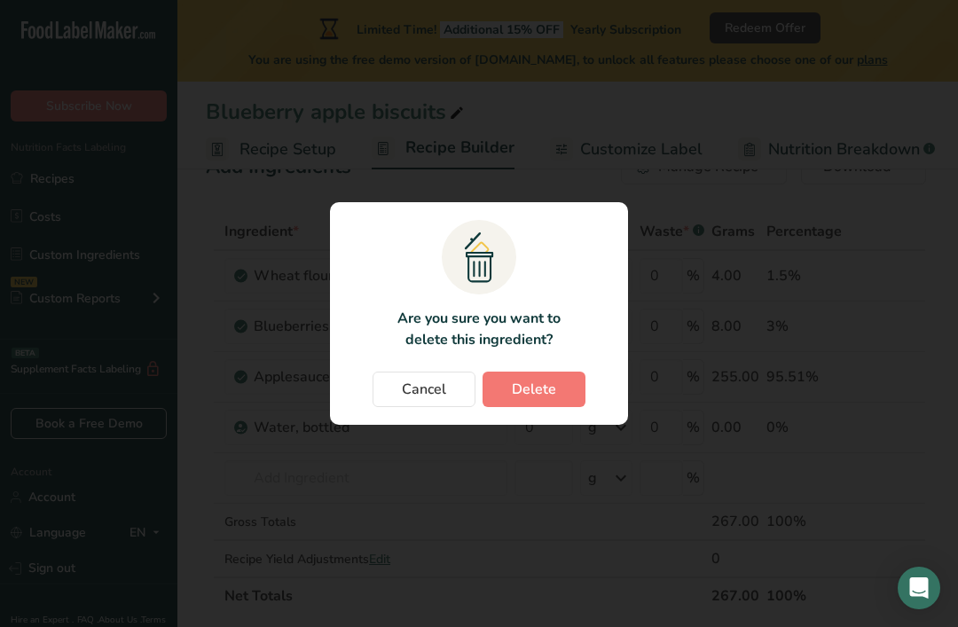
click at [555, 407] on button "Delete" at bounding box center [534, 389] width 103 height 35
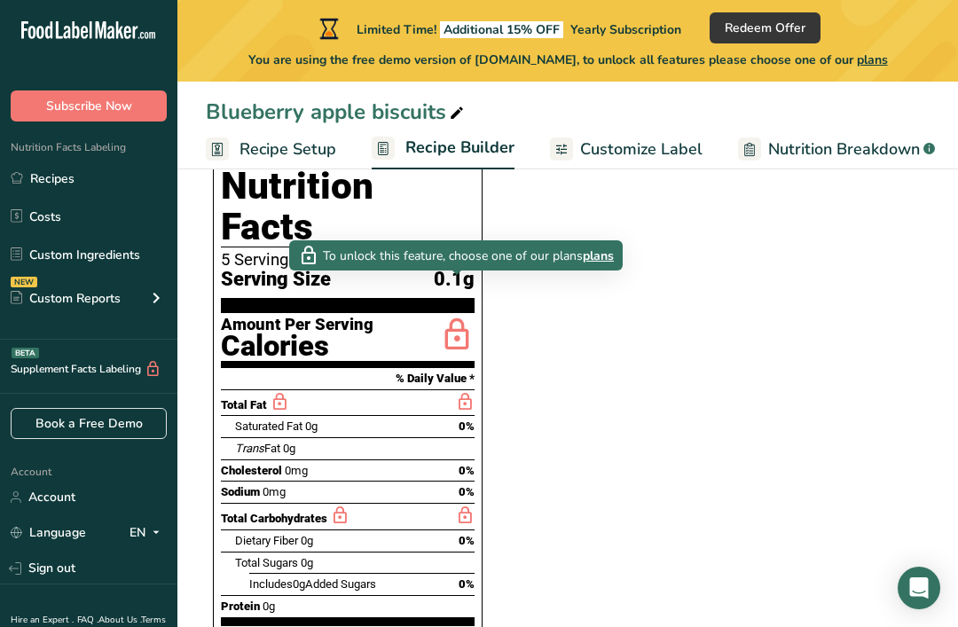
scroll to position [555, 0]
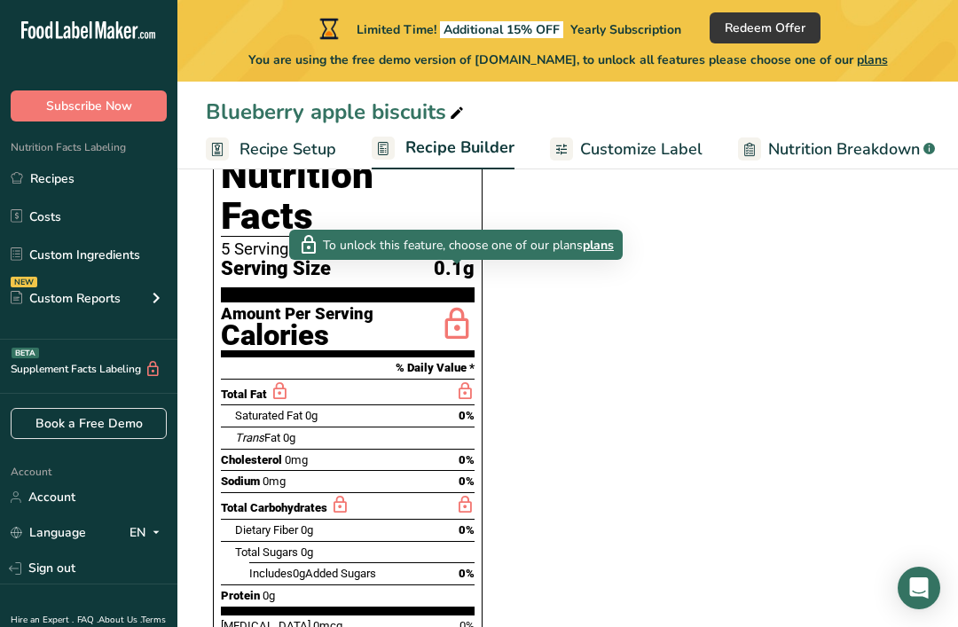
click at [602, 247] on span "plans" at bounding box center [598, 245] width 31 height 19
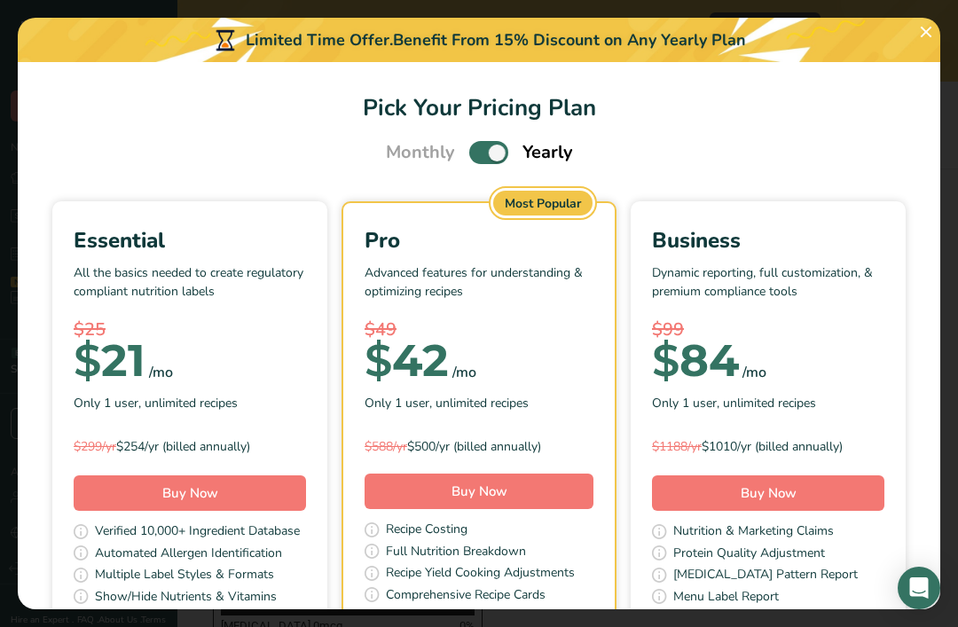
scroll to position [0, 0]
click at [497, 146] on span "Pick Your Pricing Plan Modal" at bounding box center [488, 152] width 39 height 22
click at [481, 147] on input "Pick Your Pricing Plan Modal" at bounding box center [475, 153] width 12 height 12
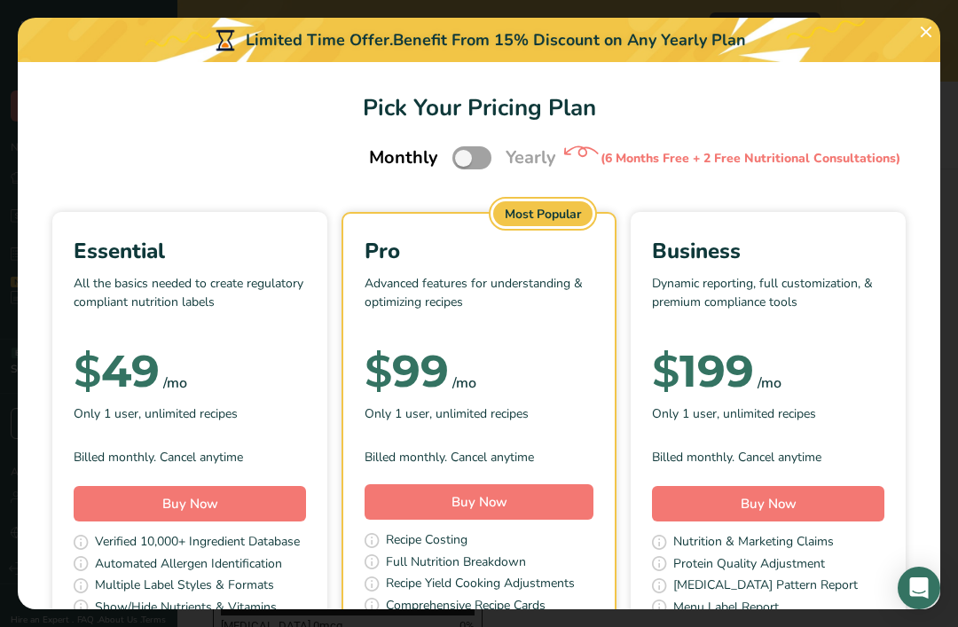
click at [467, 160] on span "Pick Your Pricing Plan Modal" at bounding box center [471, 157] width 39 height 22
click at [464, 160] on input "Pick Your Pricing Plan Modal" at bounding box center [458, 159] width 12 height 12
checkbox input "true"
